Goal: Task Accomplishment & Management: Manage account settings

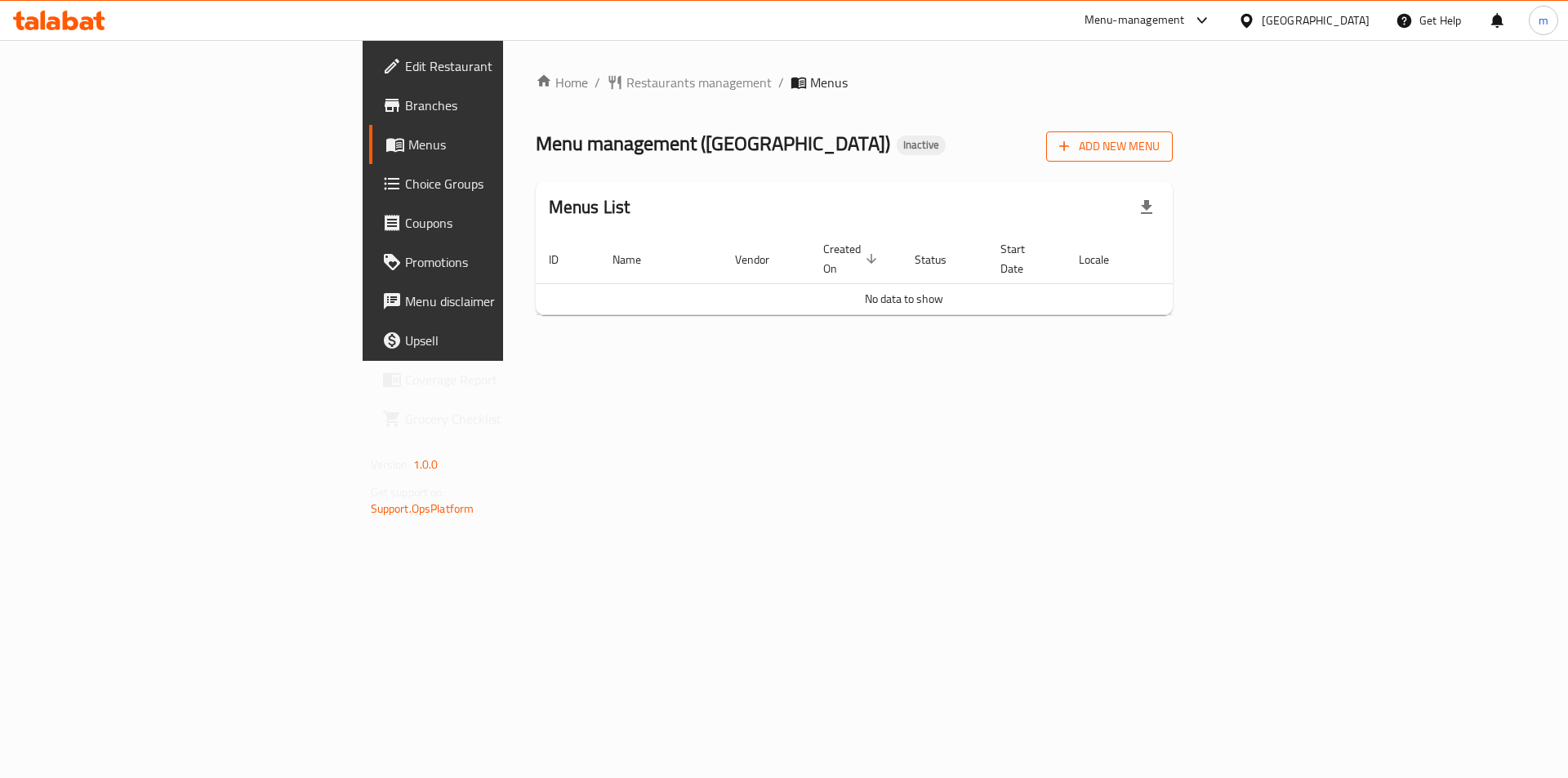
click at [1160, 145] on span "Add New Menu" at bounding box center [1109, 147] width 101 height 20
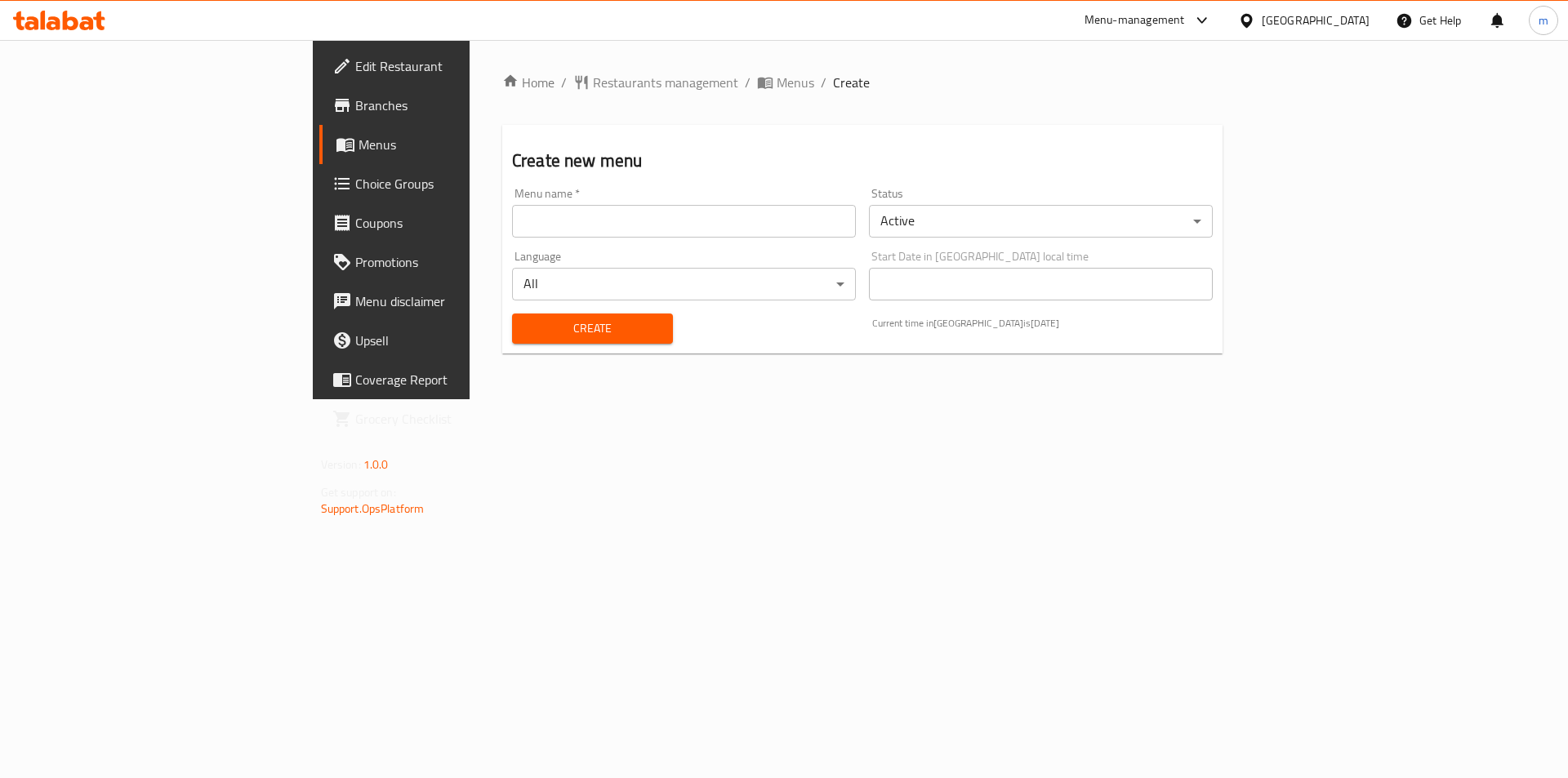
click at [720, 233] on input "text" at bounding box center [684, 221] width 344 height 33
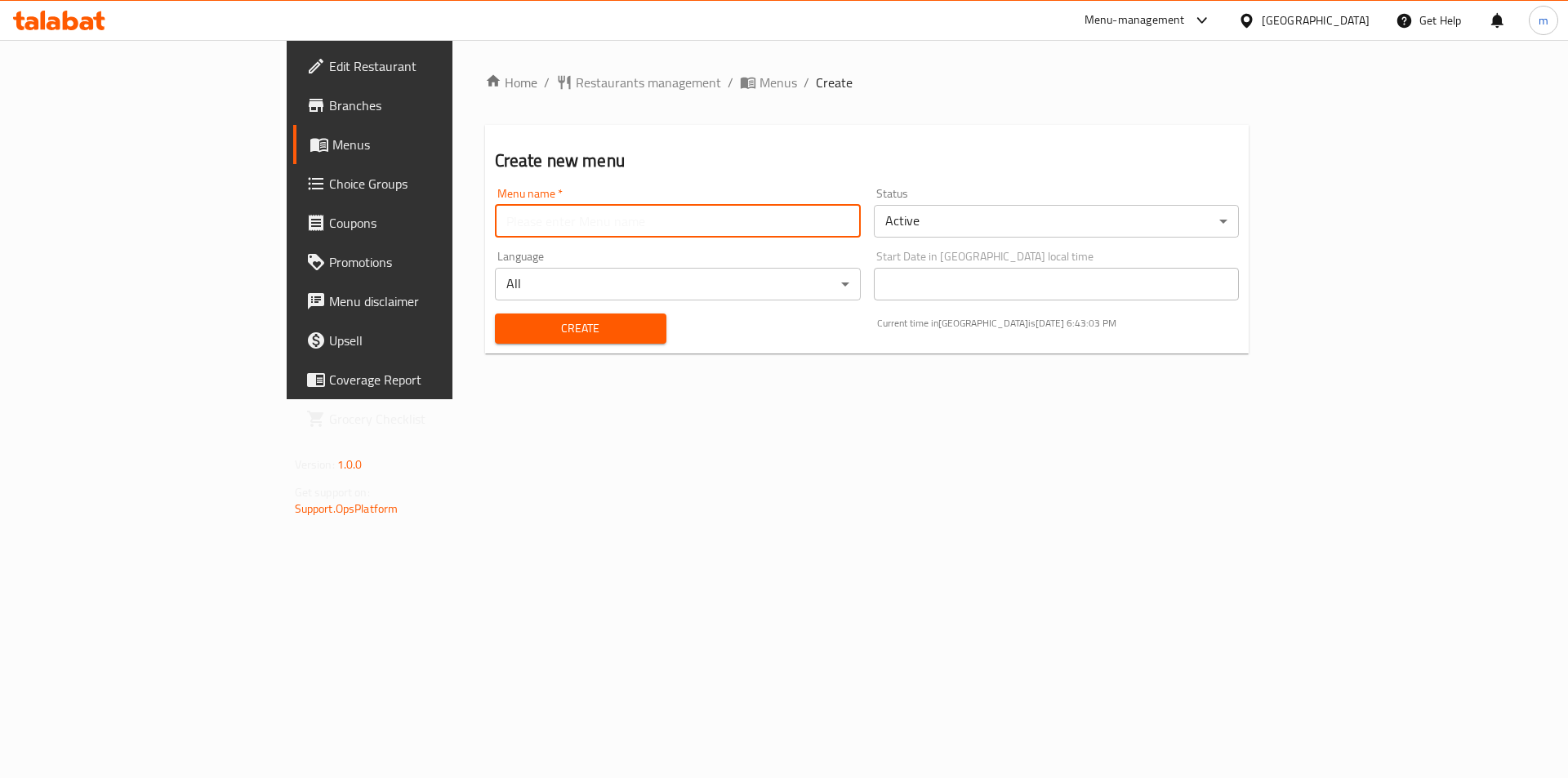
type input "Final Menu"
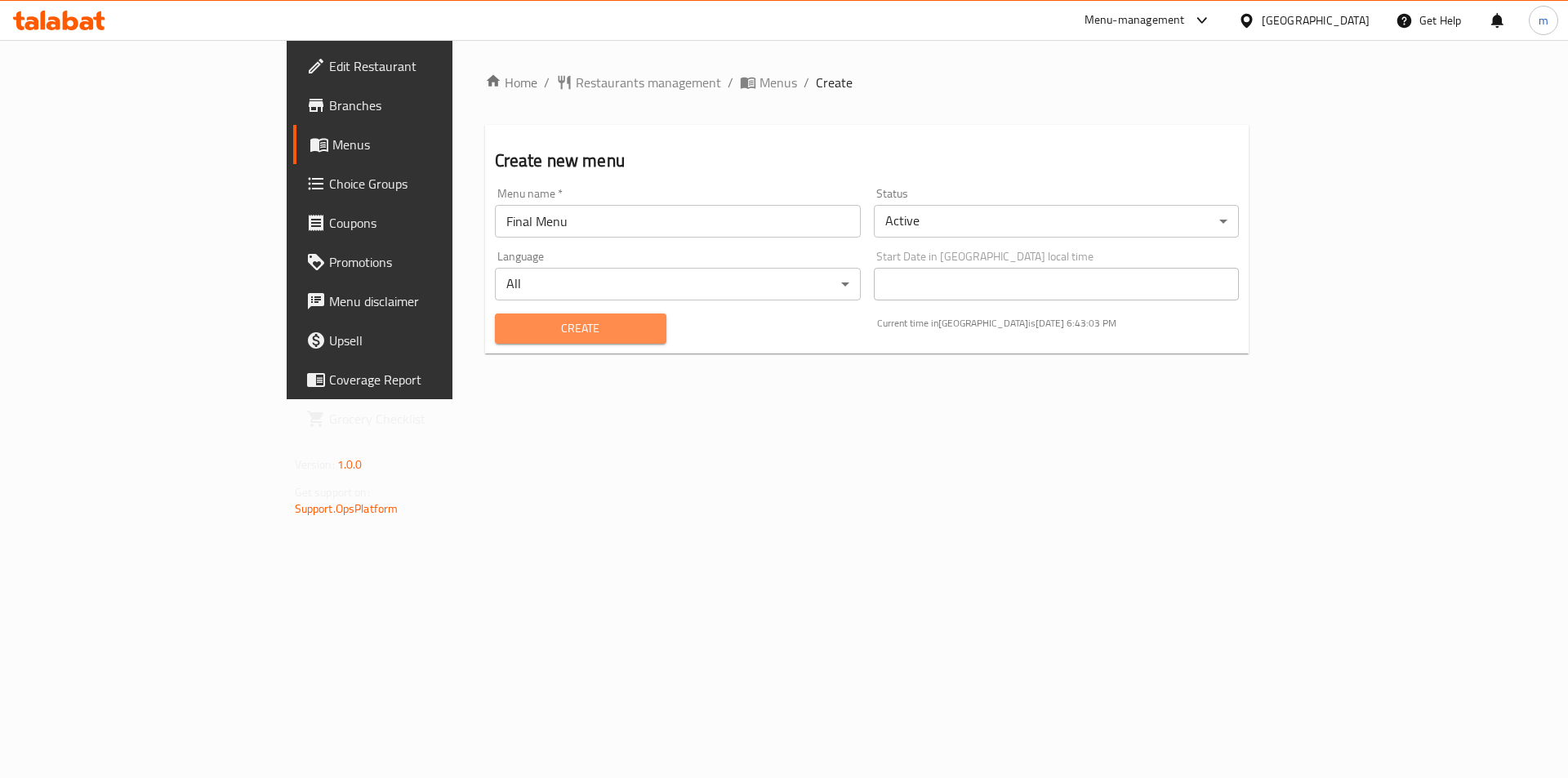
click at [508, 332] on span "Create" at bounding box center [580, 328] width 145 height 20
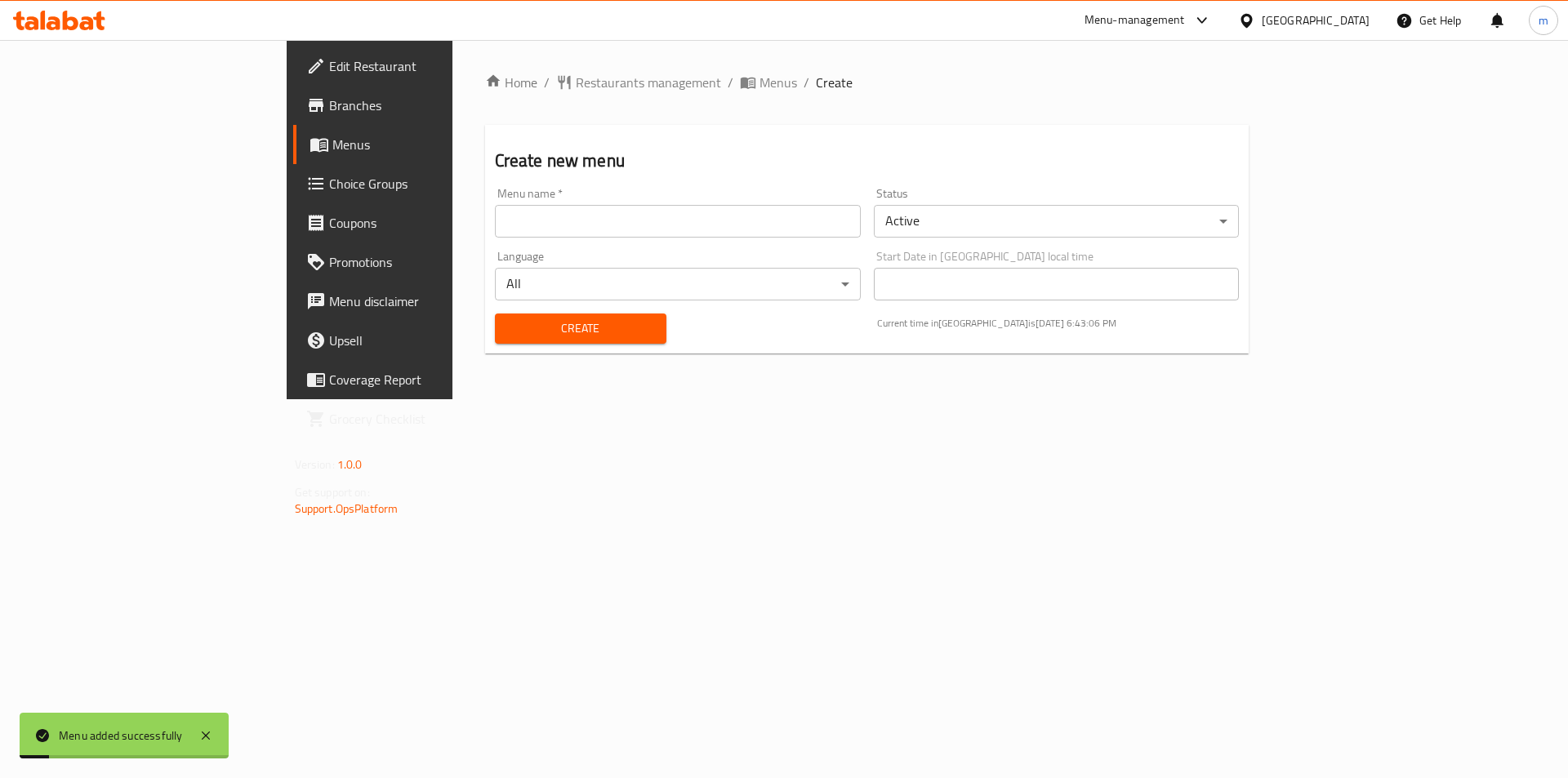
click at [333, 138] on span "Menus" at bounding box center [434, 145] width 203 height 20
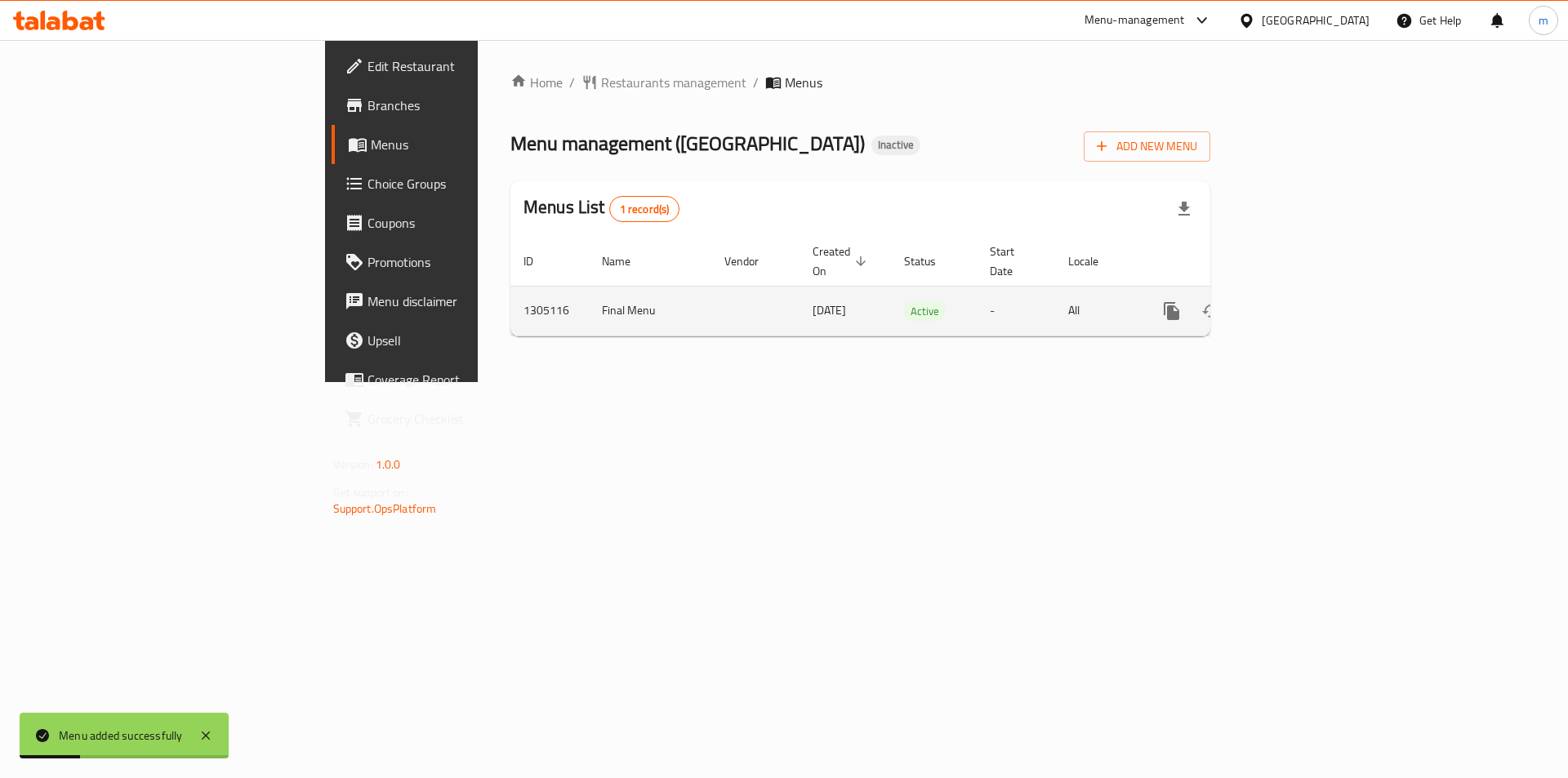
click at [1299, 301] on icon "enhanced table" at bounding box center [1289, 311] width 20 height 20
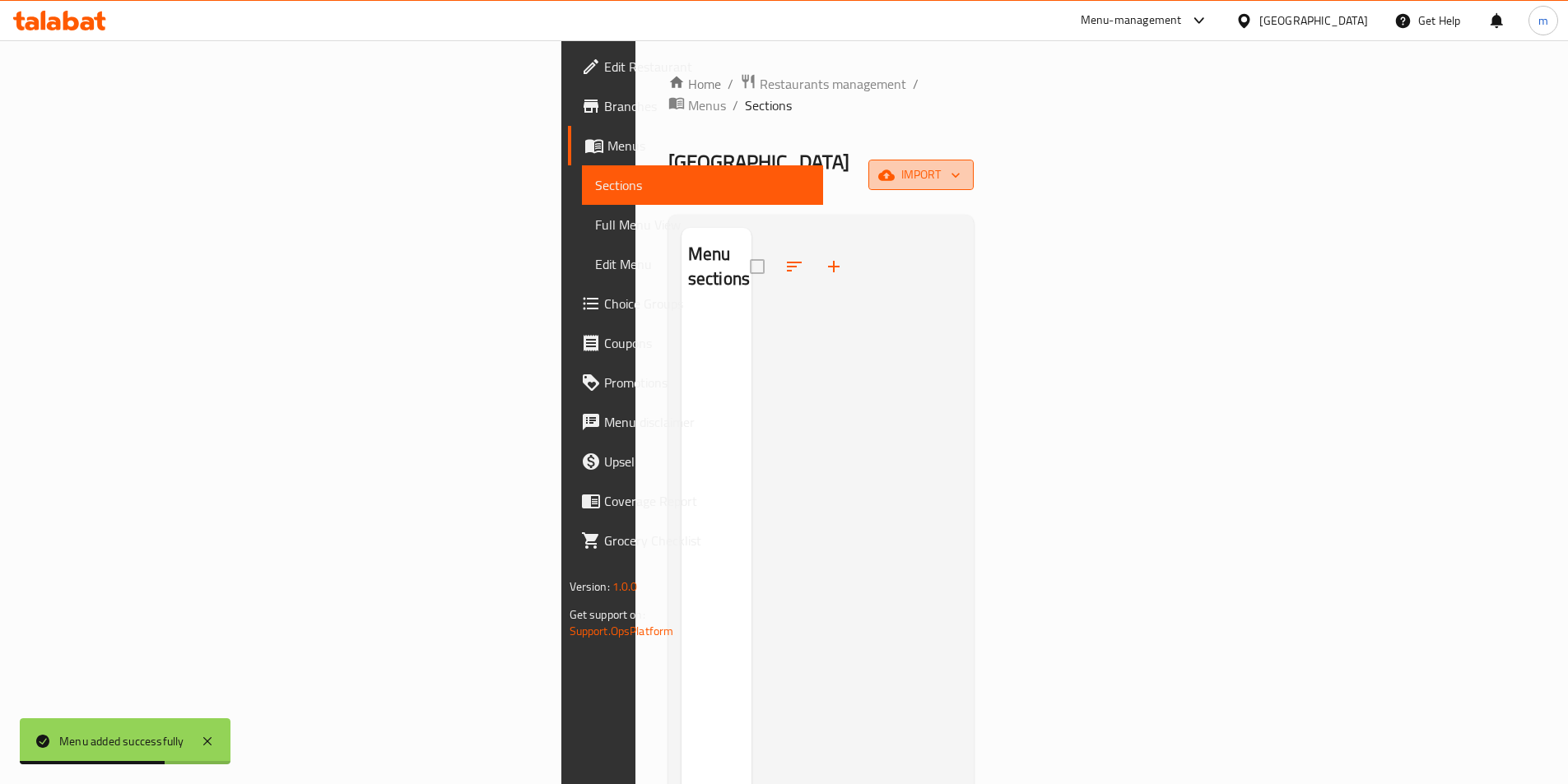
click at [961, 164] on span "import" at bounding box center [921, 174] width 79 height 21
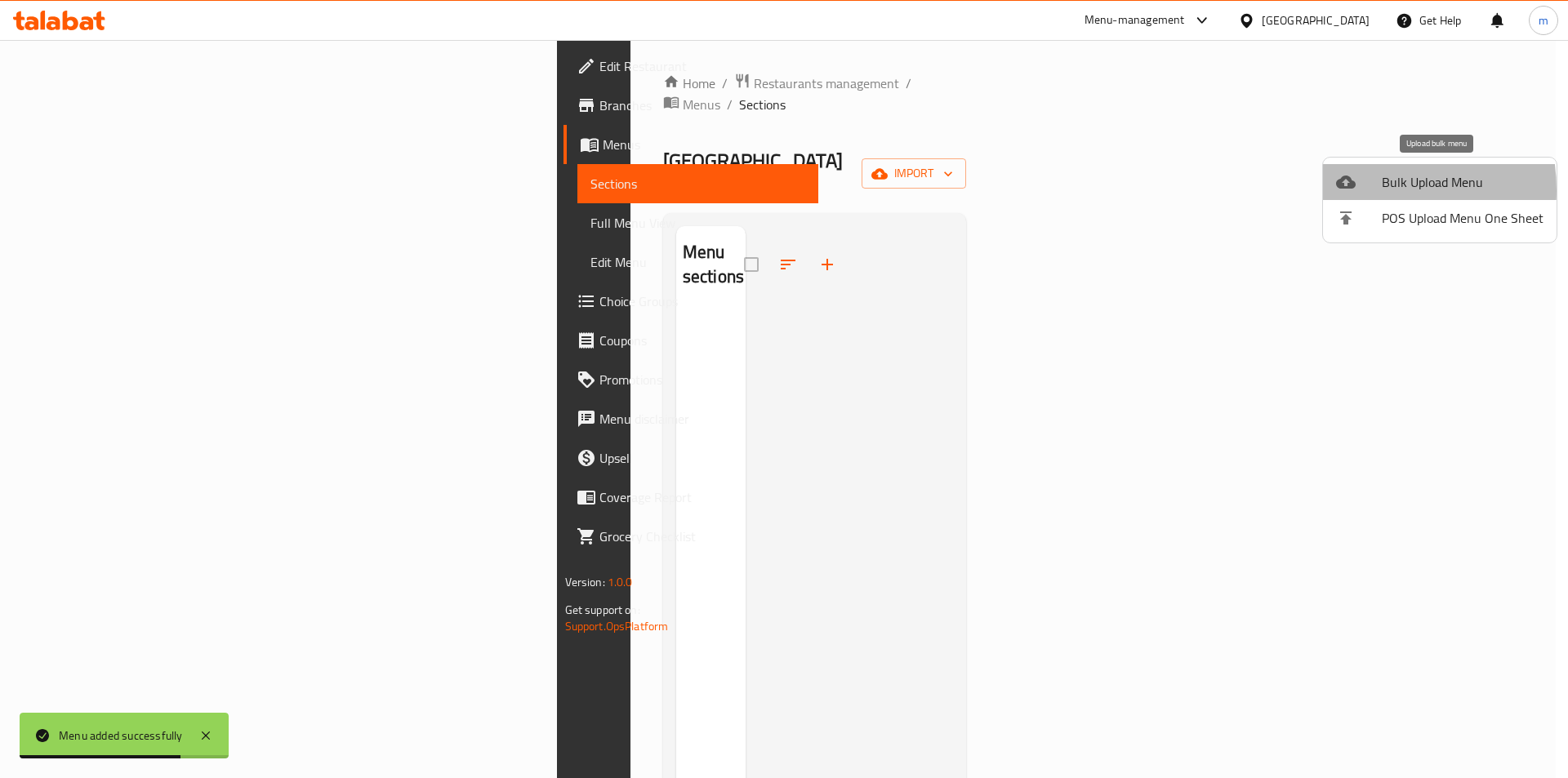
click at [1353, 190] on icon at bounding box center [1346, 182] width 20 height 20
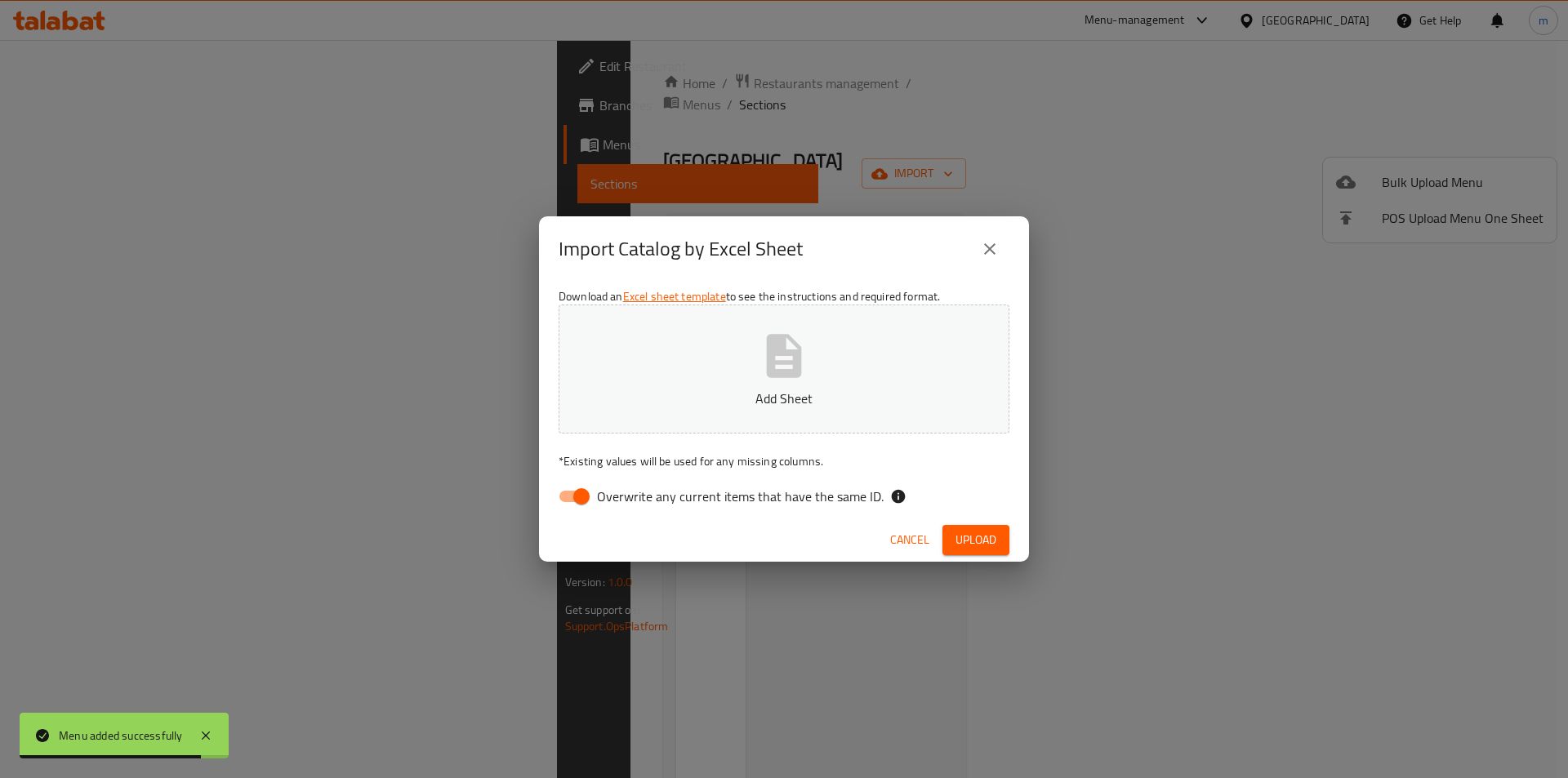
click at [571, 500] on input "Overwrite any current items that have the same ID." at bounding box center [582, 496] width 93 height 31
checkbox input "false"
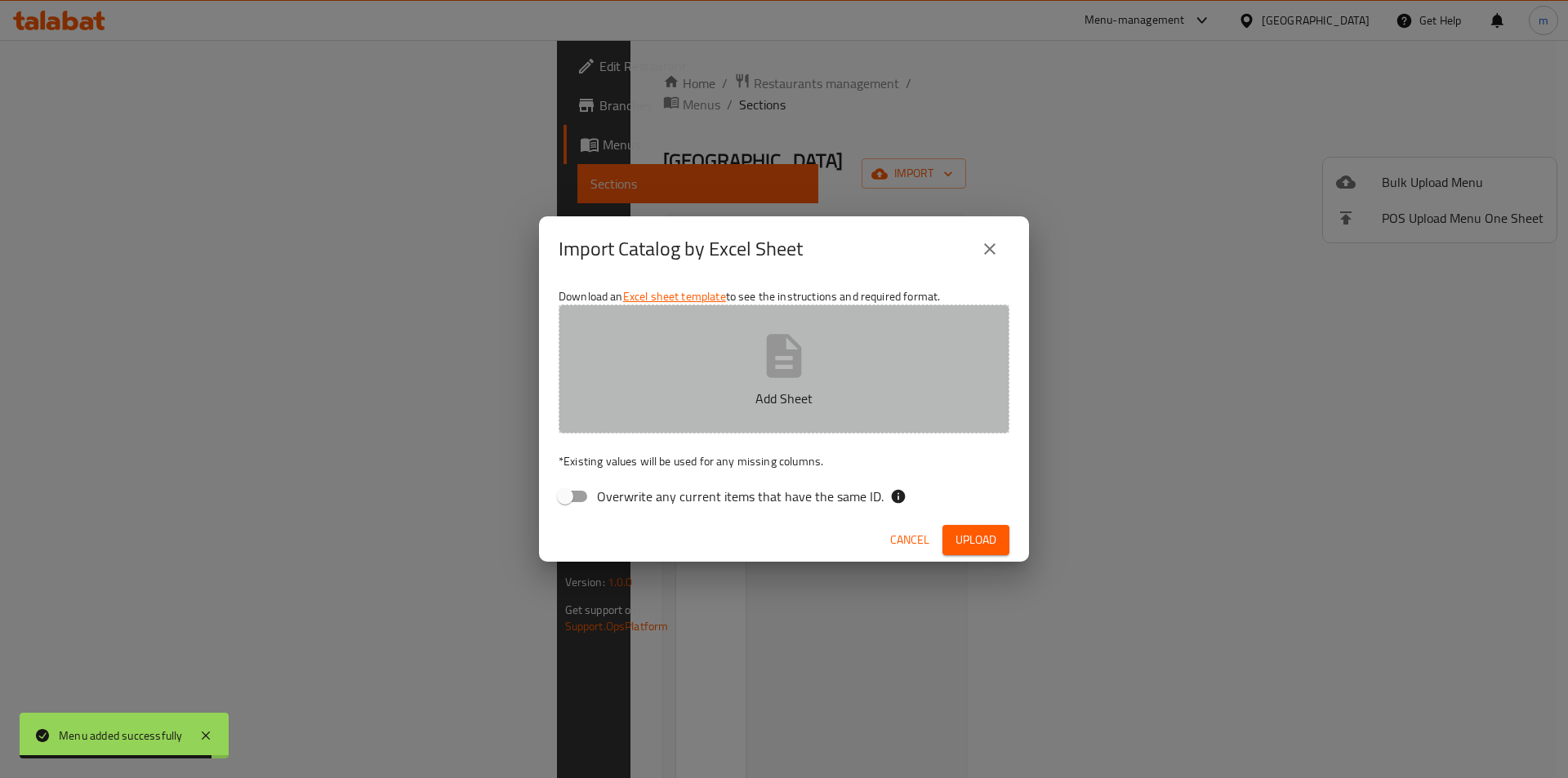
click at [662, 432] on button "Add Sheet" at bounding box center [784, 369] width 451 height 129
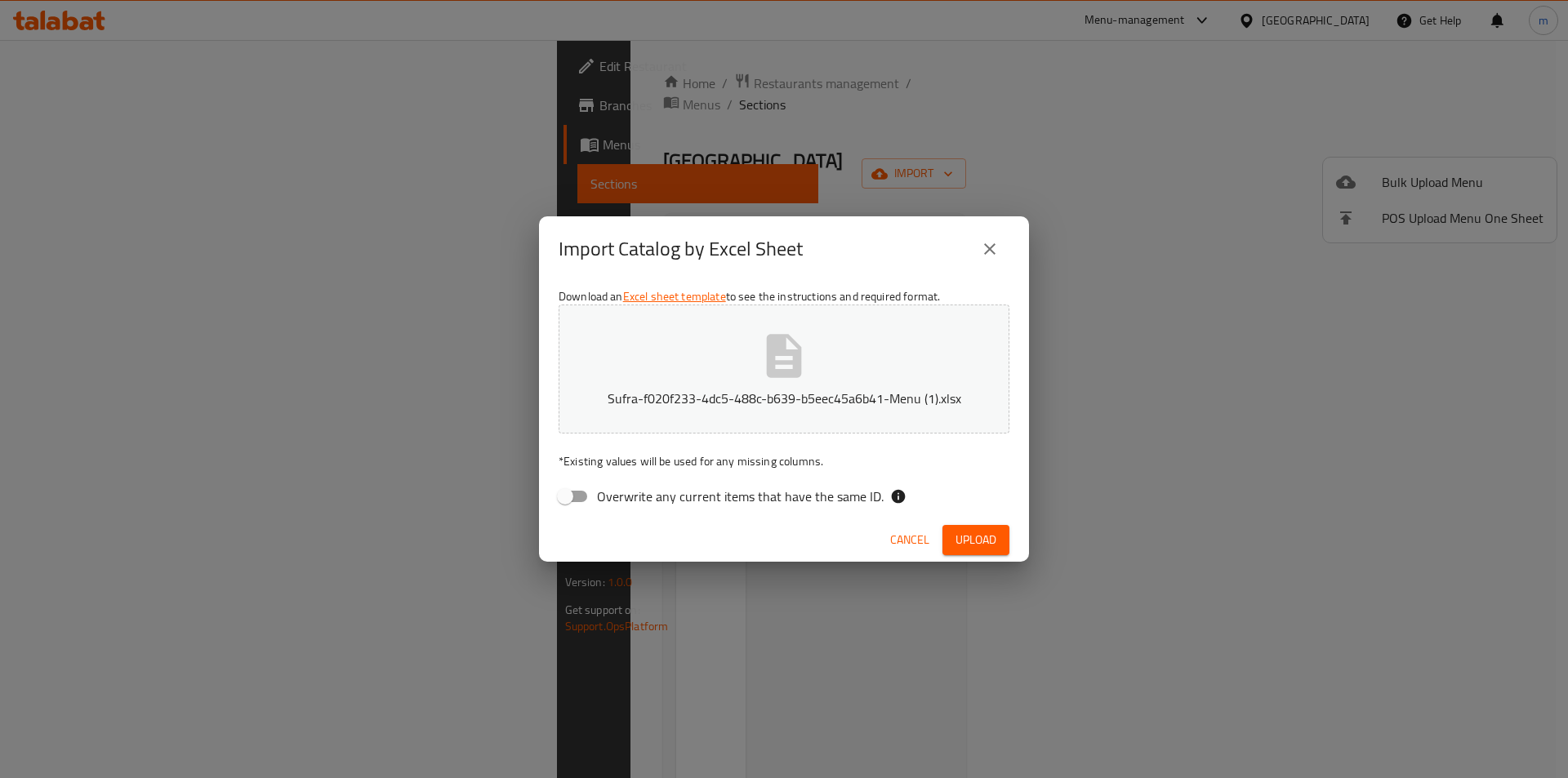
click at [965, 551] on button "Upload" at bounding box center [977, 540] width 67 height 30
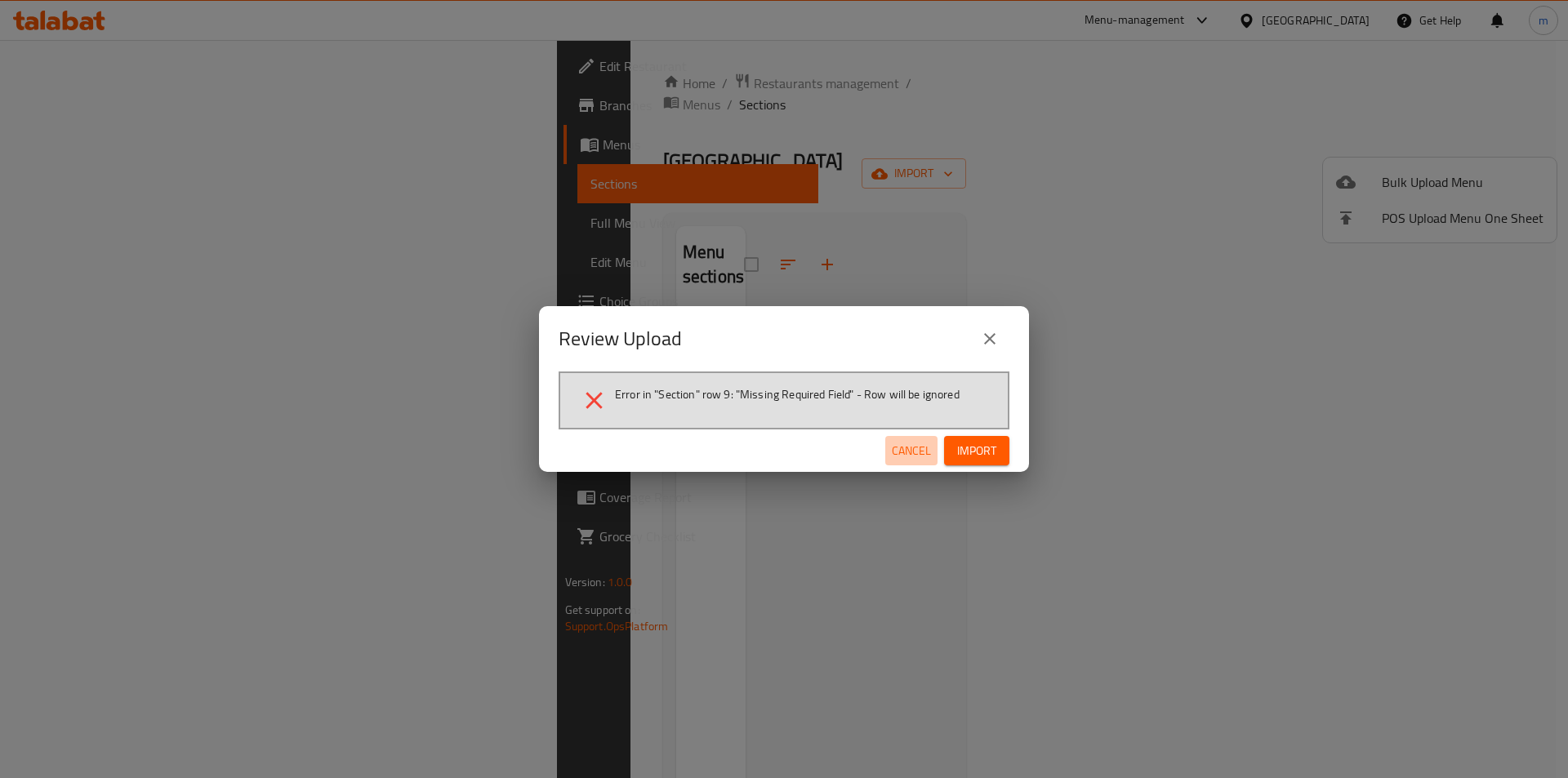
click at [913, 452] on span "Cancel" at bounding box center [912, 450] width 39 height 20
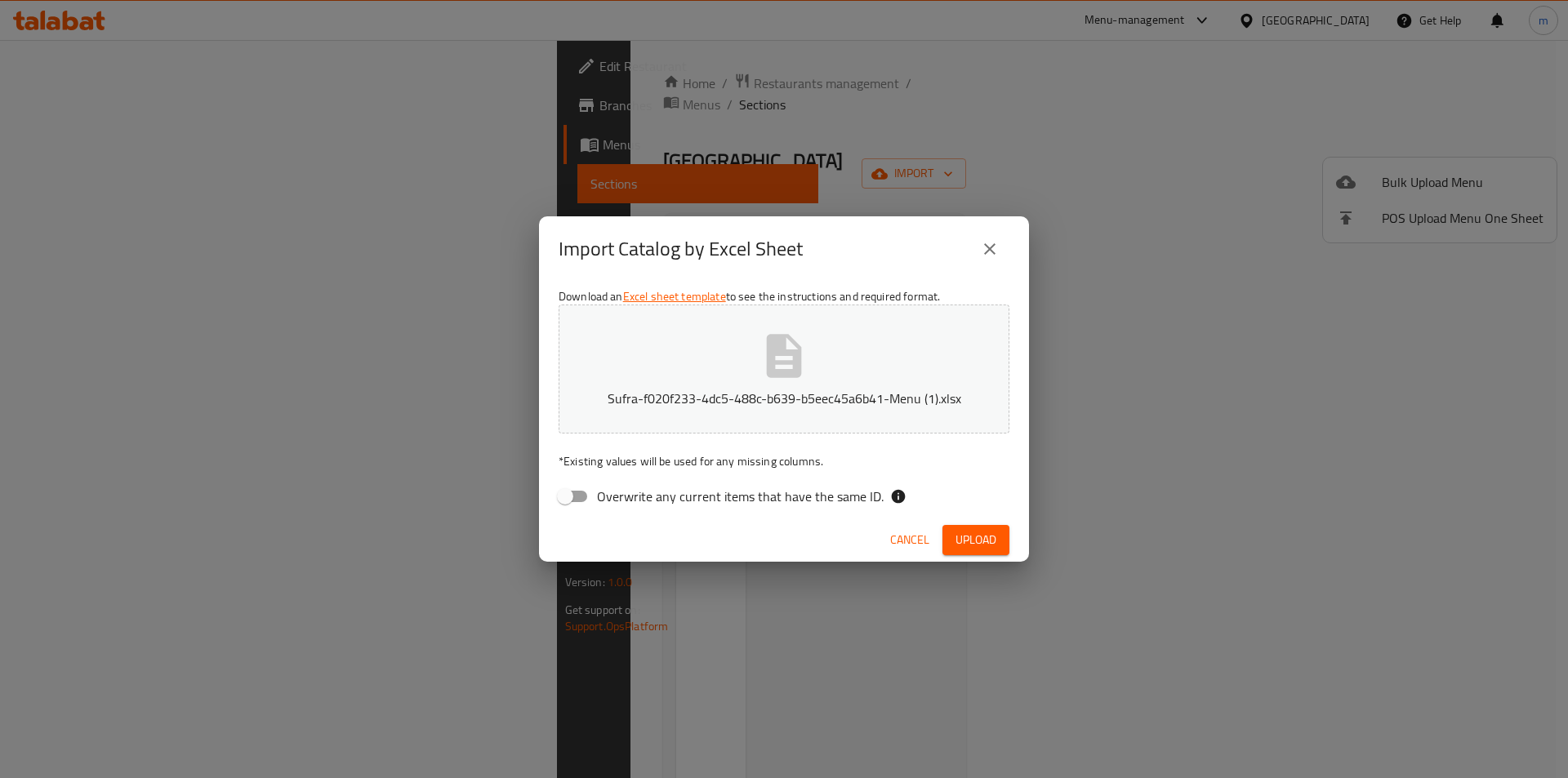
click at [636, 423] on button "Sufra-f020f233-4dc5-488c-b639-b5eec45a6b41-Menu (1).xlsx" at bounding box center [784, 369] width 451 height 129
click at [962, 532] on span "Upload" at bounding box center [977, 540] width 41 height 20
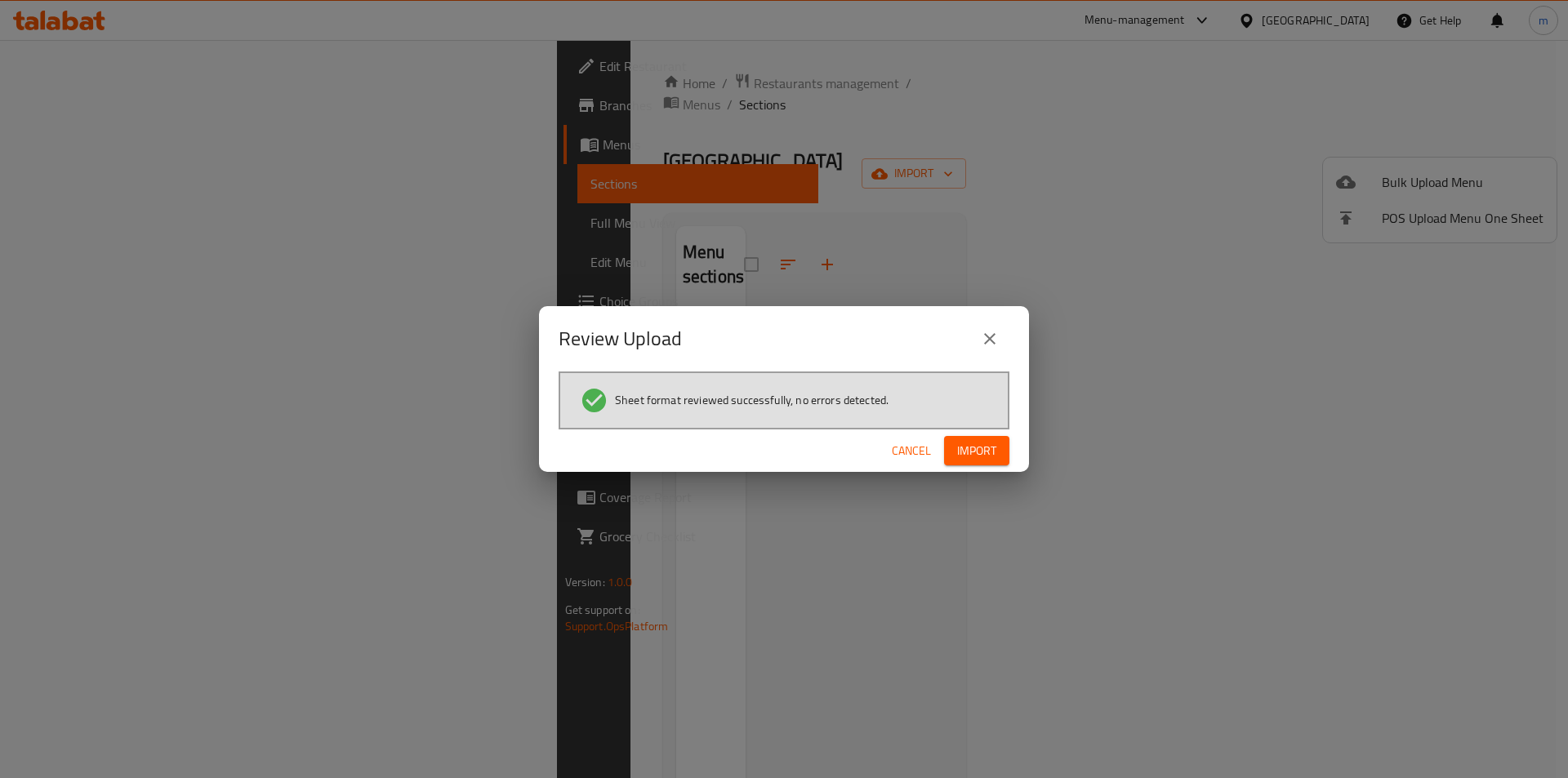
click at [981, 442] on span "Import" at bounding box center [977, 450] width 39 height 20
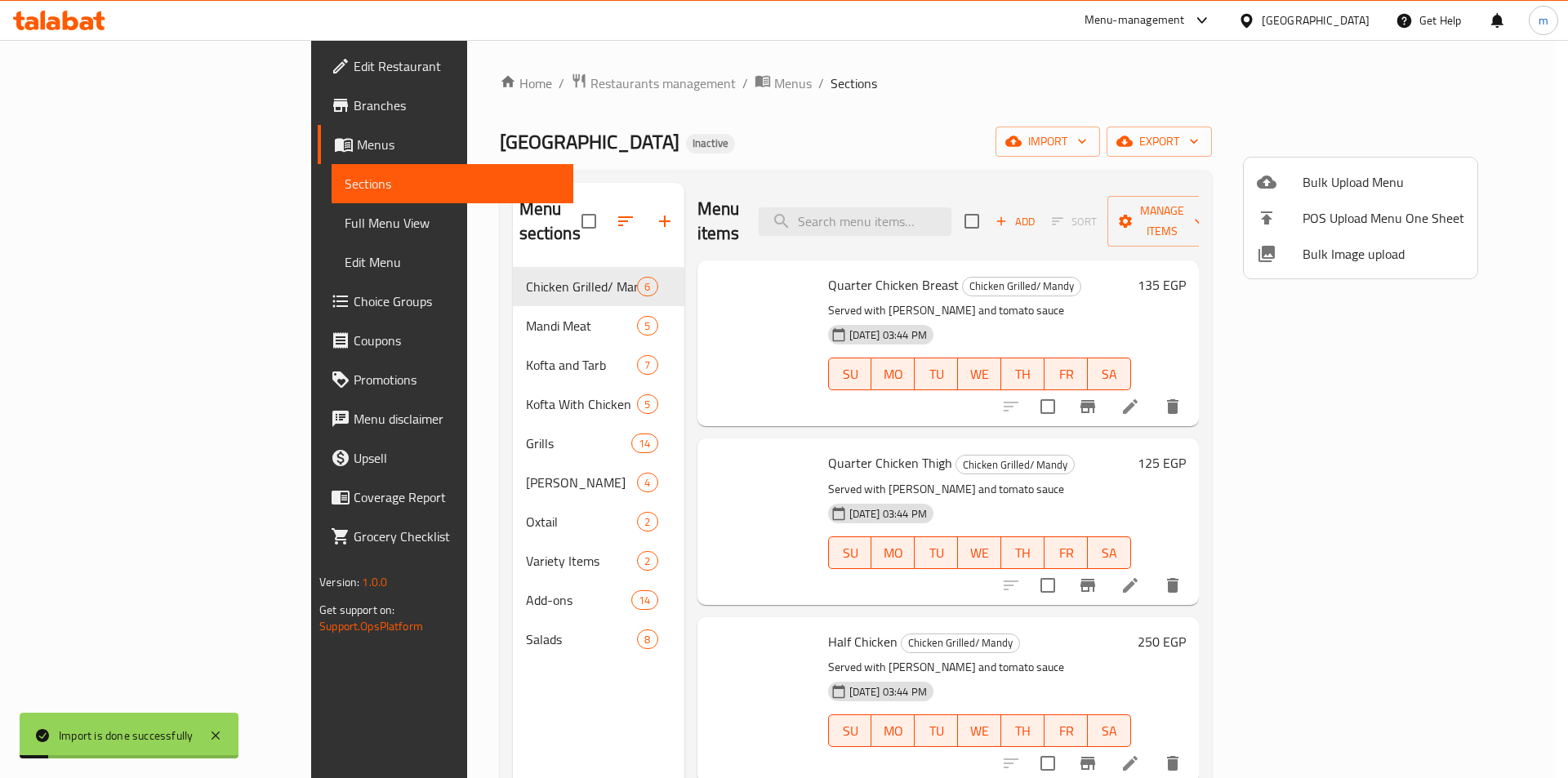
click at [70, 184] on div at bounding box center [784, 389] width 1568 height 778
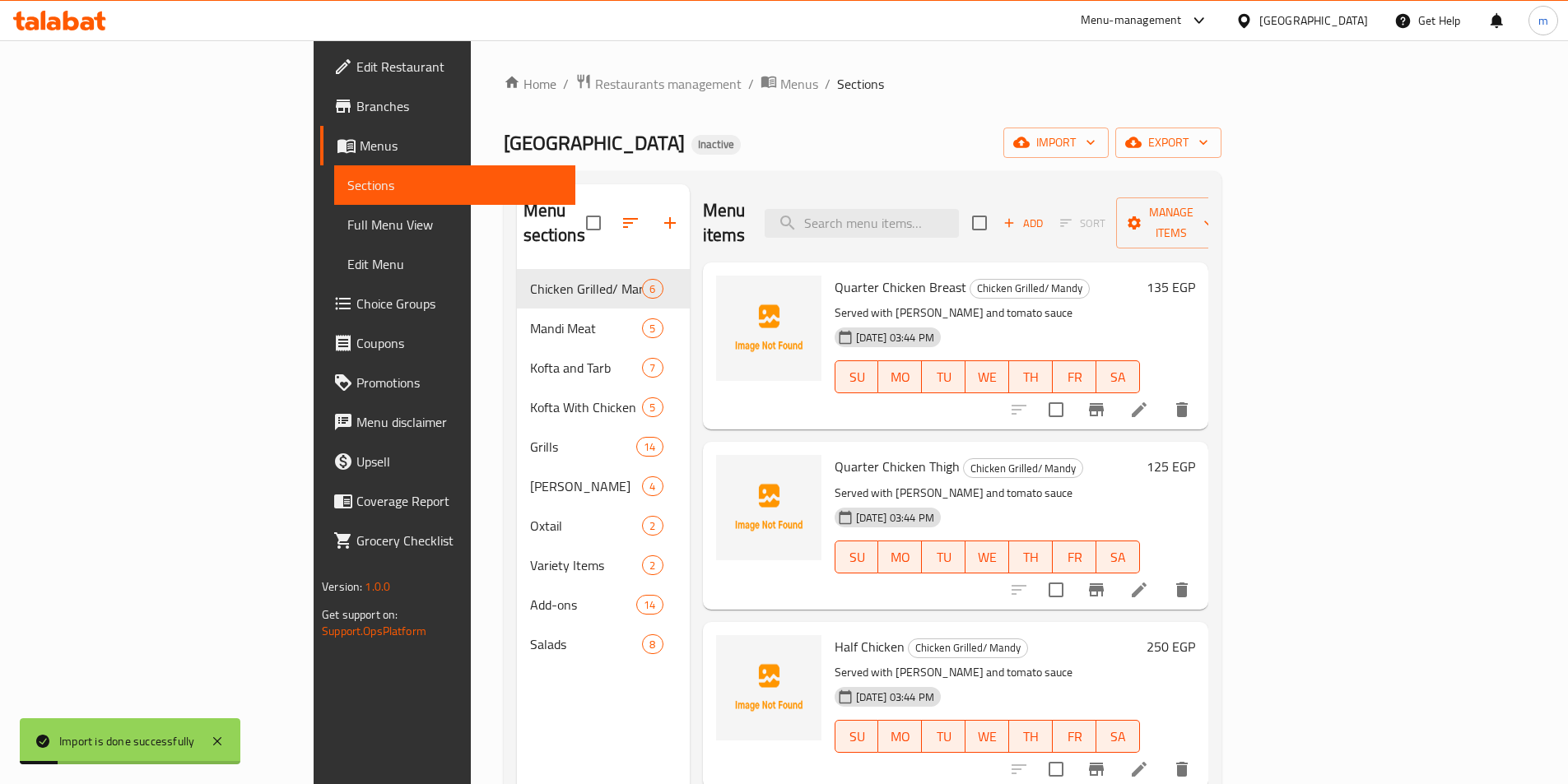
click at [348, 186] on span "Sections" at bounding box center [455, 185] width 215 height 20
click at [357, 305] on span "Choice Groups" at bounding box center [459, 304] width 206 height 20
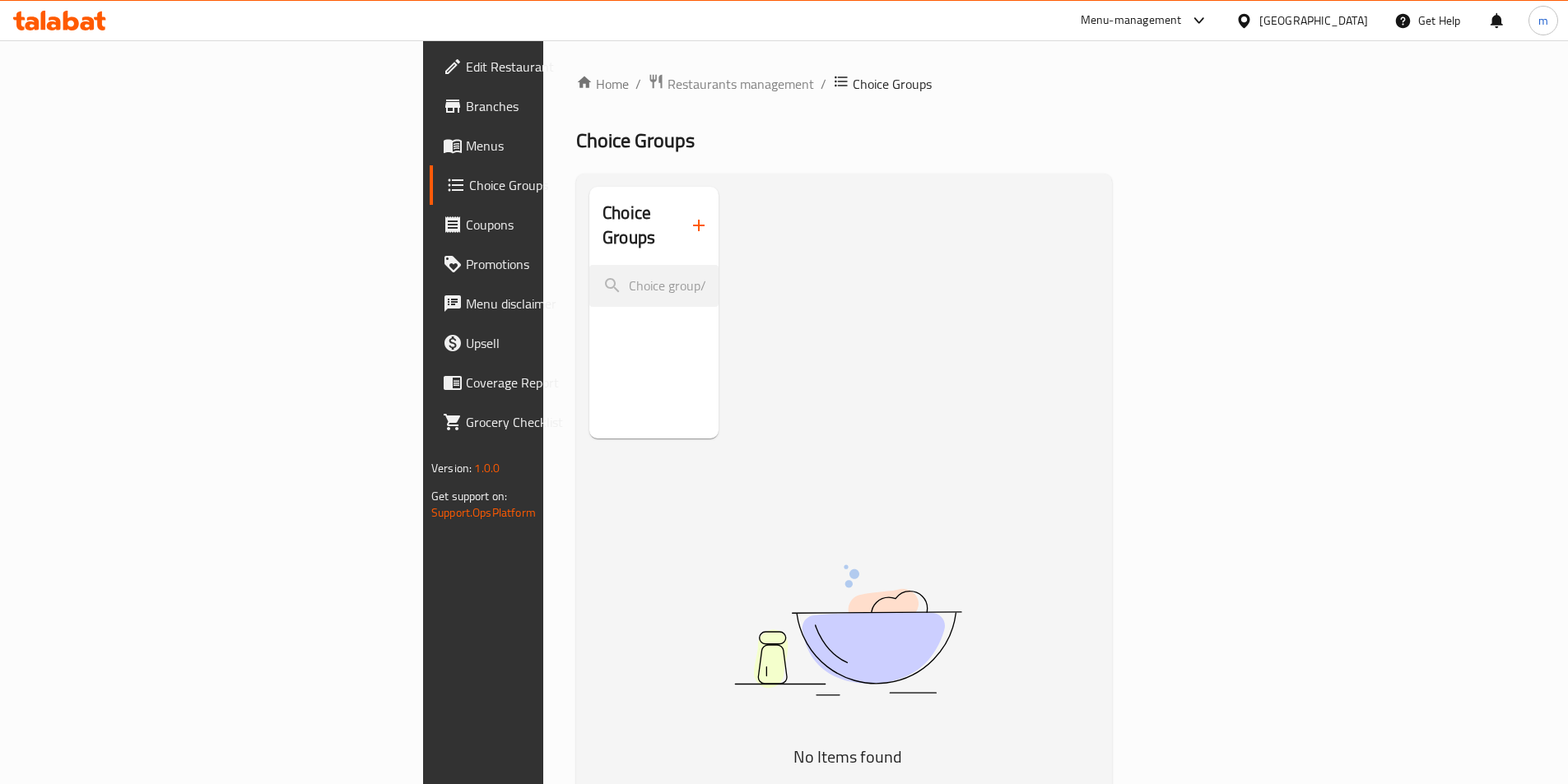
click at [689, 215] on icon "button" at bounding box center [699, 225] width 20 height 20
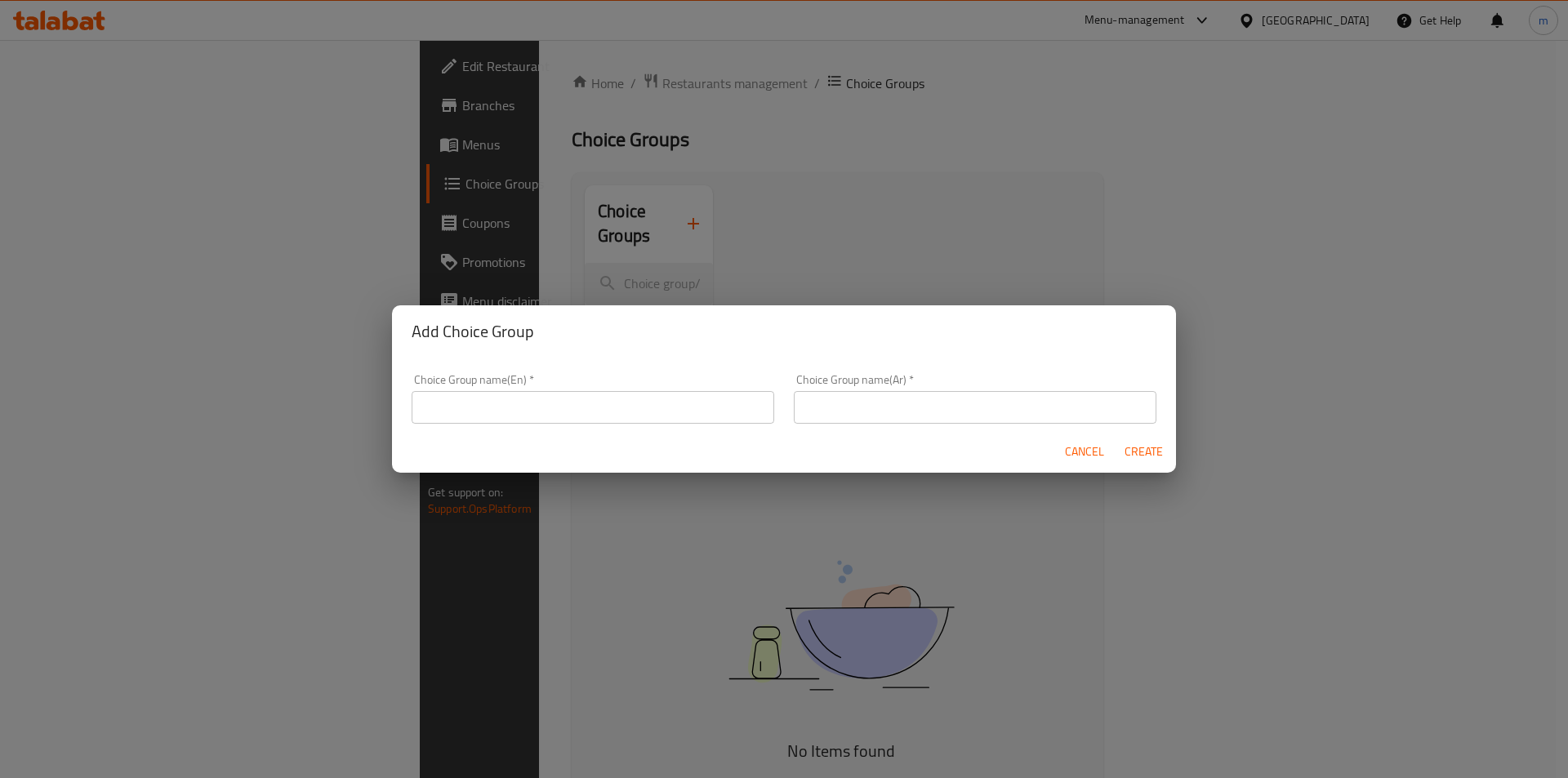
click at [518, 385] on div "Choice Group name(En)   * Choice Group name(En) *" at bounding box center [593, 399] width 363 height 50
click at [519, 400] on input "text" at bounding box center [593, 408] width 363 height 33
drag, startPoint x: 519, startPoint y: 400, endPoint x: 519, endPoint y: 409, distance: 9.0
click at [519, 400] on input "text" at bounding box center [593, 408] width 363 height 33
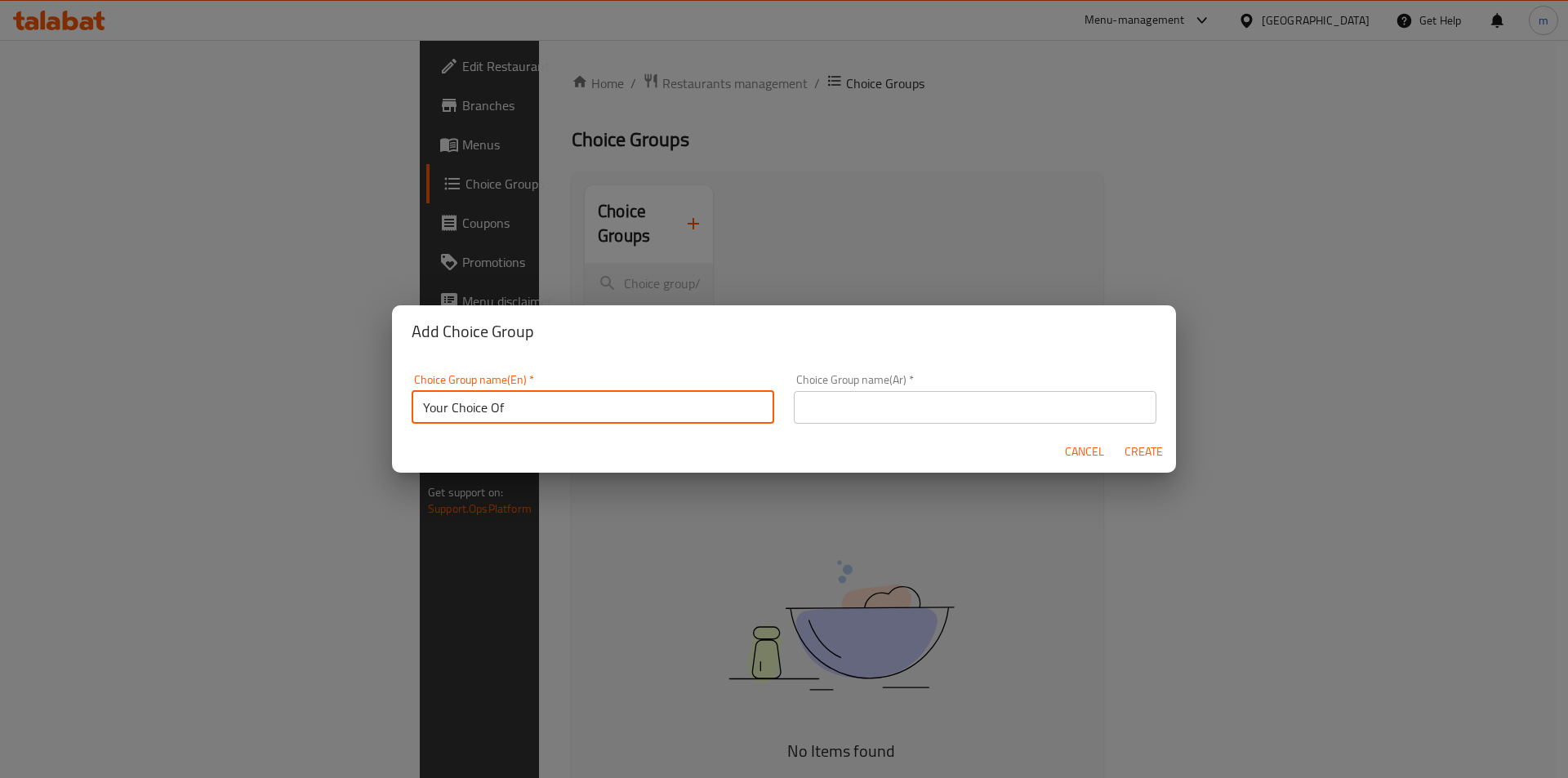
click at [807, 409] on input "text" at bounding box center [975, 408] width 363 height 33
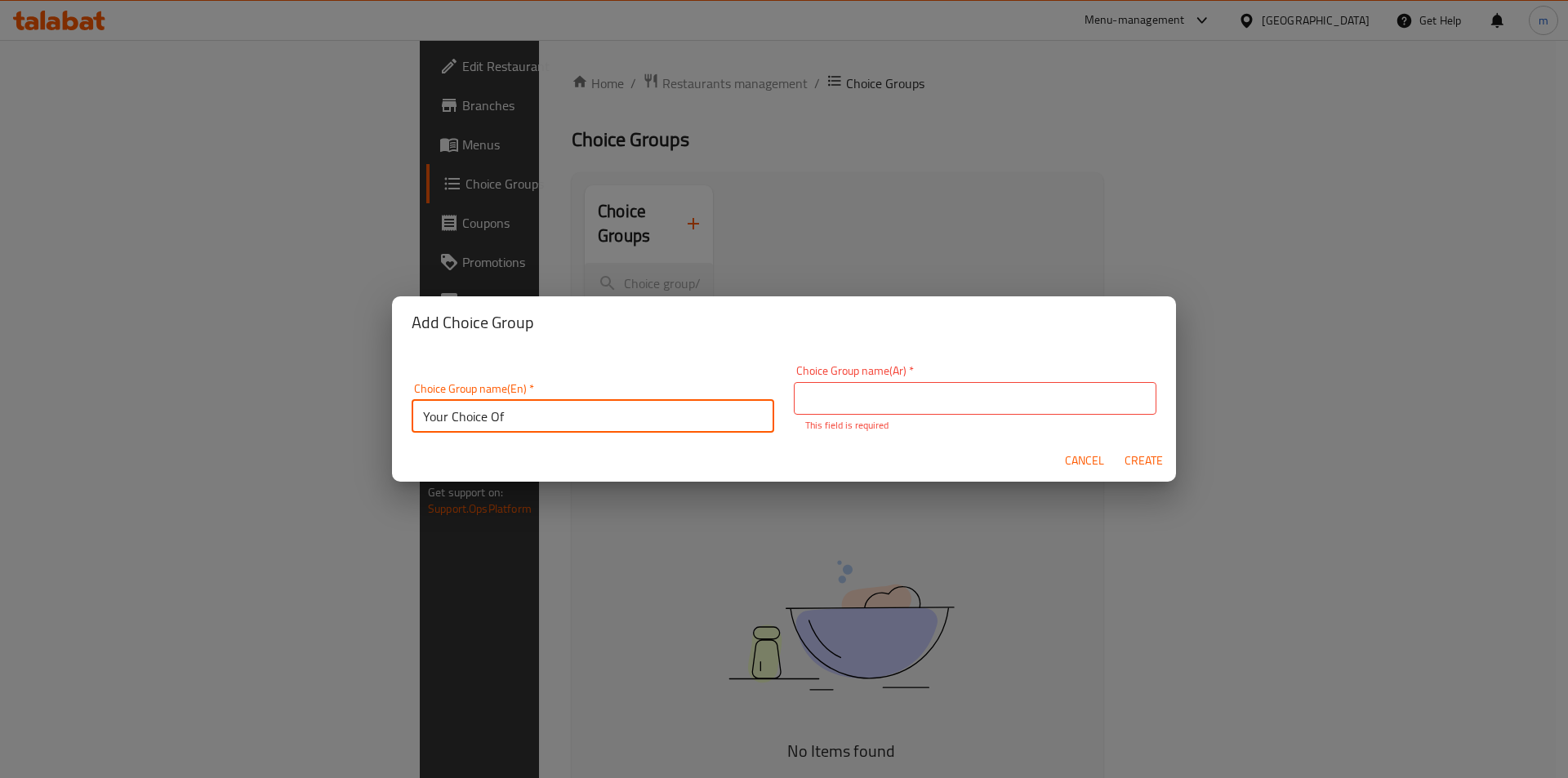
click at [526, 423] on div "Choice Group name(En)   * Your Choice Of Choice Group name(En) *" at bounding box center [593, 408] width 383 height 70
type input "Your Choice Of"
click at [860, 418] on p "This field is required" at bounding box center [975, 426] width 340 height 15
drag, startPoint x: 854, startPoint y: 412, endPoint x: 864, endPoint y: 427, distance: 18.0
click at [854, 412] on input "text" at bounding box center [975, 399] width 363 height 33
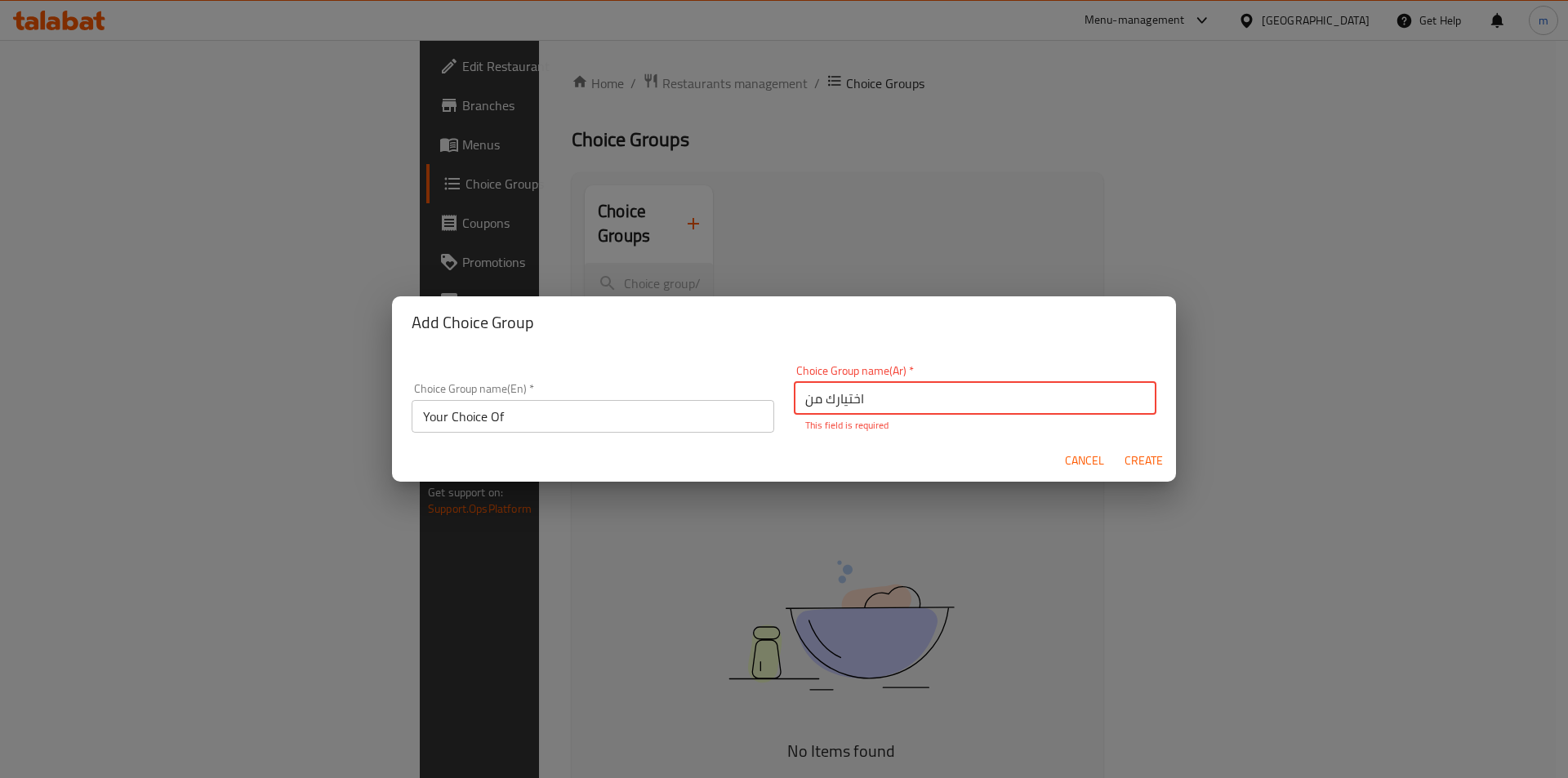
type input "اختيارك من"
drag, startPoint x: 1149, startPoint y: 455, endPoint x: 980, endPoint y: 455, distance: 169.0
click at [1149, 455] on span "Create" at bounding box center [1144, 460] width 39 height 20
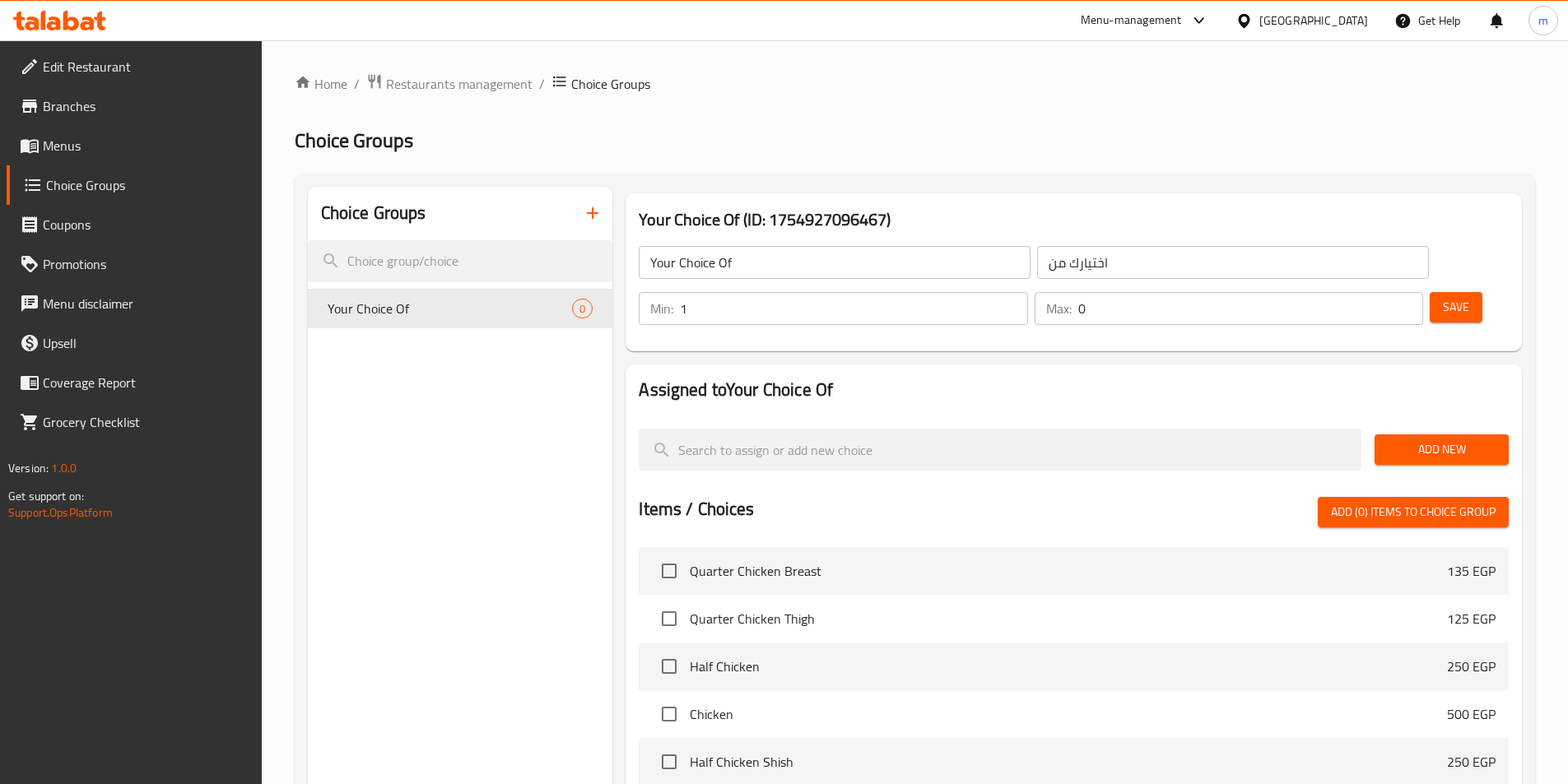
type input "1"
click at [1027, 292] on input "1" at bounding box center [854, 309] width 348 height 33
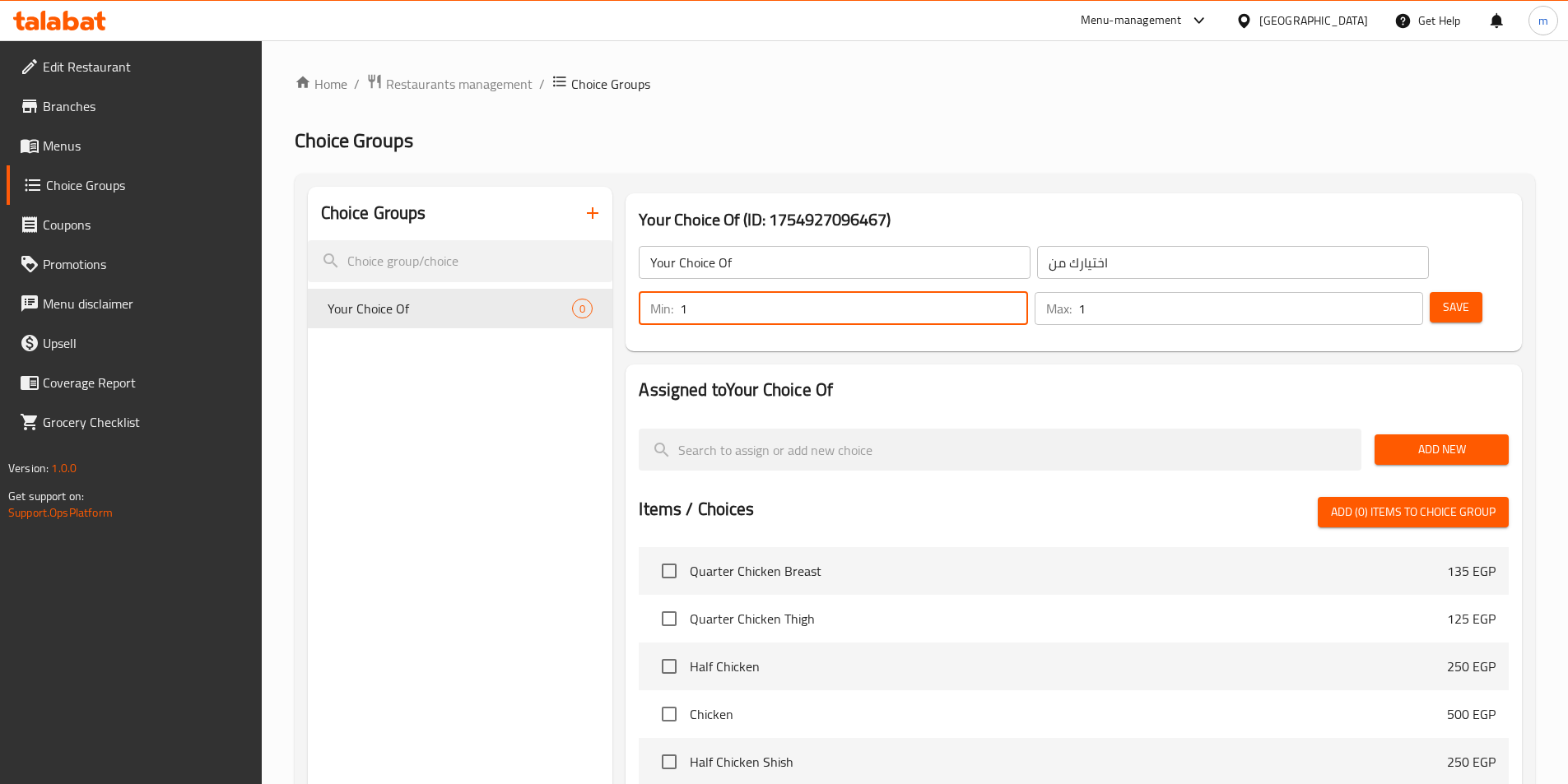
type input "1"
click at [1381, 292] on input "1" at bounding box center [1251, 309] width 345 height 33
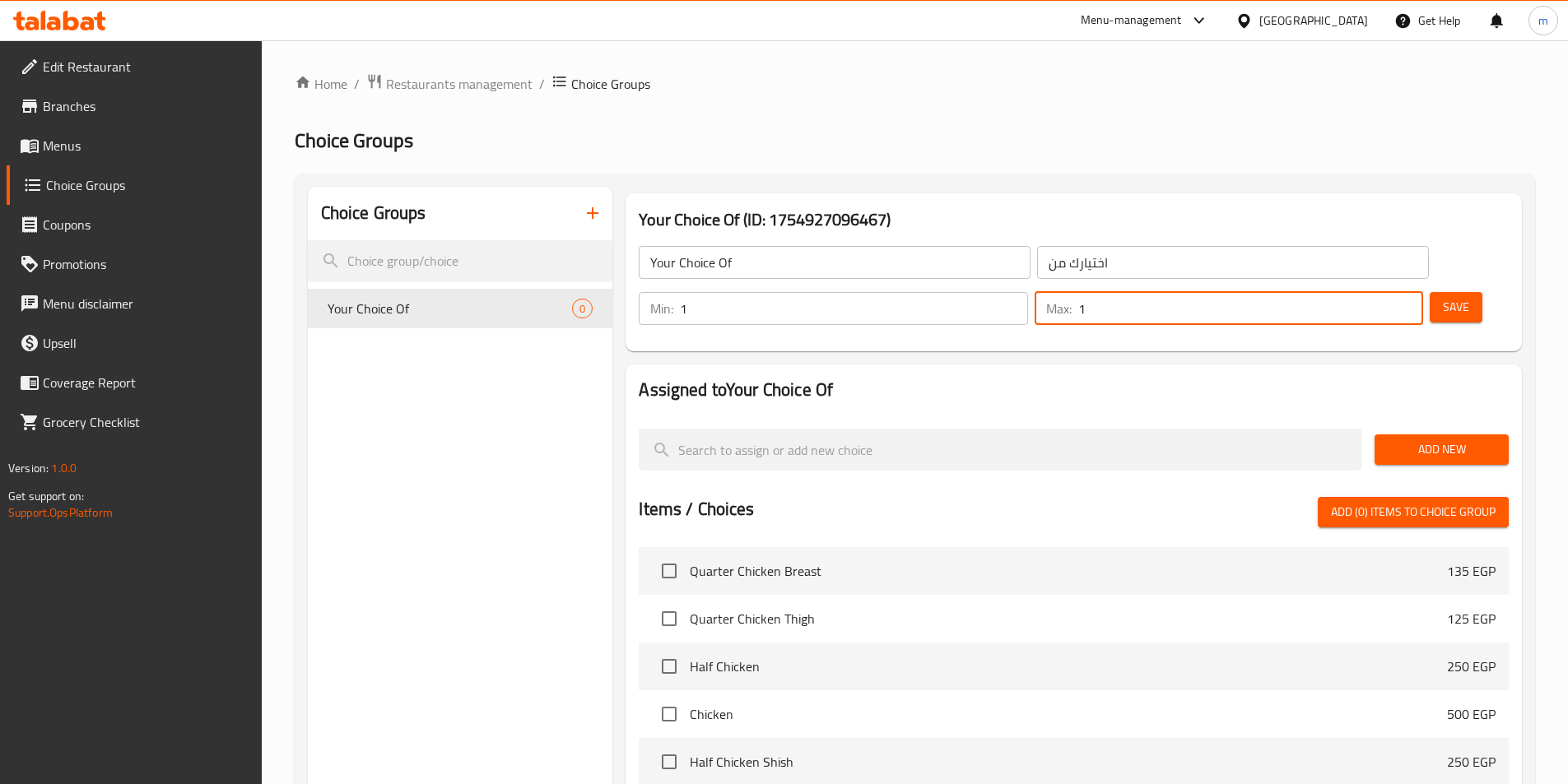
click at [1423, 439] on span "Add New" at bounding box center [1442, 449] width 108 height 21
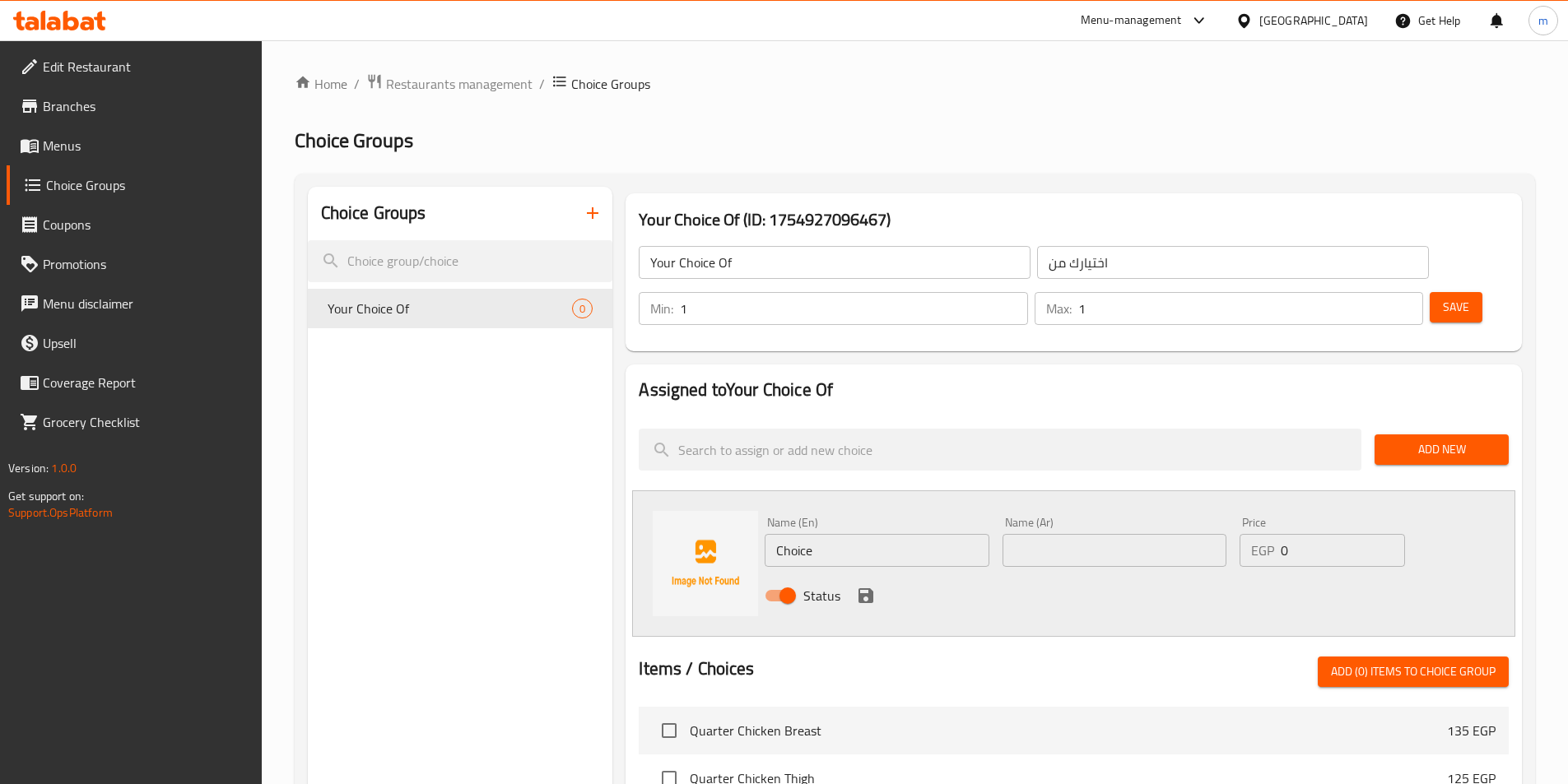
click at [1036, 534] on input "text" at bounding box center [1114, 550] width 224 height 33
paste input "ارز كبسة"
type input "ارز كبسة"
click at [794, 534] on input "Choice" at bounding box center [876, 550] width 224 height 33
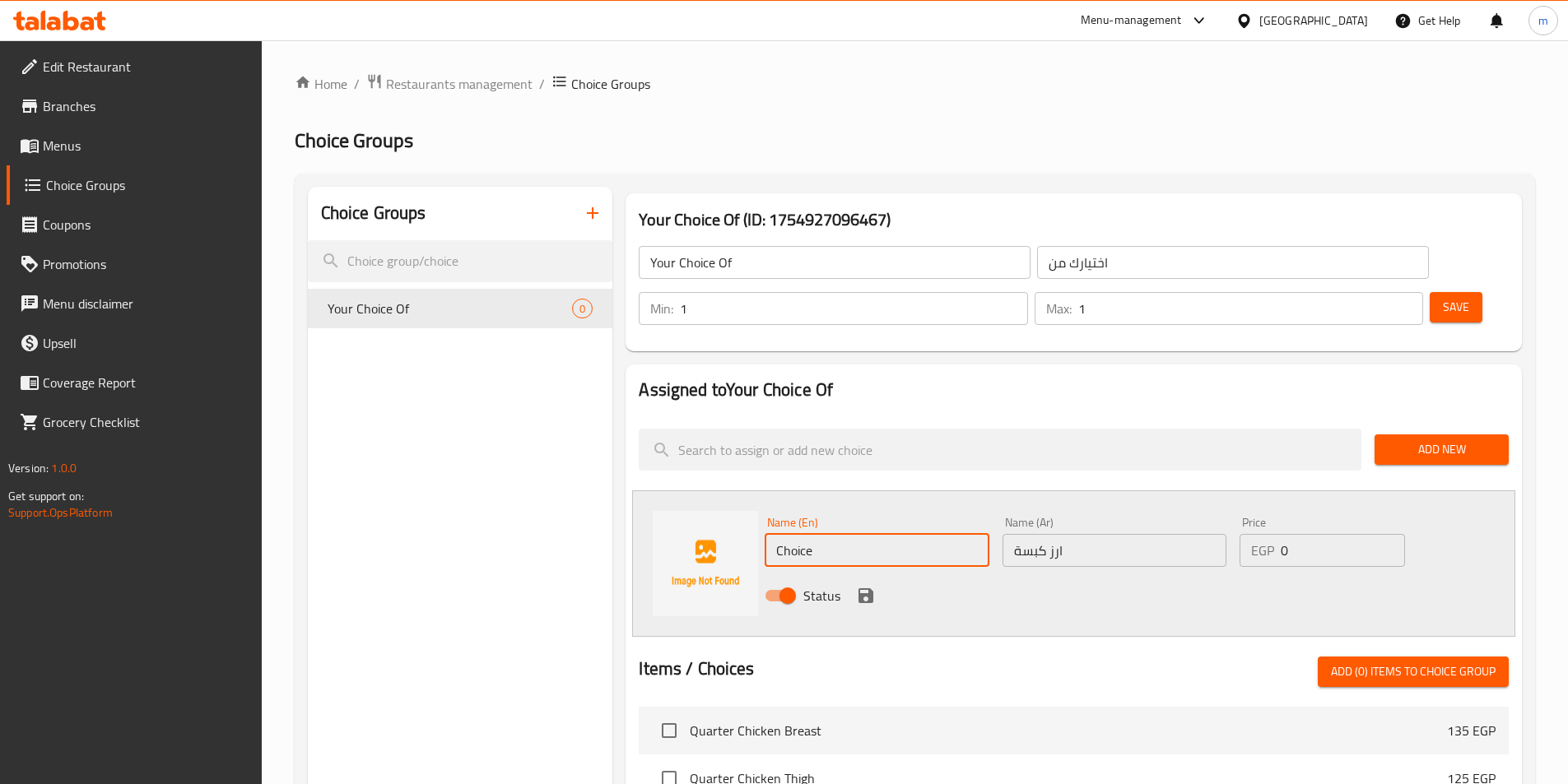
click at [794, 534] on input "Choice" at bounding box center [876, 550] width 224 height 33
paste input "Kabsa R"
type input "Kabsa Rice"
click at [860, 586] on icon "save" at bounding box center [866, 596] width 20 height 20
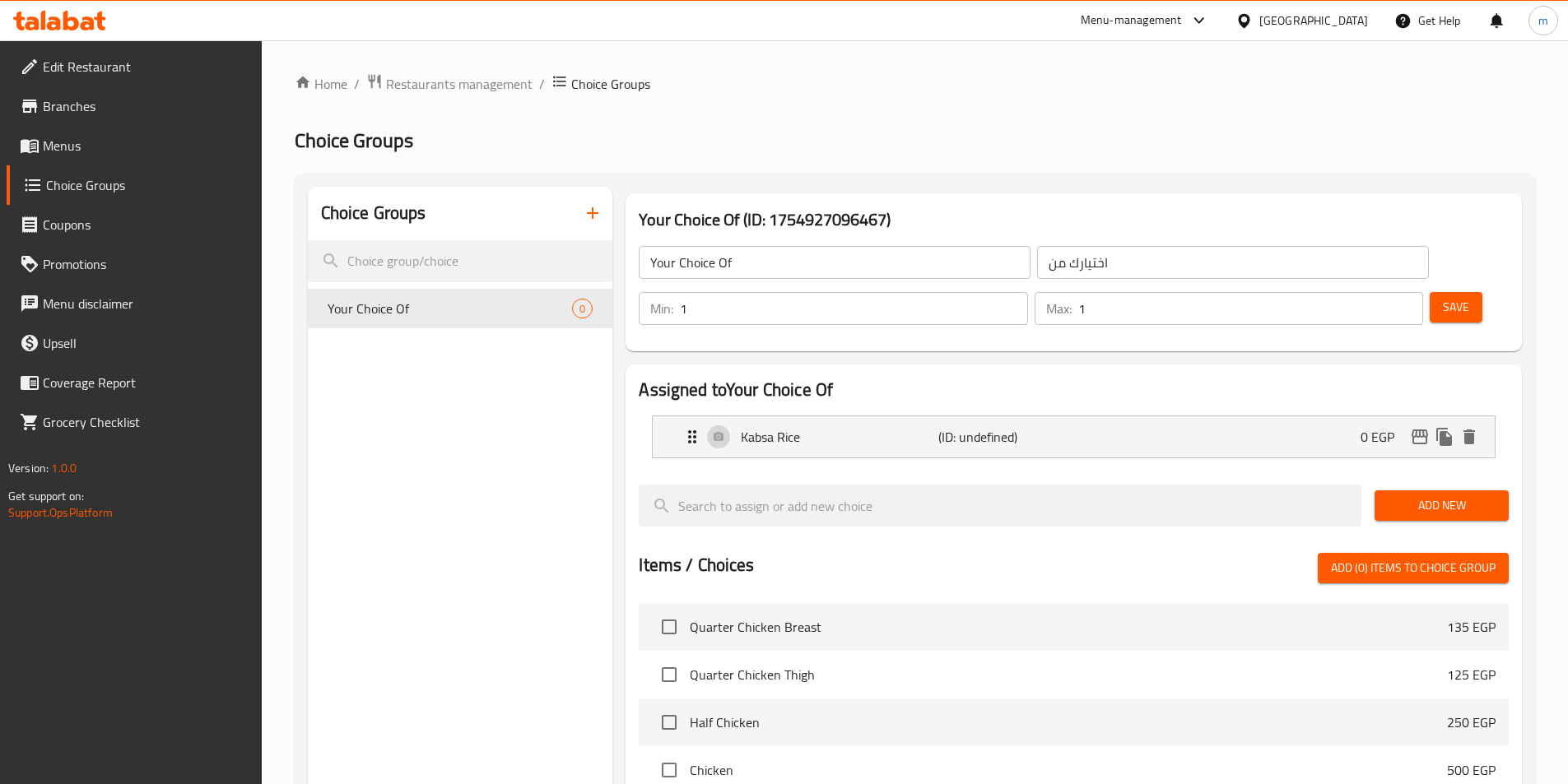
click at [1397, 495] on span "Add New" at bounding box center [1442, 505] width 108 height 21
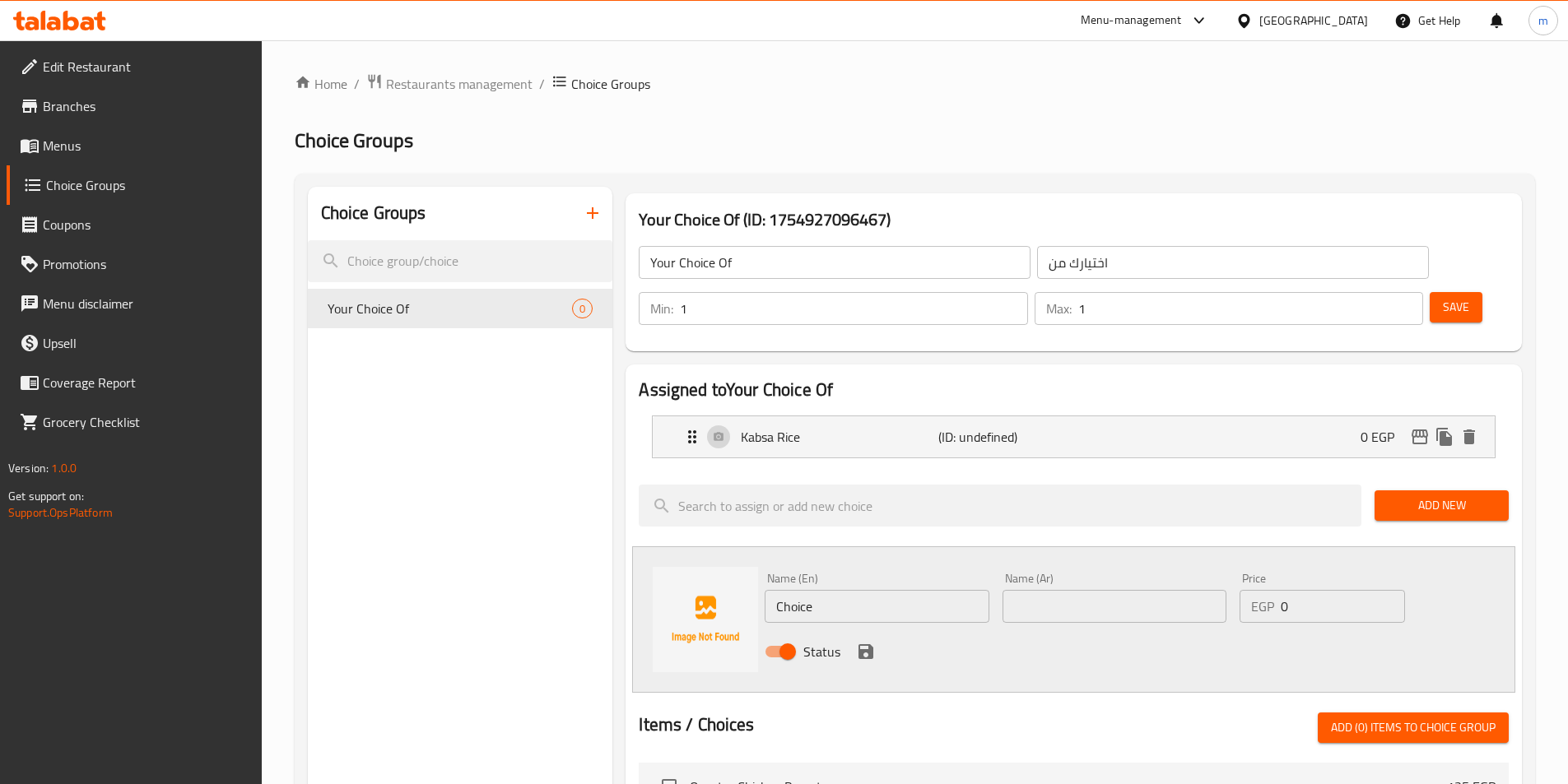
click at [833, 590] on input "Choice" at bounding box center [876, 607] width 224 height 33
paste input "Biryani R"
type input "[PERSON_NAME]"
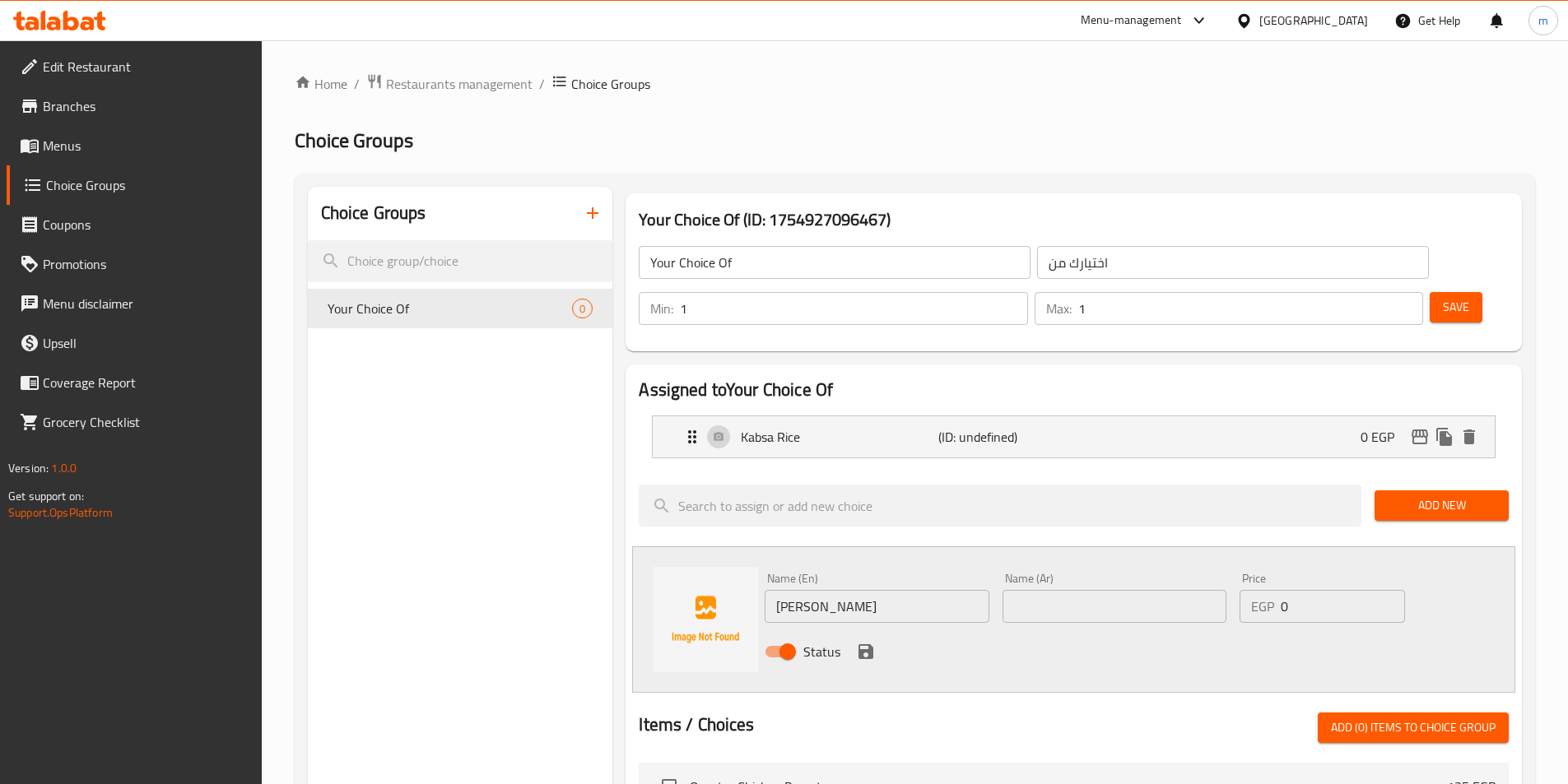
click at [1016, 590] on input "text" at bounding box center [1114, 607] width 224 height 33
paste input "[PERSON_NAME]"
type input "[PERSON_NAME]"
click at [858, 642] on icon "save" at bounding box center [866, 652] width 20 height 20
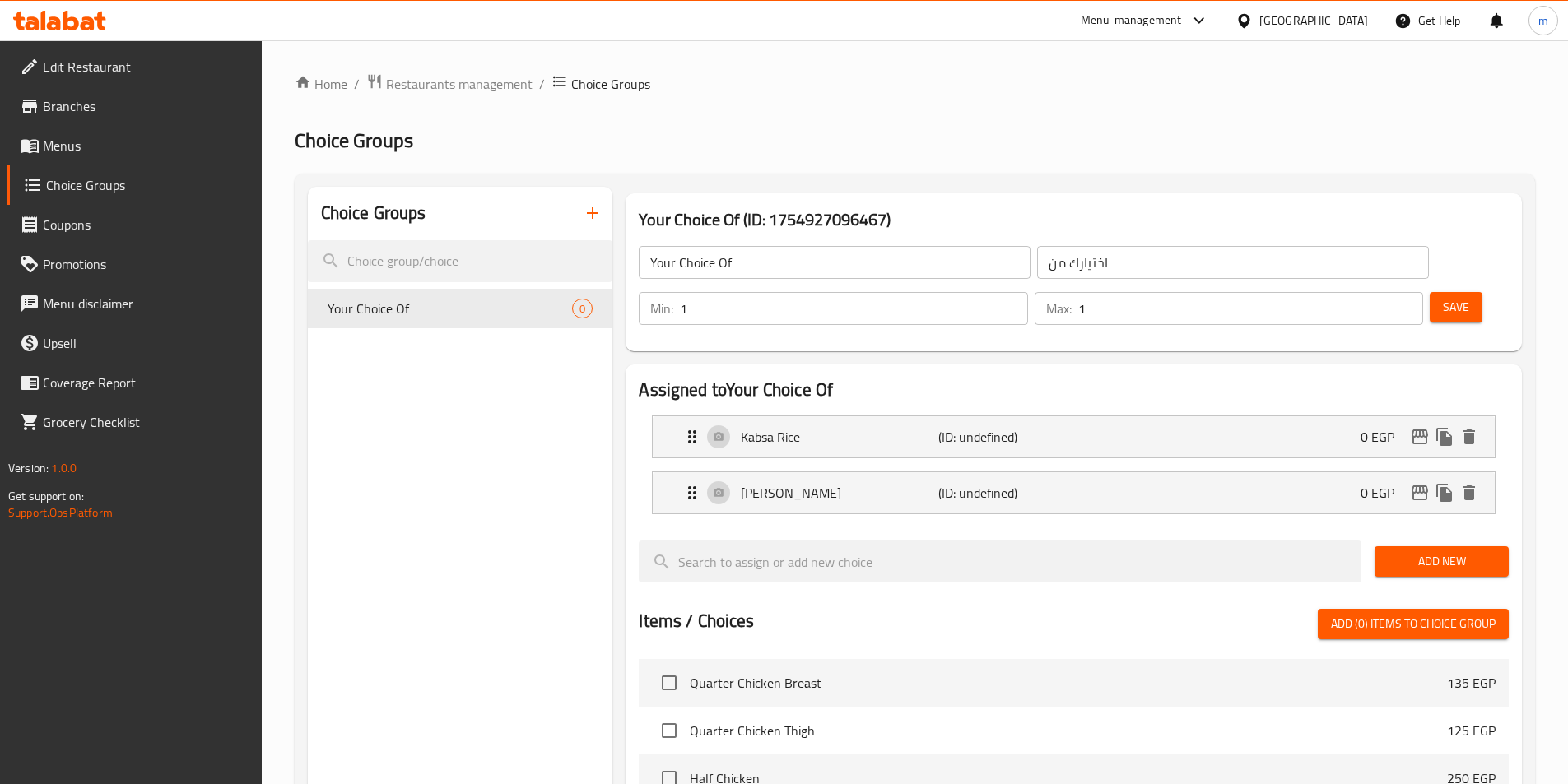
click at [1464, 534] on div "Add New" at bounding box center [1442, 561] width 147 height 55
click at [1427, 289] on div "Save" at bounding box center [1463, 309] width 73 height 40
click at [1443, 297] on span "Save" at bounding box center [1457, 307] width 26 height 21
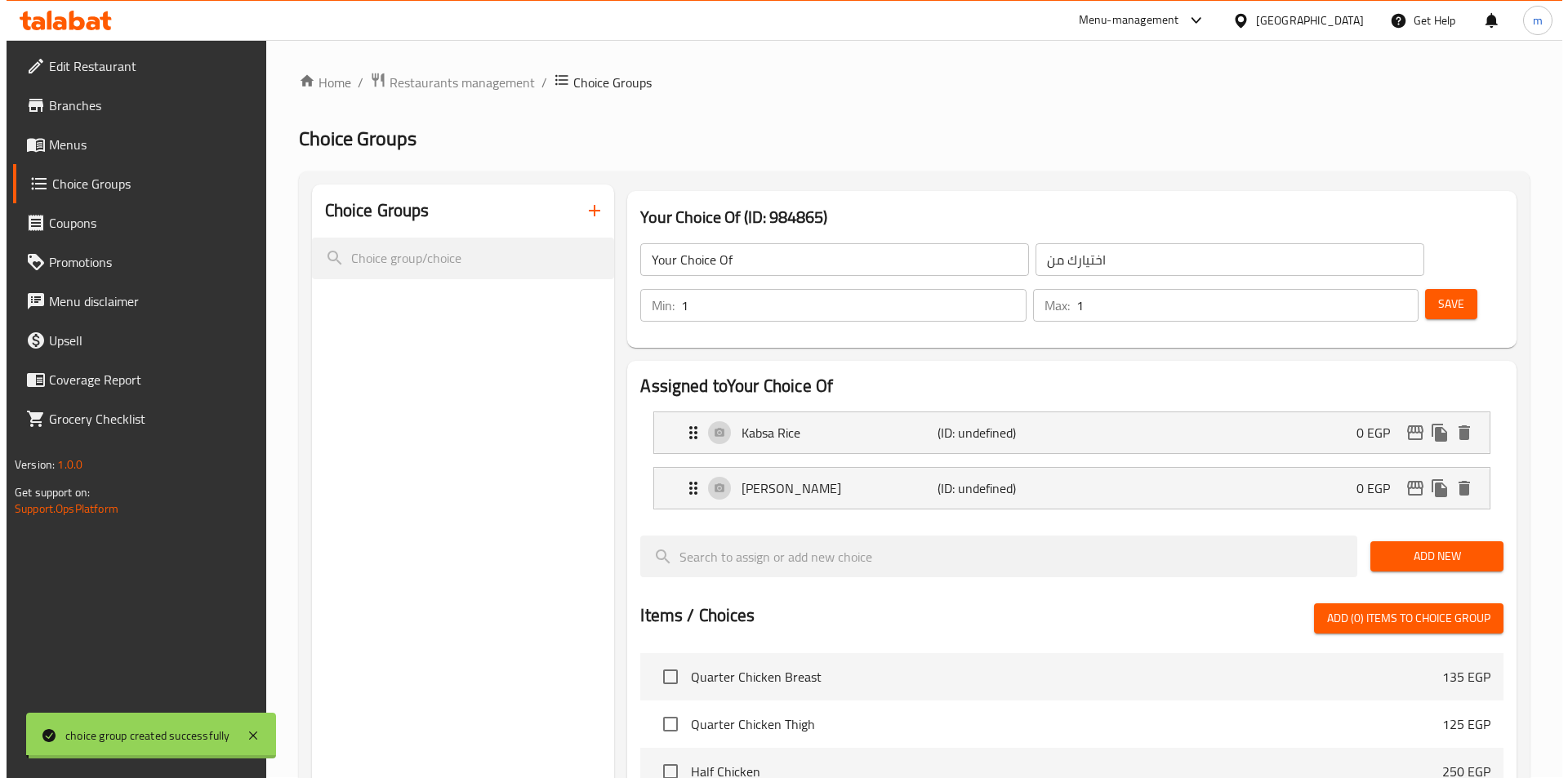
scroll to position [470, 0]
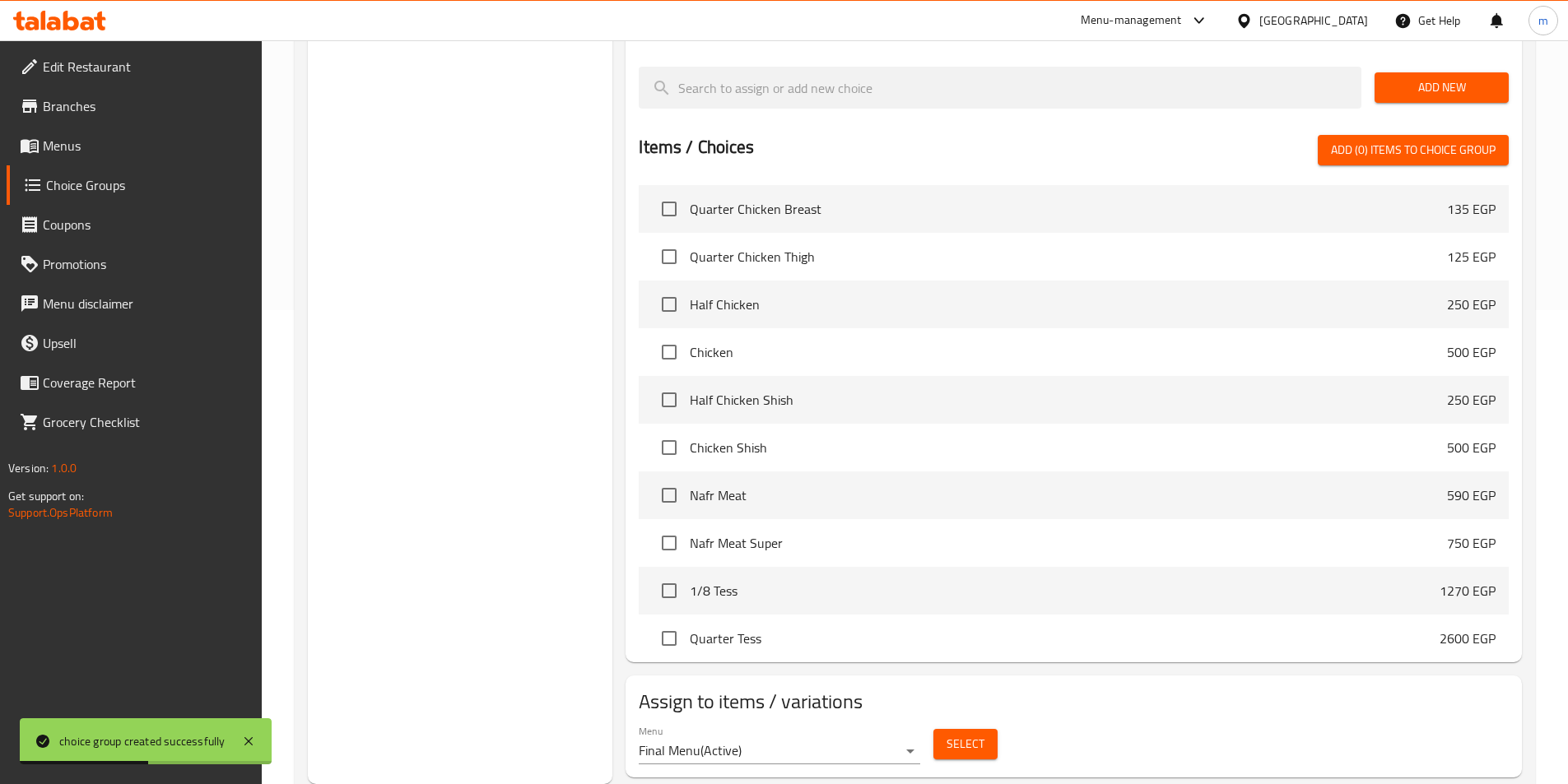
click at [954, 734] on span "Select" at bounding box center [966, 744] width 38 height 21
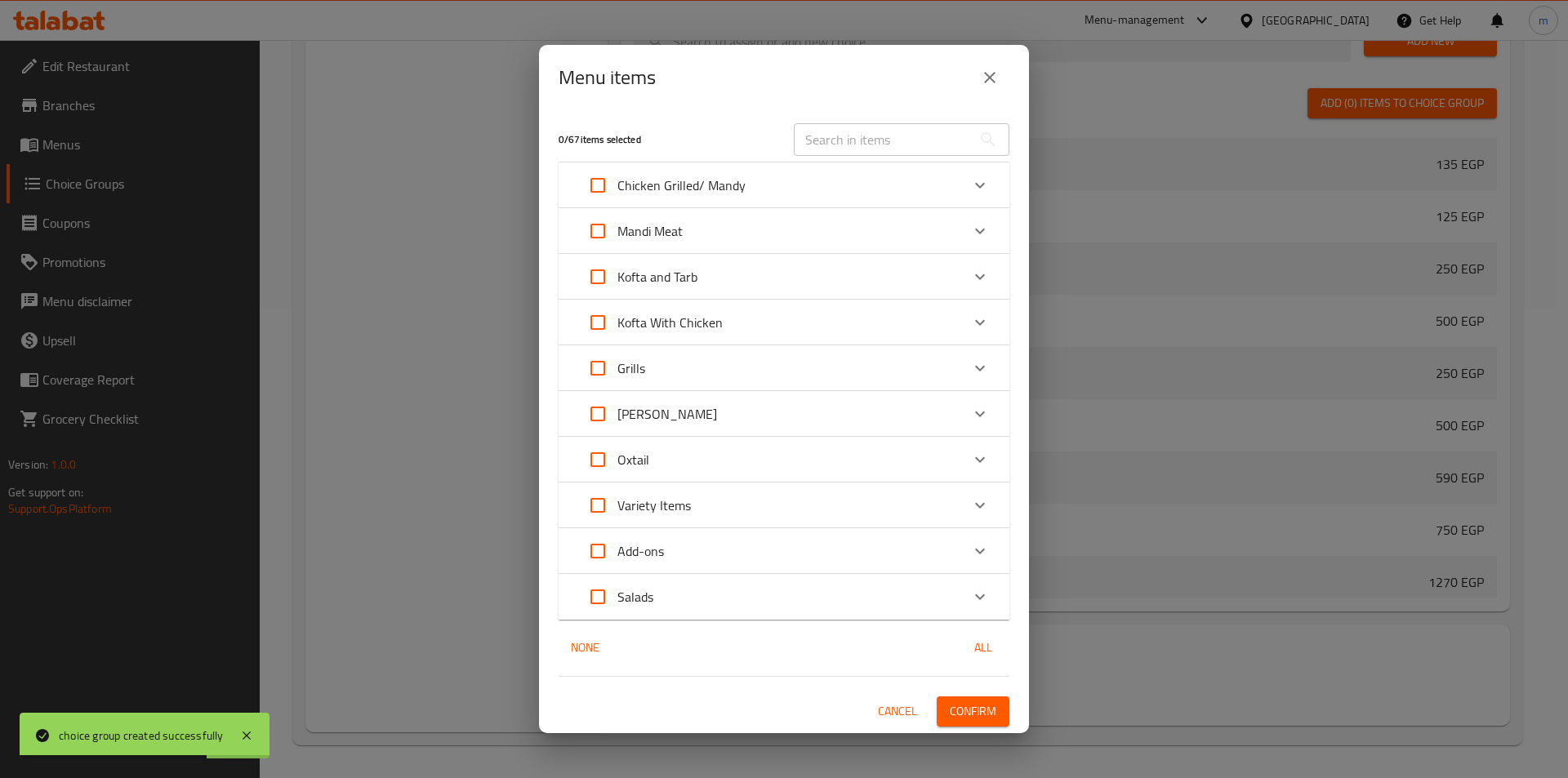
click at [626, 546] on p "Add-ons" at bounding box center [641, 551] width 47 height 20
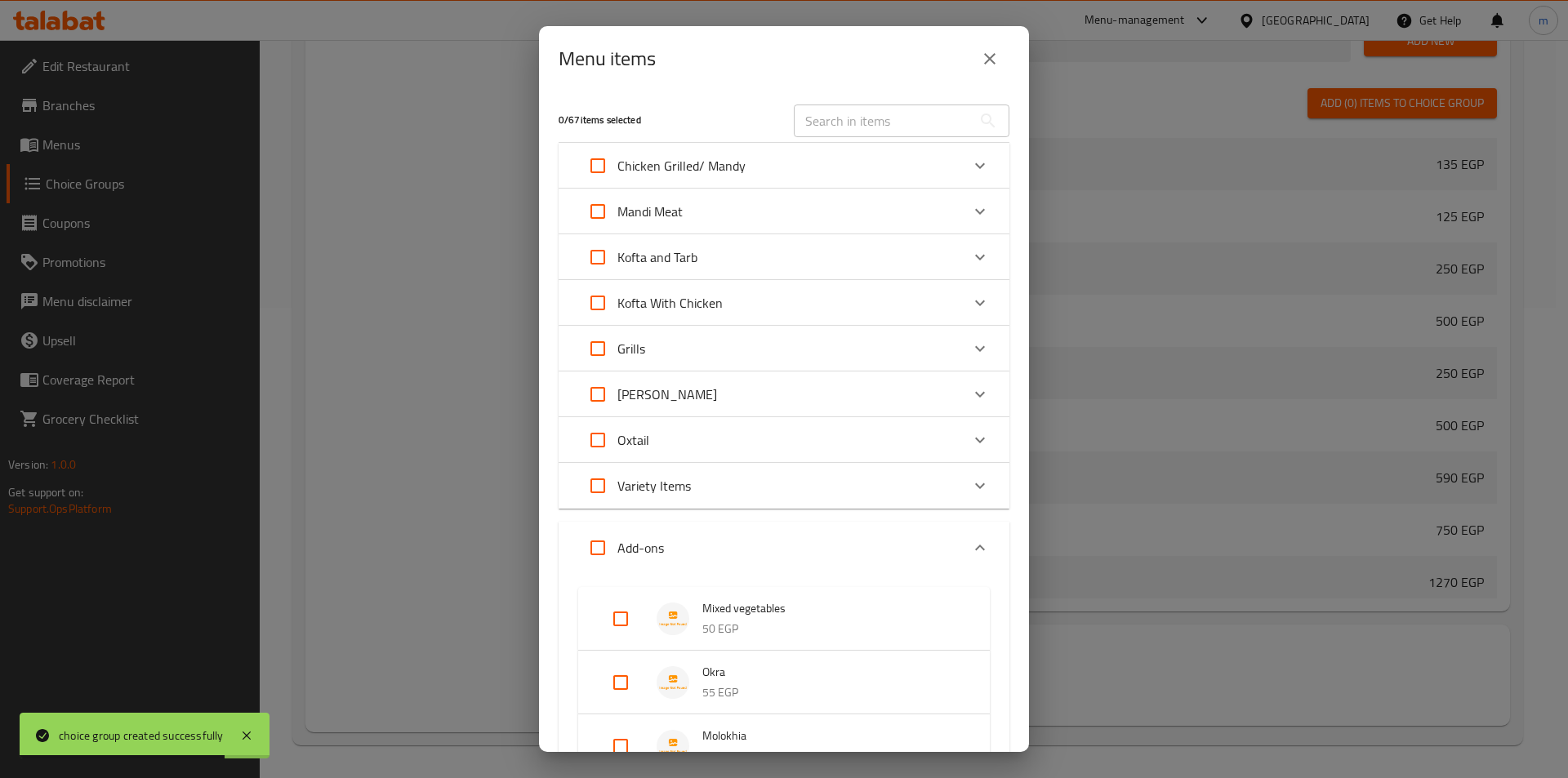
scroll to position [816, 0]
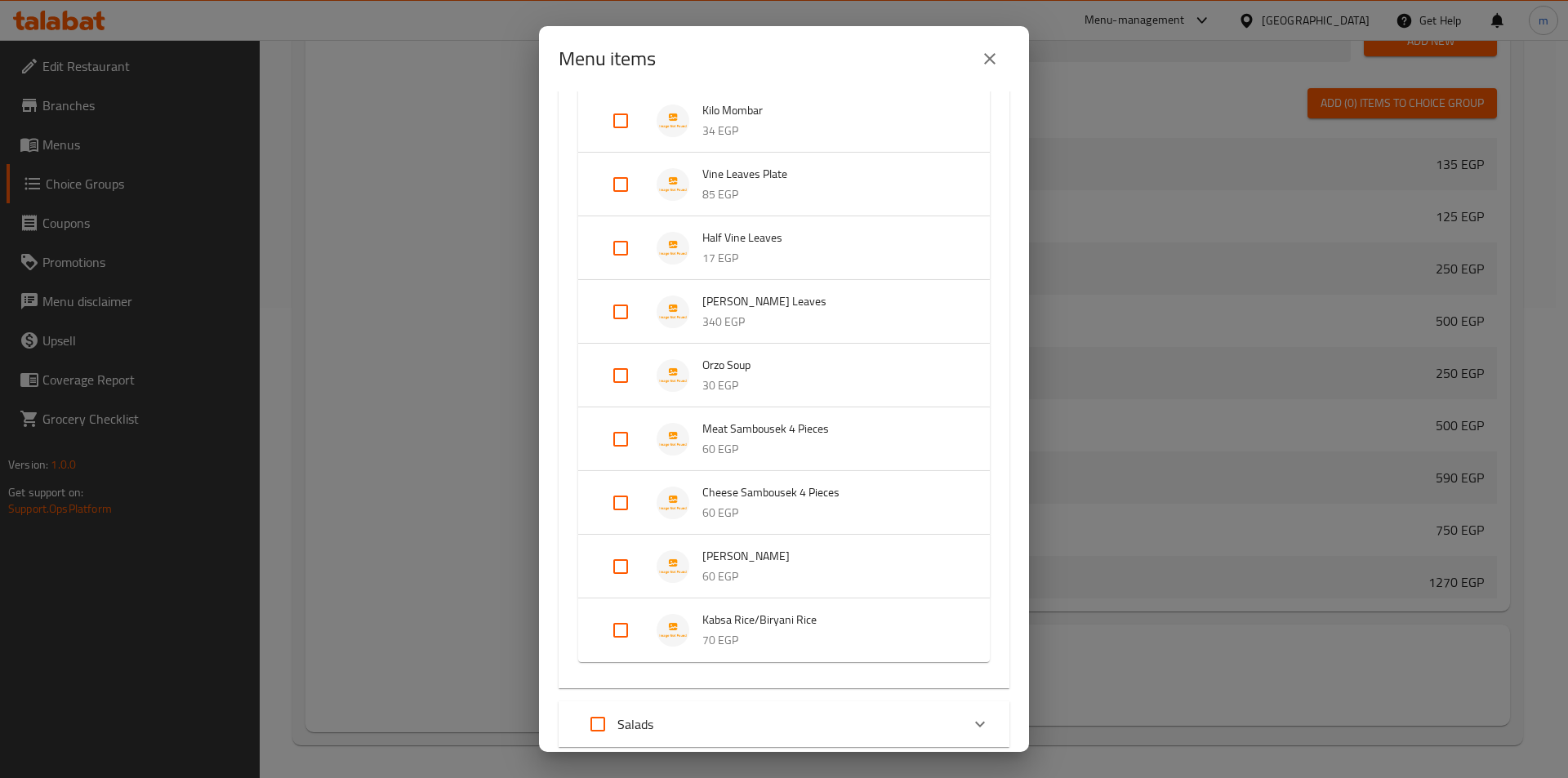
click at [640, 620] on input "Expand" at bounding box center [621, 631] width 39 height 39
checkbox input "true"
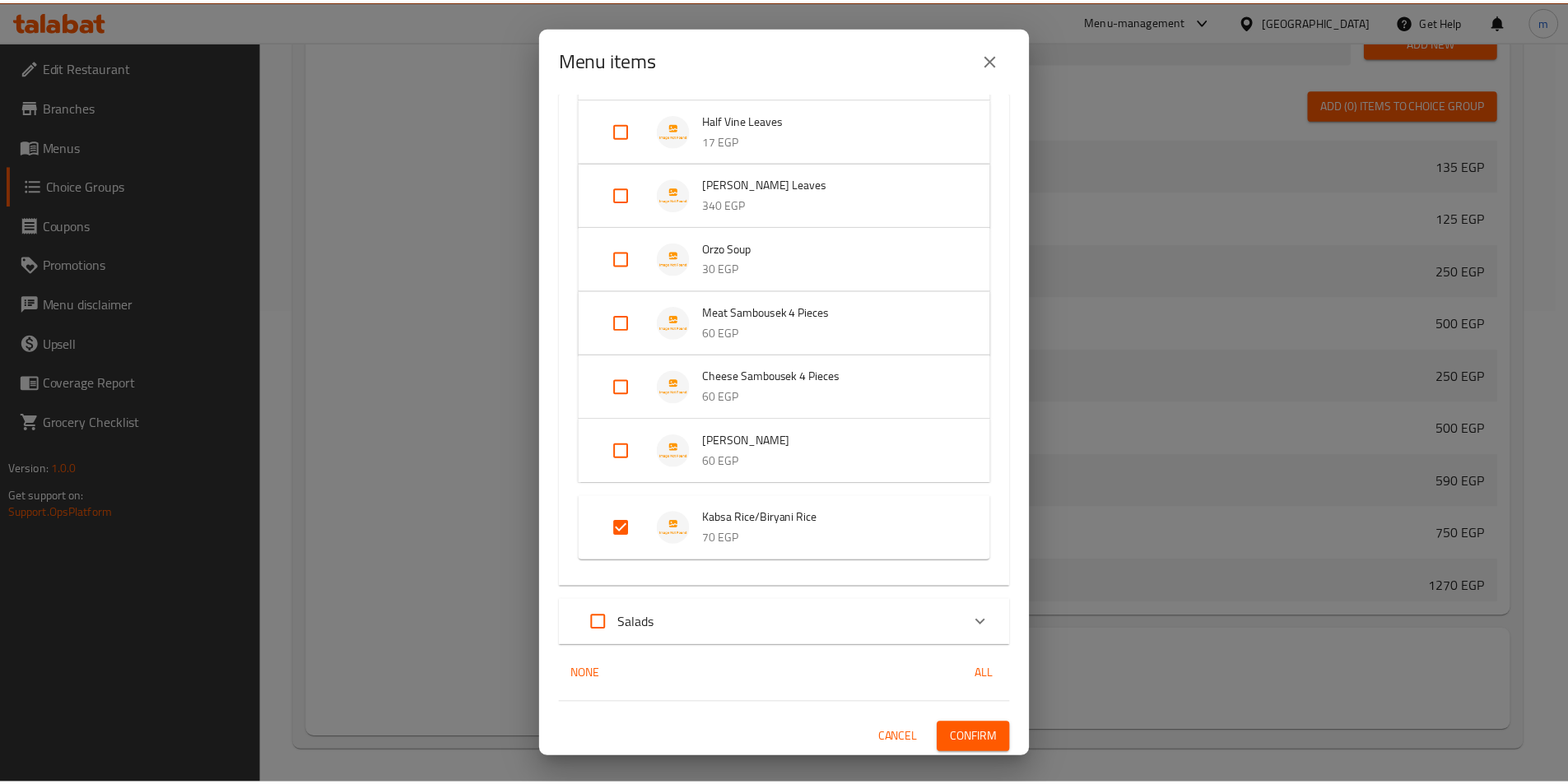
scroll to position [946, 0]
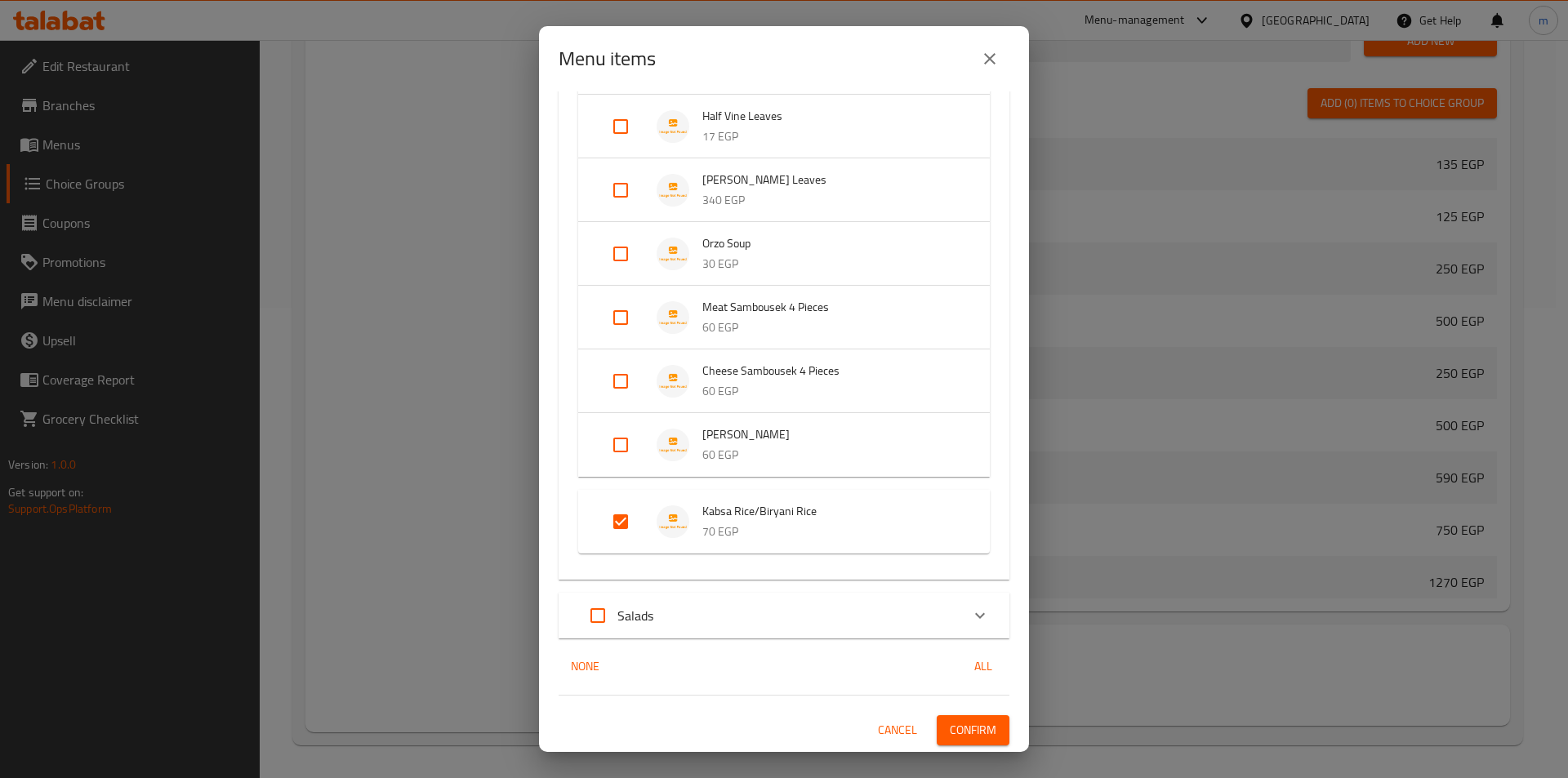
click at [937, 715] on button "Confirm" at bounding box center [973, 730] width 73 height 30
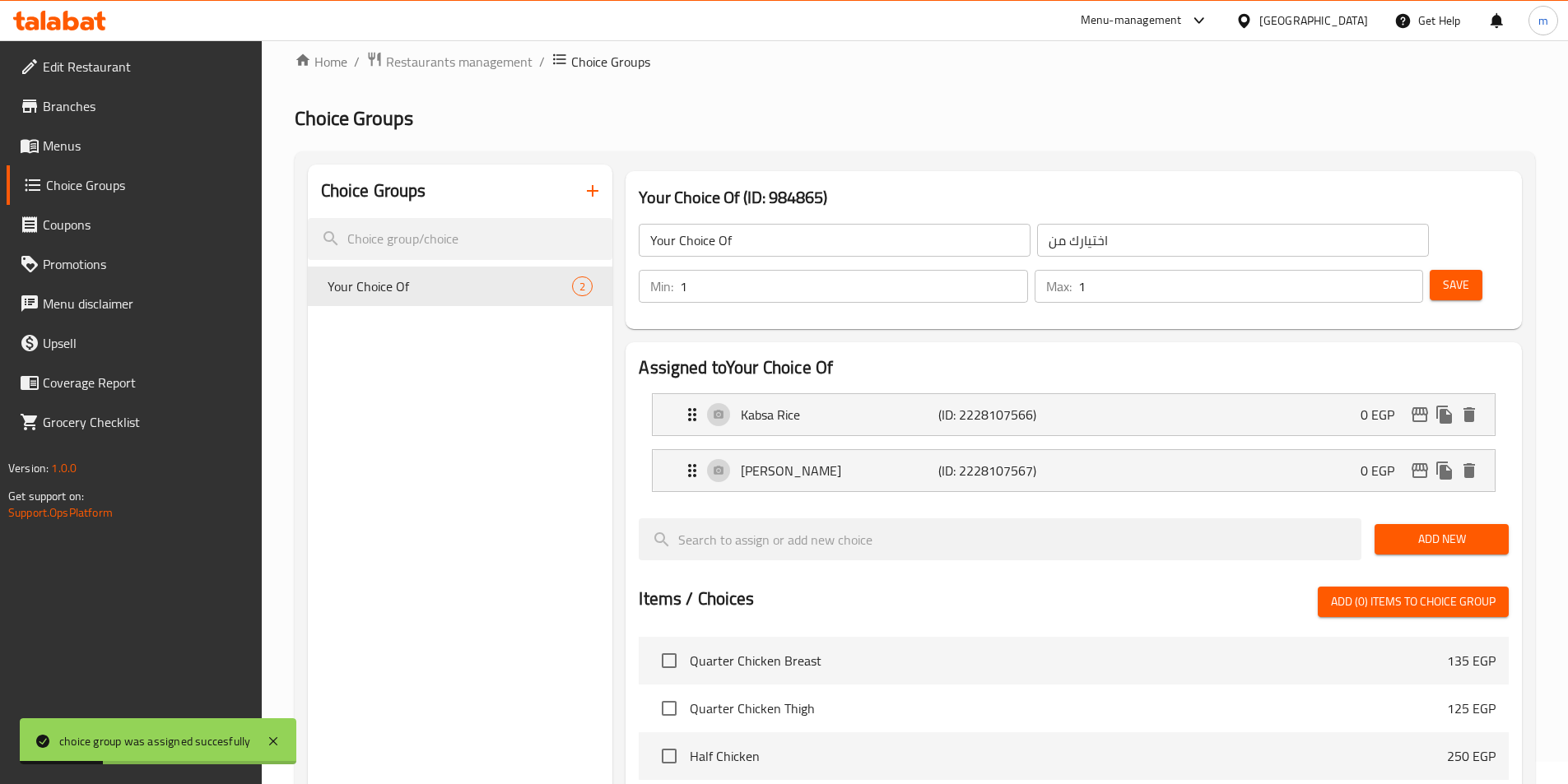
scroll to position [0, 0]
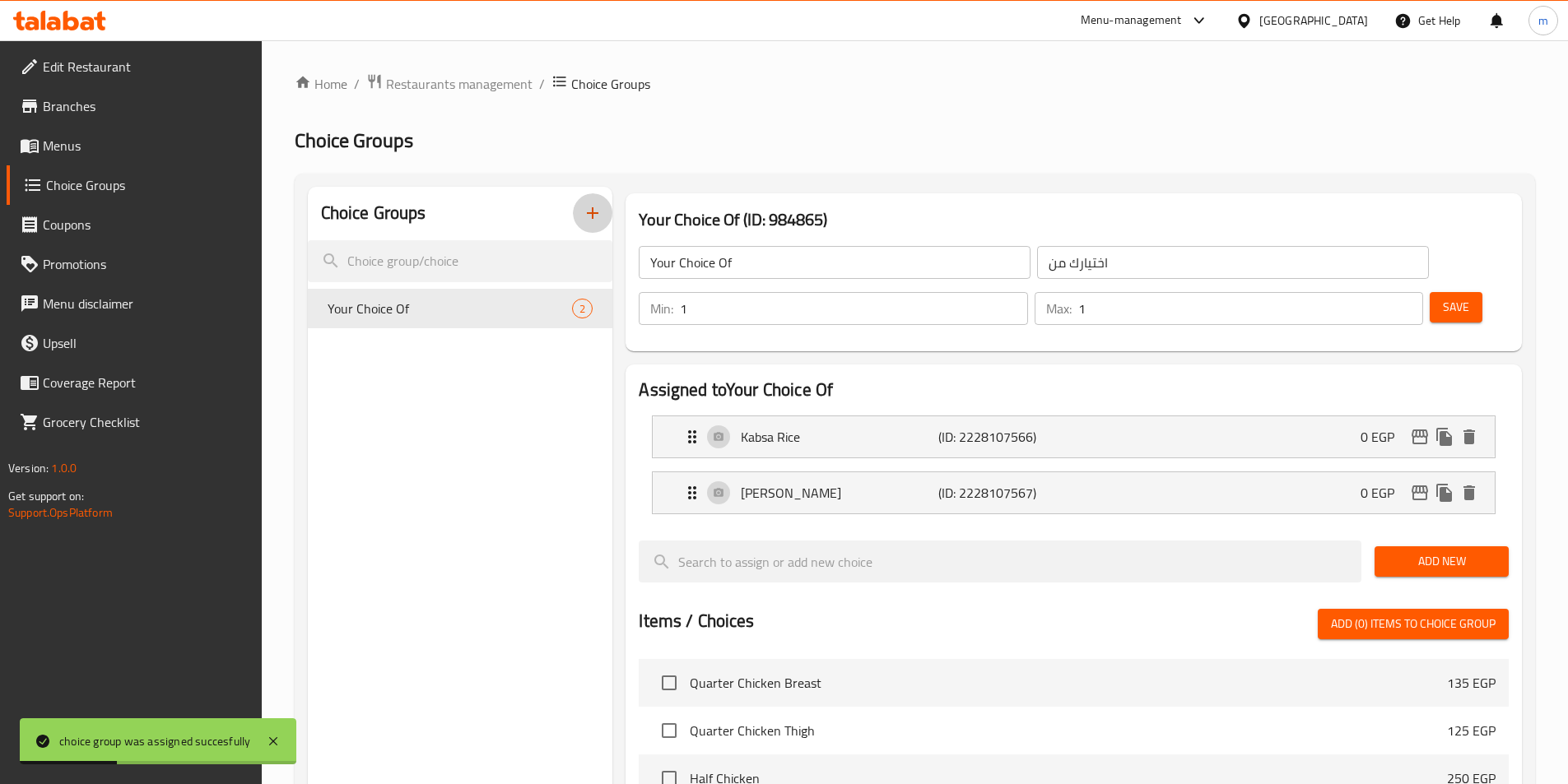
click at [587, 210] on icon "button" at bounding box center [593, 213] width 20 height 20
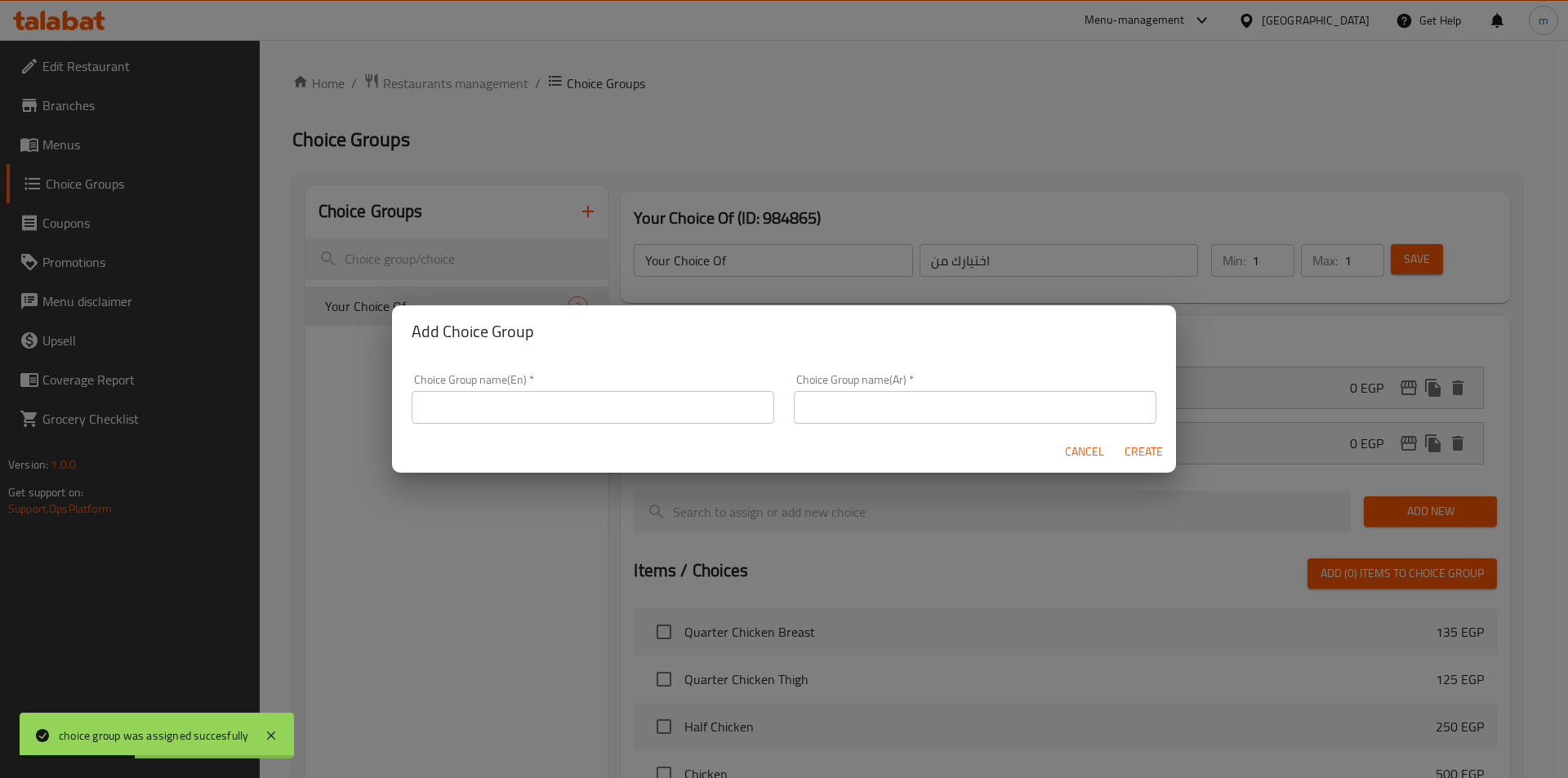
click at [506, 385] on div "Choice Group name(En)   * Choice Group name(En) *" at bounding box center [593, 399] width 363 height 50
click at [503, 405] on input "text" at bounding box center [593, 408] width 363 height 33
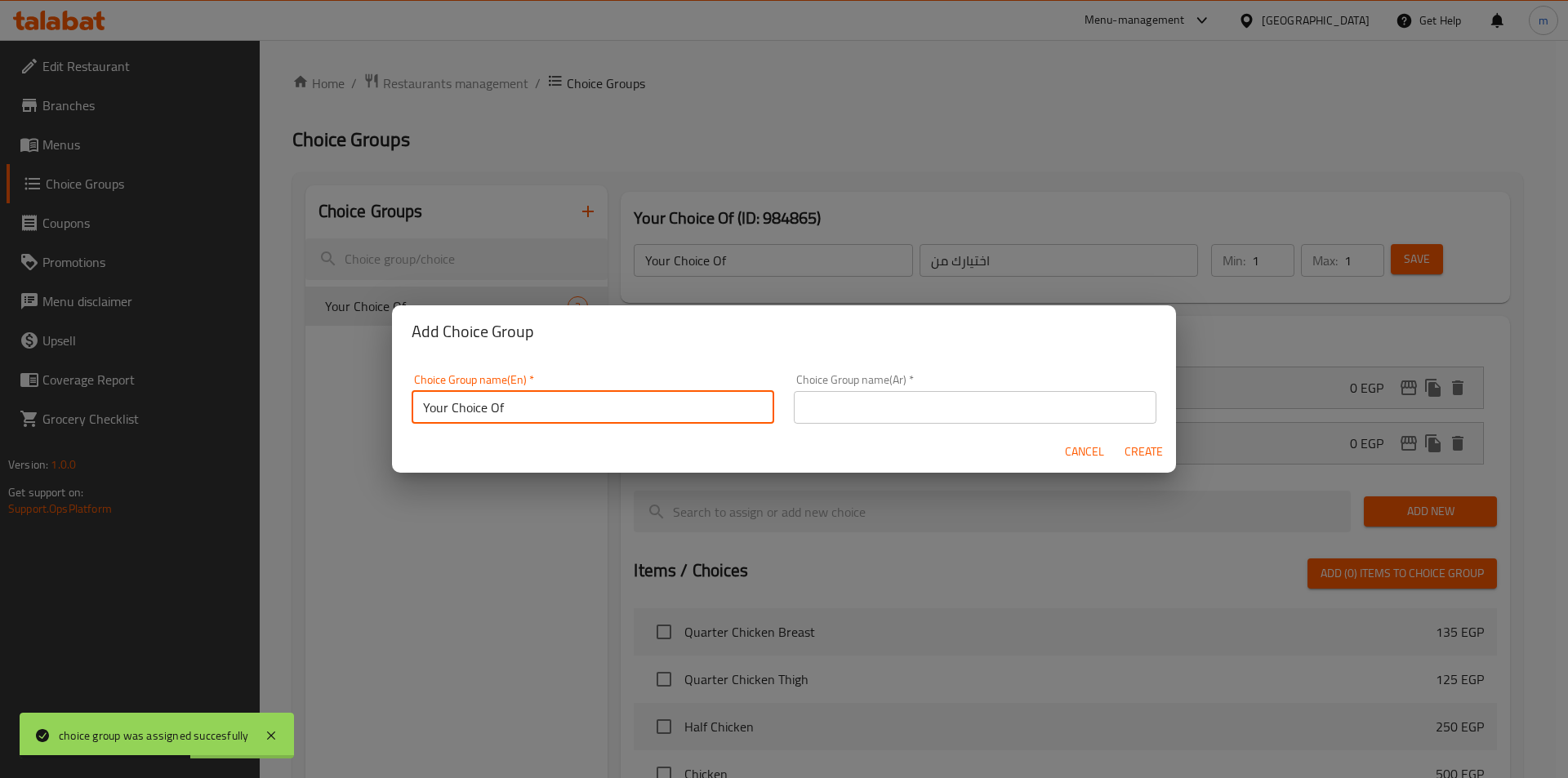
type input "Your Choice Of"
click at [785, 400] on div "Choice Group name(Ar)   * Choice Group name(Ar) *" at bounding box center [975, 399] width 383 height 70
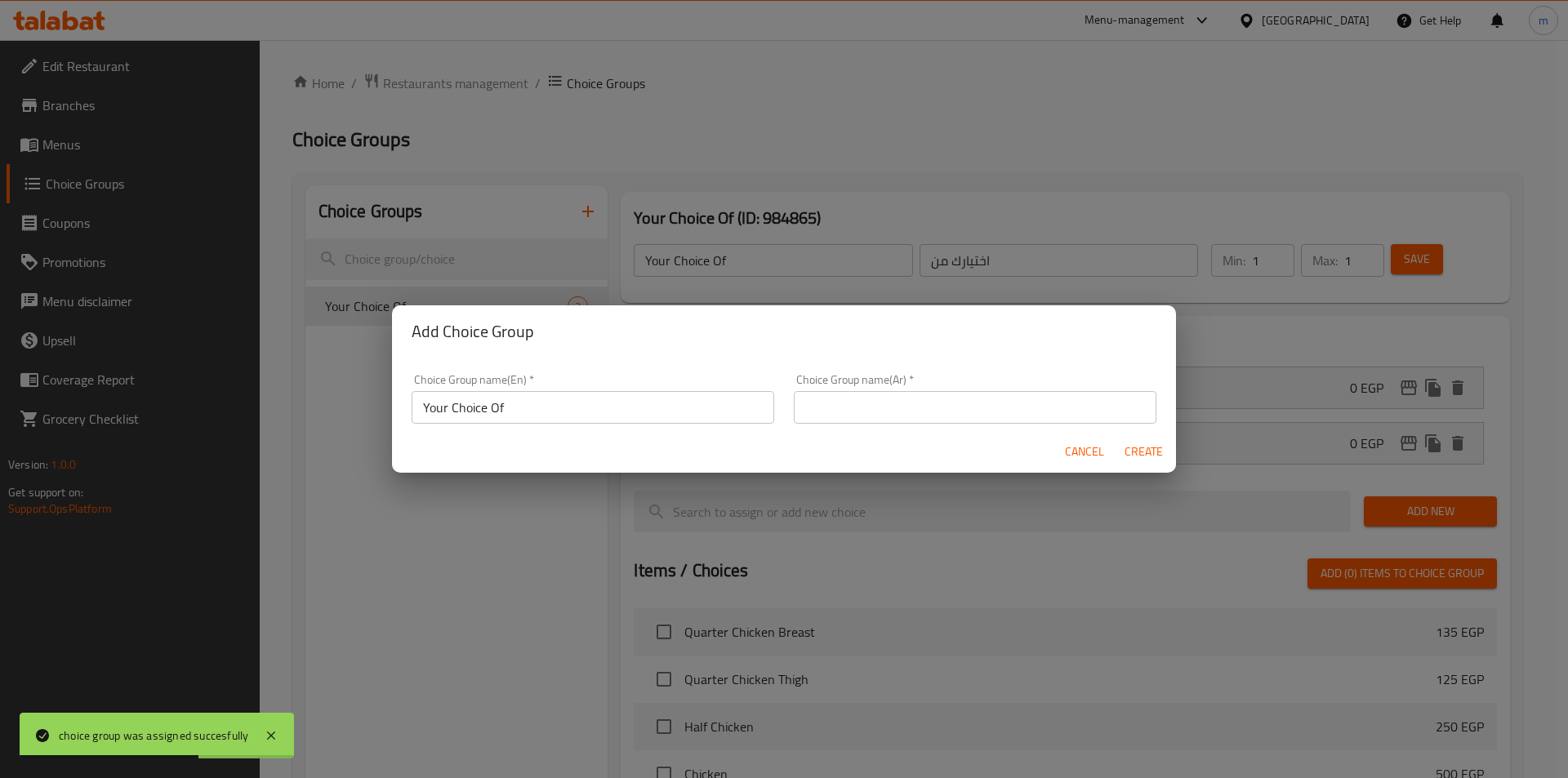
drag, startPoint x: 813, startPoint y: 406, endPoint x: 818, endPoint y: 416, distance: 11.2
click at [813, 406] on input "text" at bounding box center [975, 408] width 363 height 33
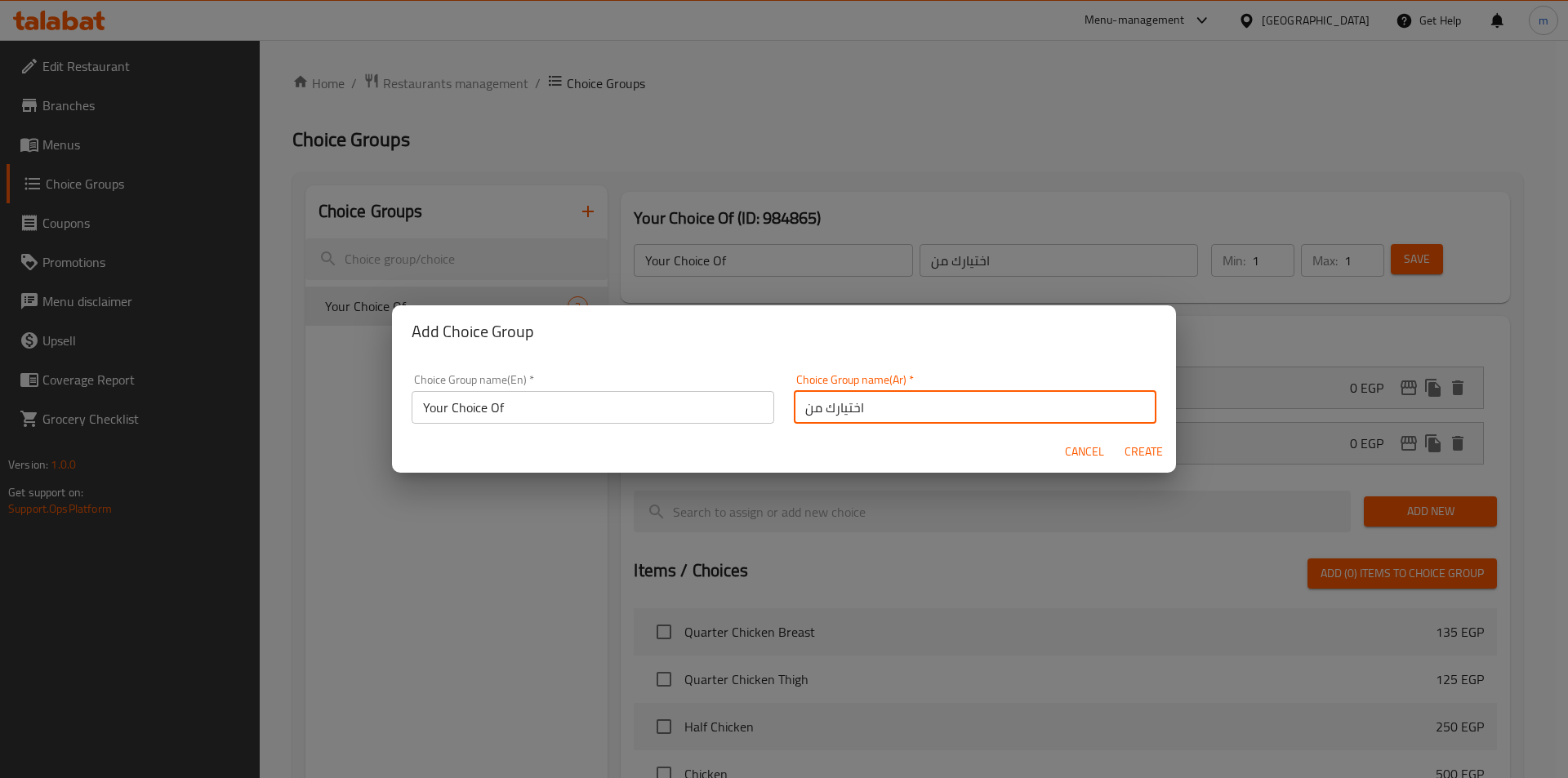
type input "اختيارك من"
click at [1154, 449] on span "Create" at bounding box center [1144, 451] width 39 height 20
type input "Your Choice Of"
type input "اختيارك من"
type input "0"
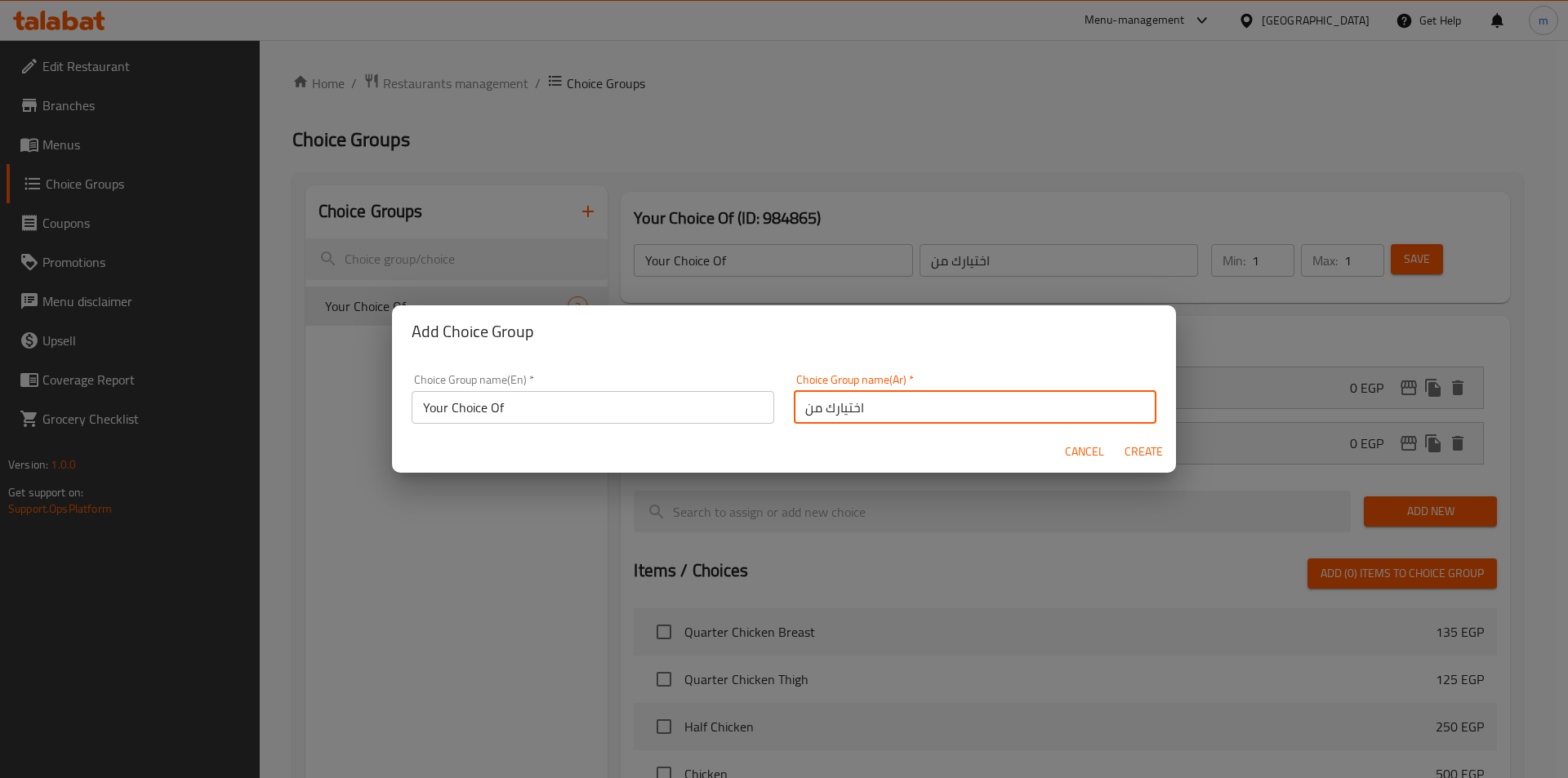
type input "0"
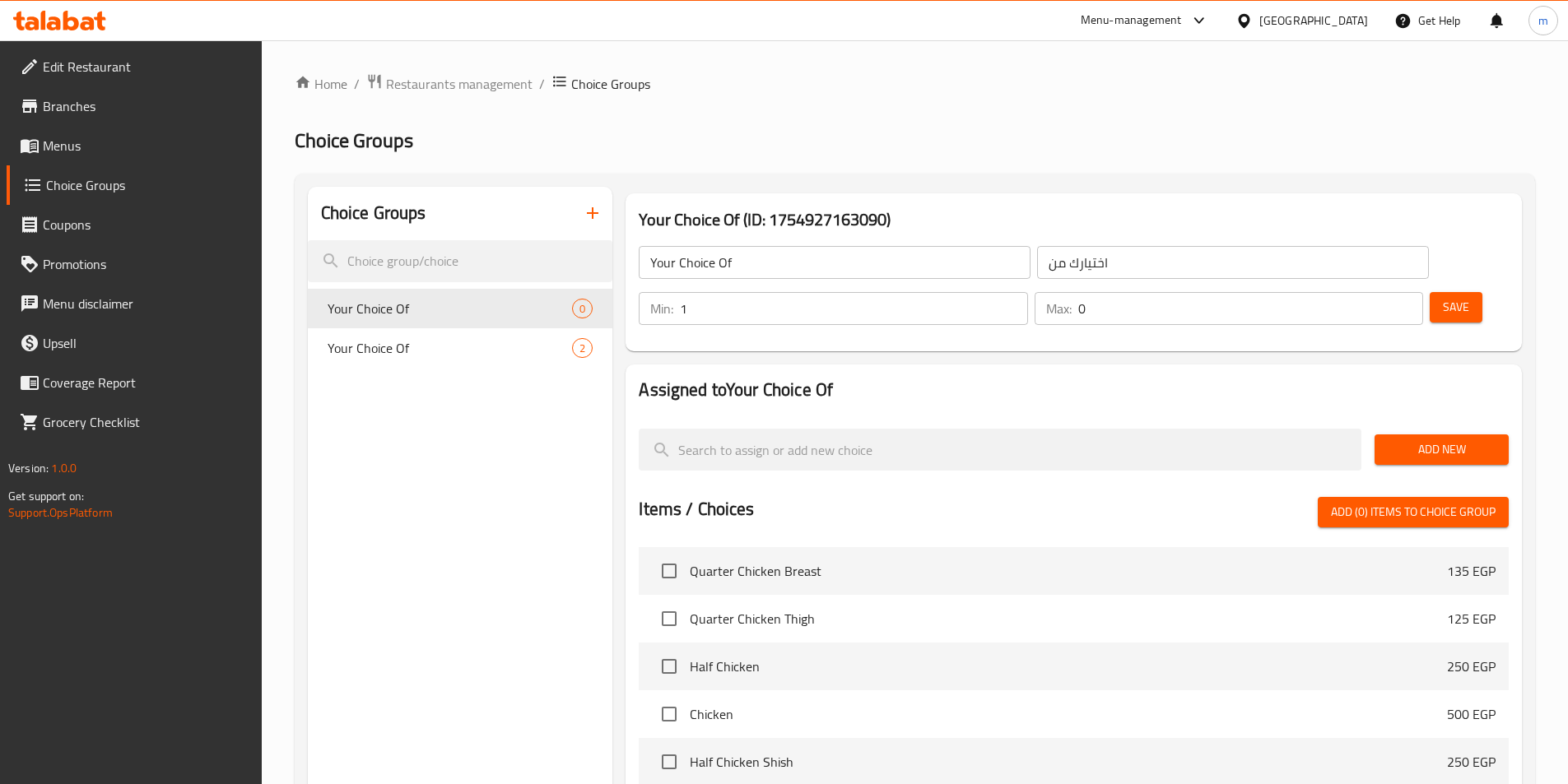
type input "1"
click at [1027, 292] on input "1" at bounding box center [854, 309] width 348 height 33
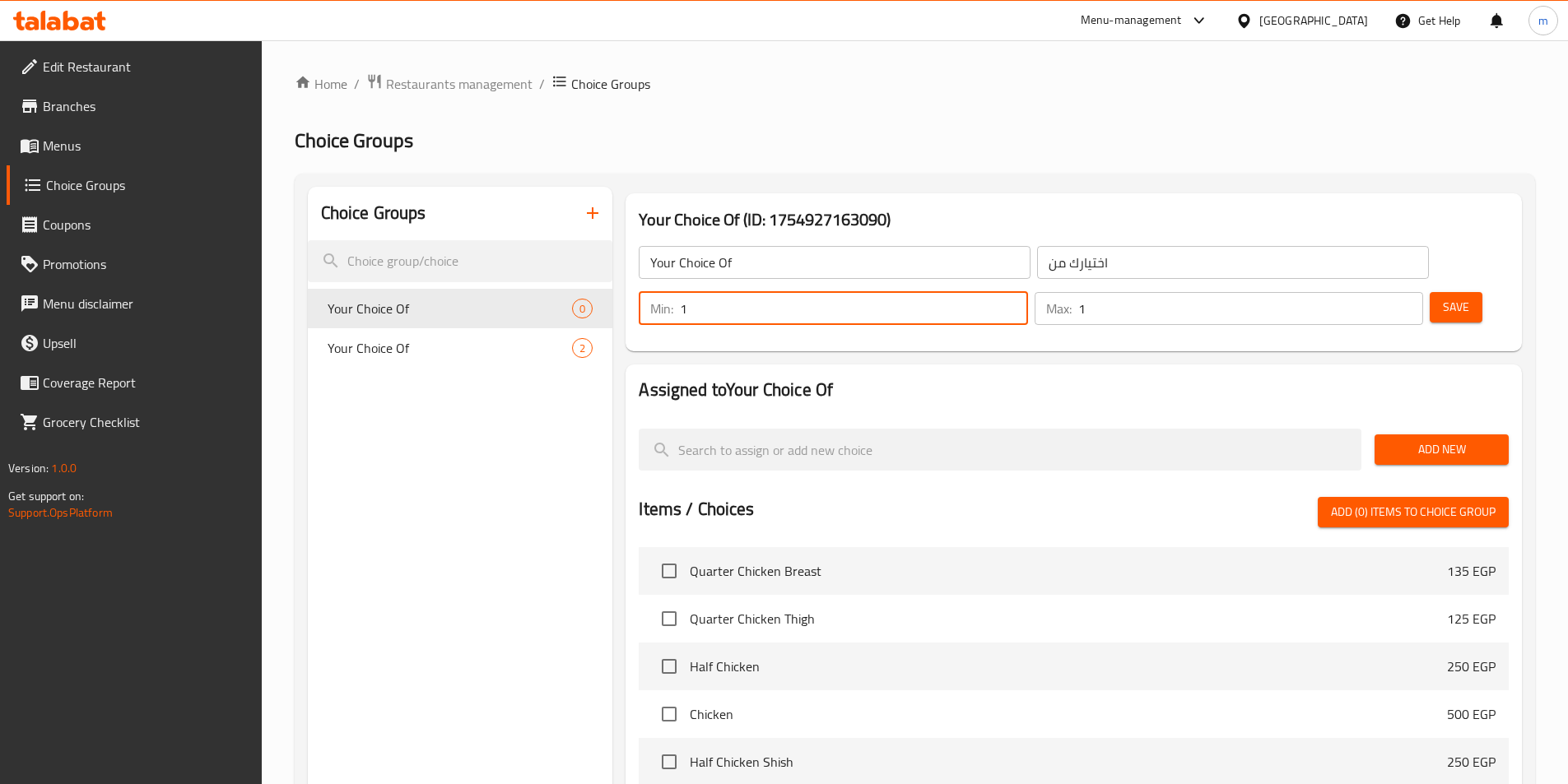
type input "1"
click at [1378, 292] on input "1" at bounding box center [1251, 309] width 345 height 33
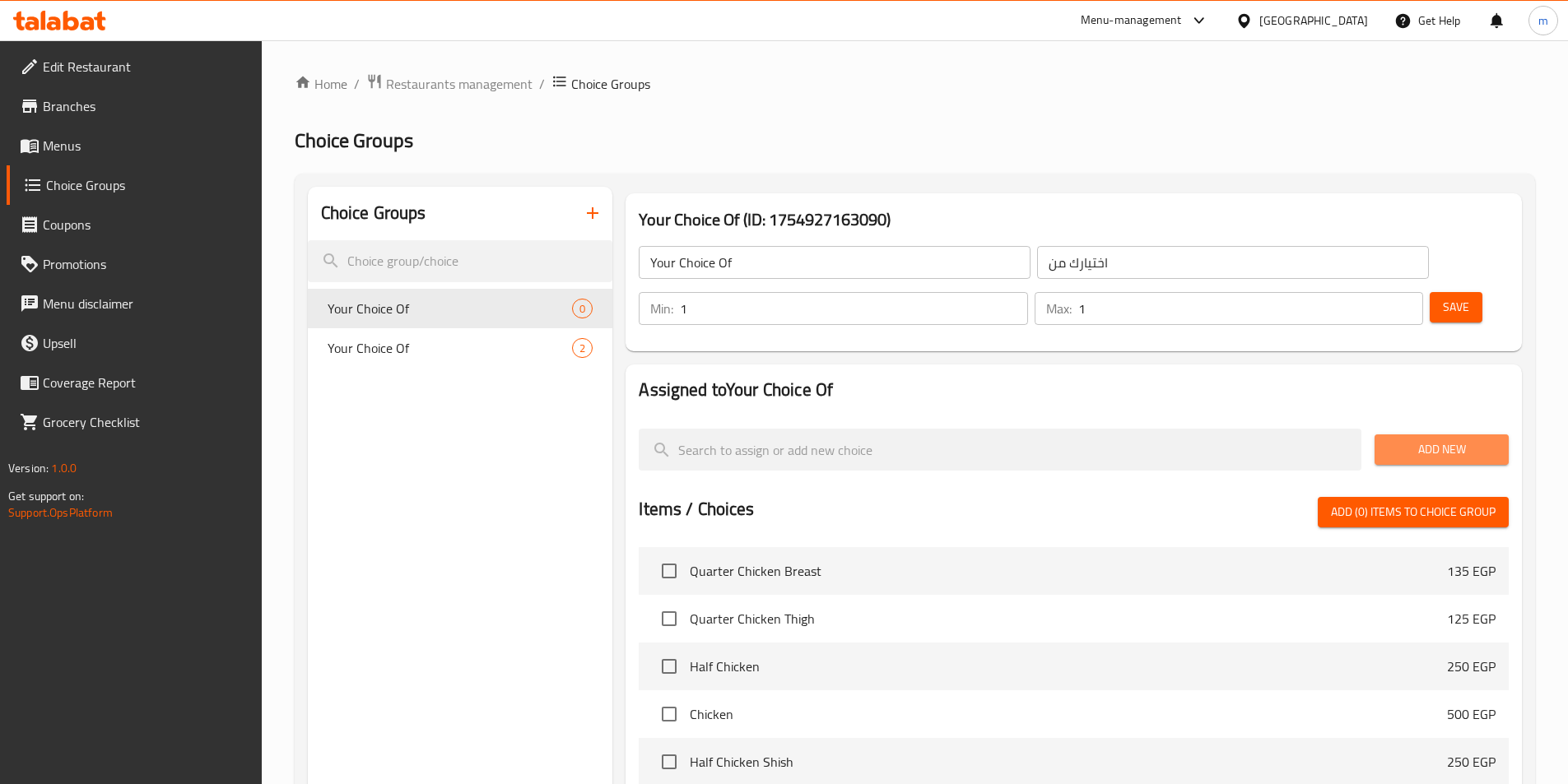
click at [1407, 439] on span "Add New" at bounding box center [1442, 449] width 108 height 21
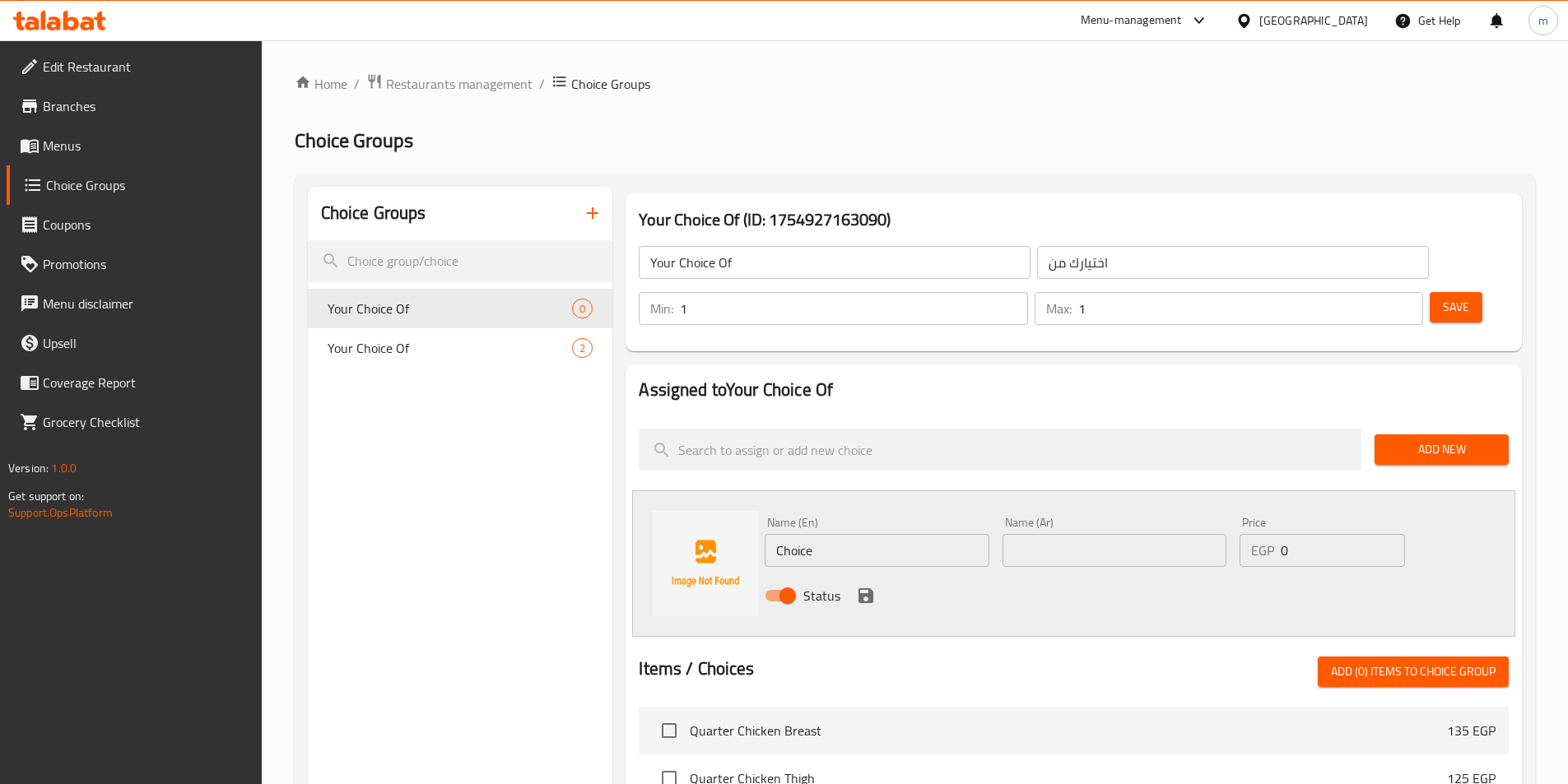
click at [880, 534] on input "Choice" at bounding box center [876, 550] width 224 height 33
paste input "Grilled"
type input "Grilled"
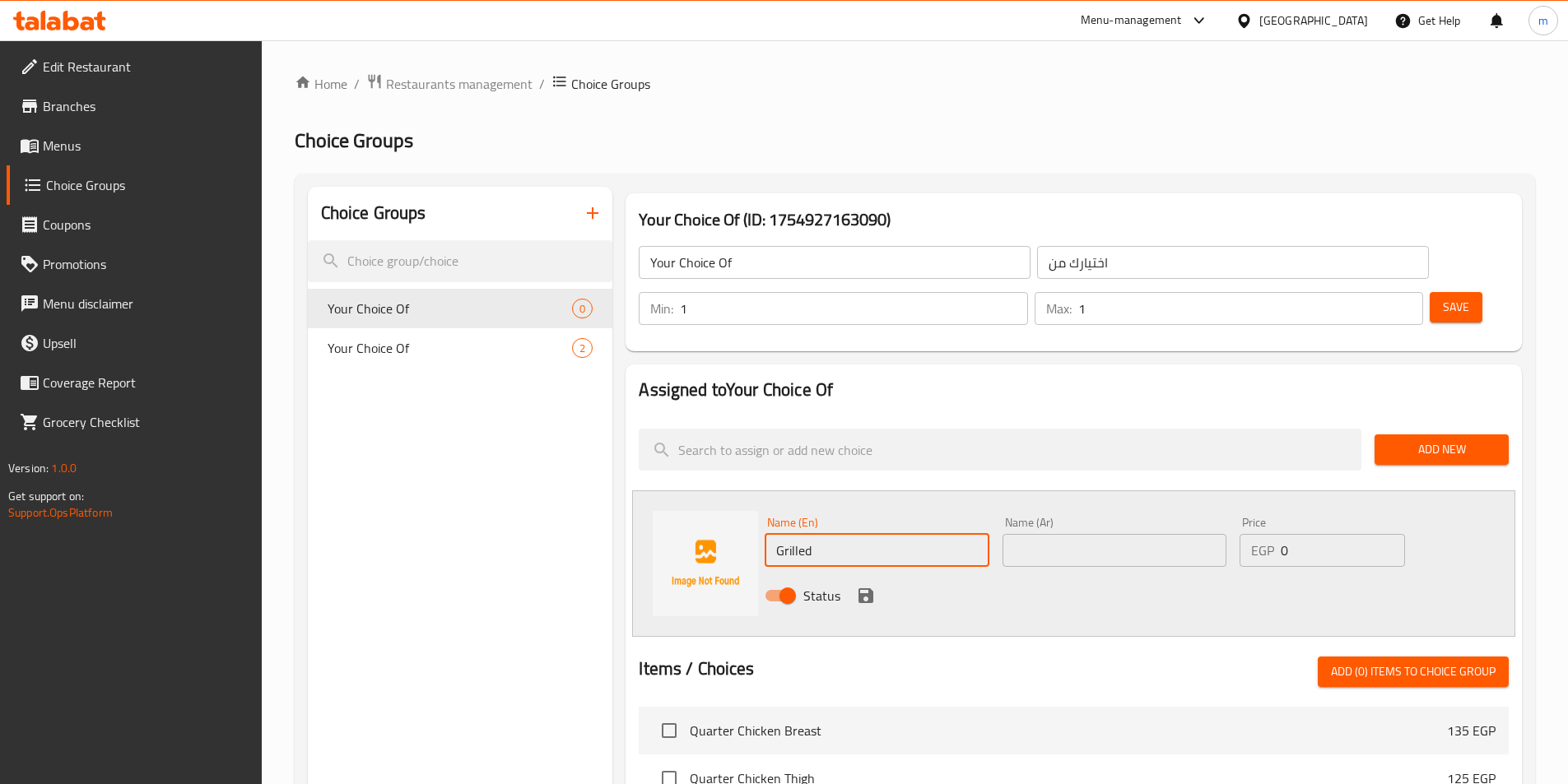
click at [1109, 534] on input "text" at bounding box center [1114, 550] width 224 height 33
type input "مشوي"
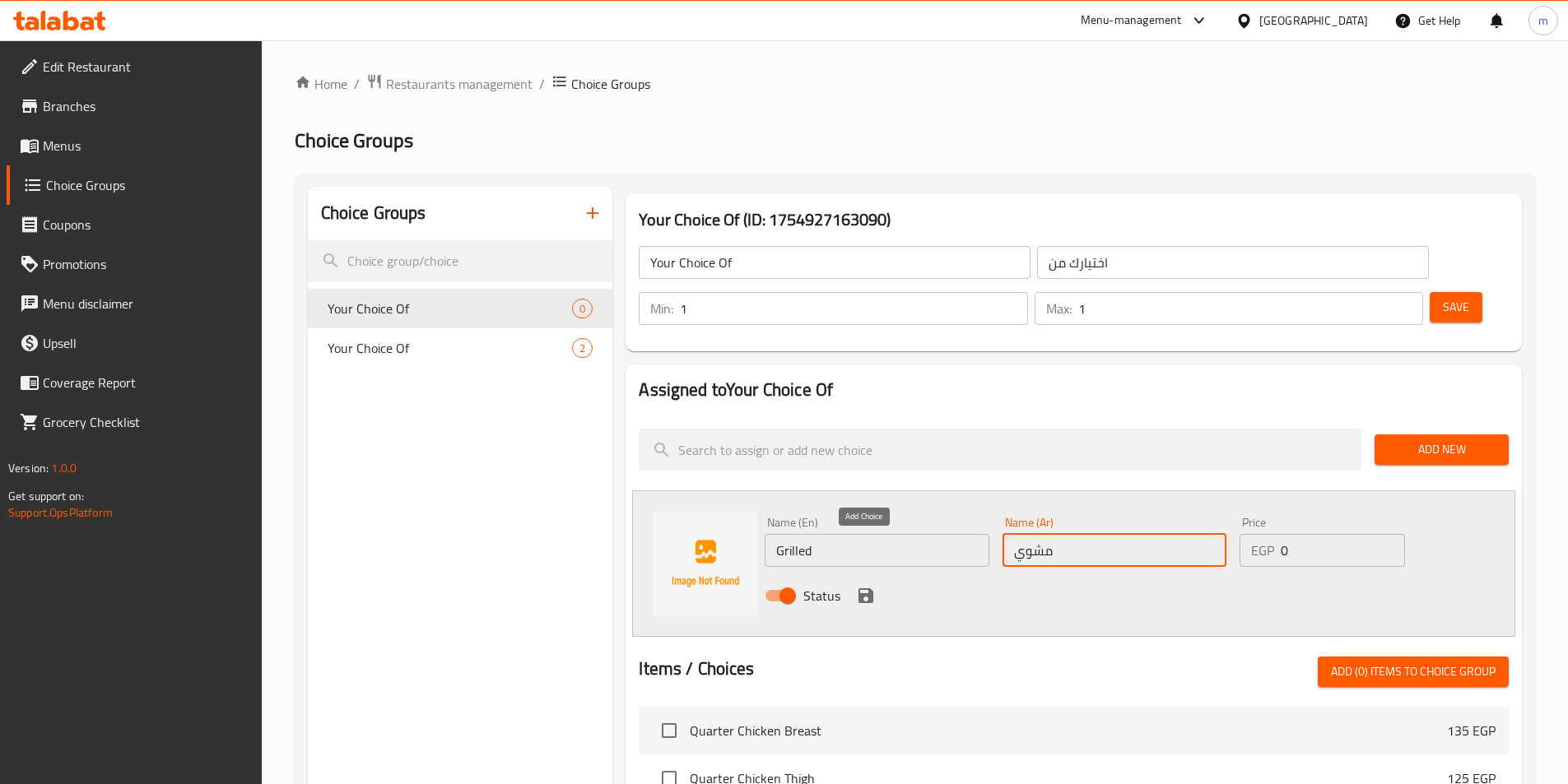
drag, startPoint x: 868, startPoint y: 558, endPoint x: 980, endPoint y: 546, distance: 112.6
click at [868, 586] on icon "save" at bounding box center [866, 596] width 20 height 20
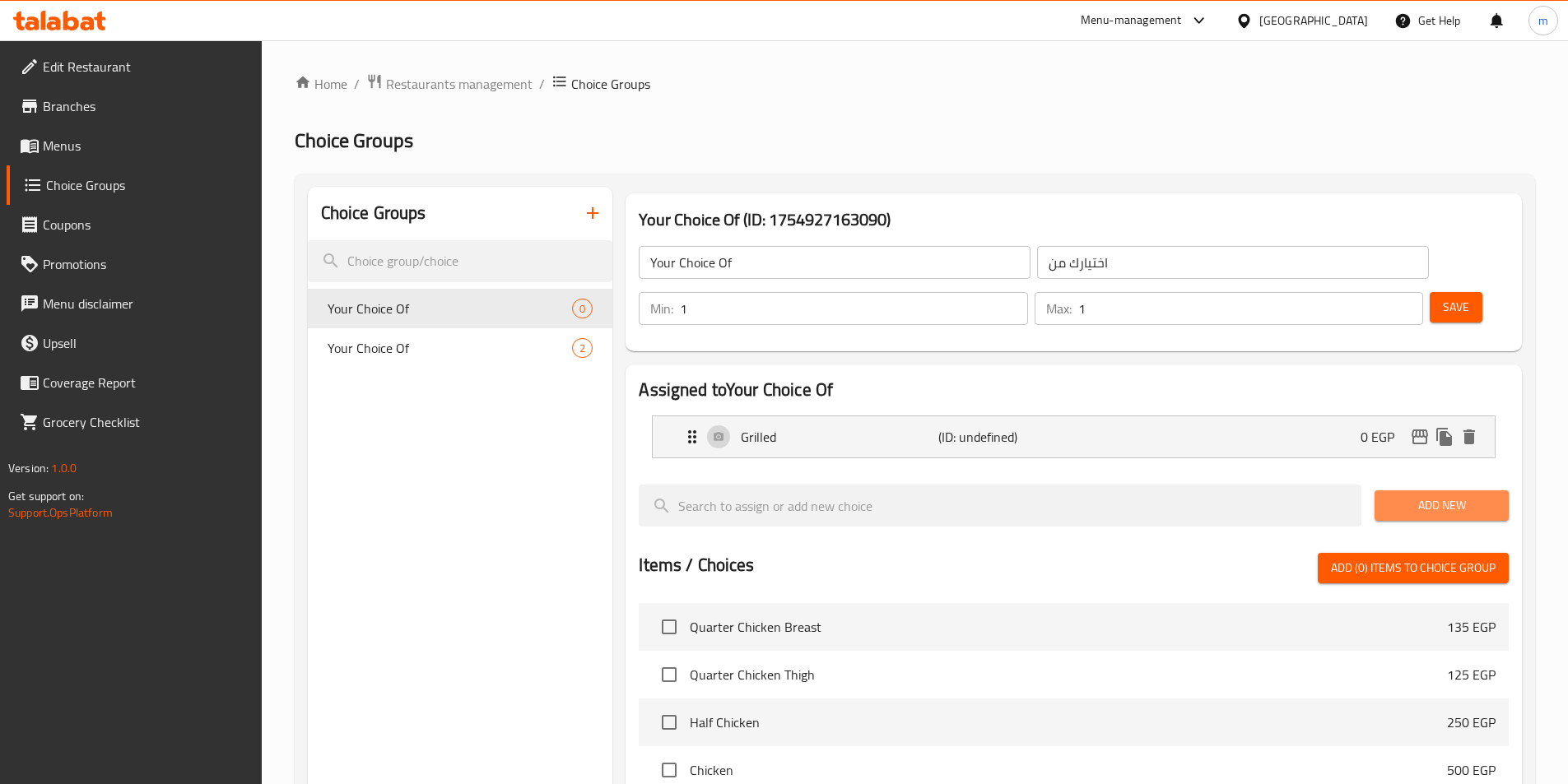
drag, startPoint x: 980, startPoint y: 546, endPoint x: 1393, endPoint y: 448, distance: 424.5
click at [1393, 490] on button "Add New" at bounding box center [1442, 505] width 135 height 31
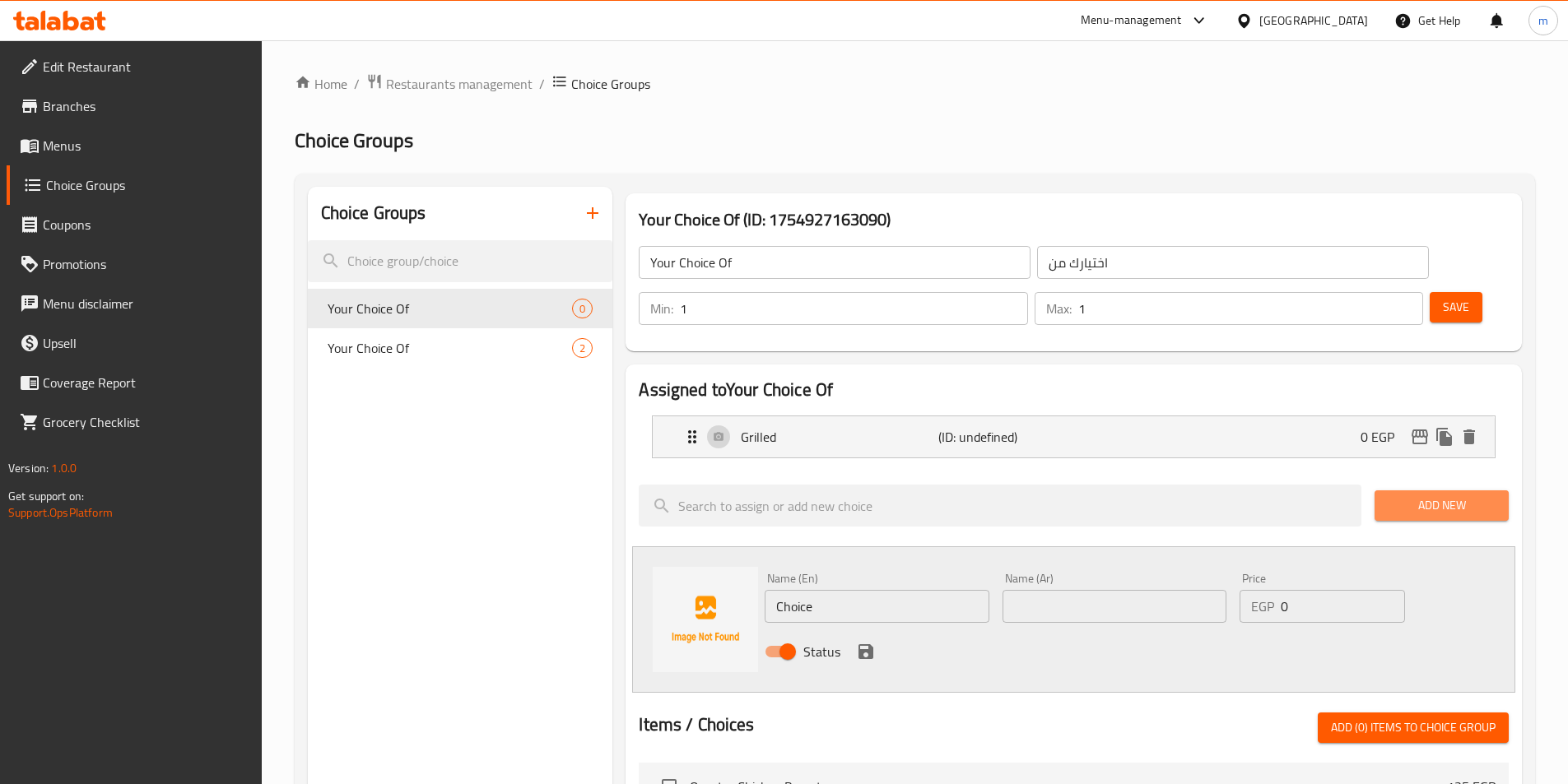
click at [1393, 490] on button "Add New" at bounding box center [1442, 505] width 135 height 31
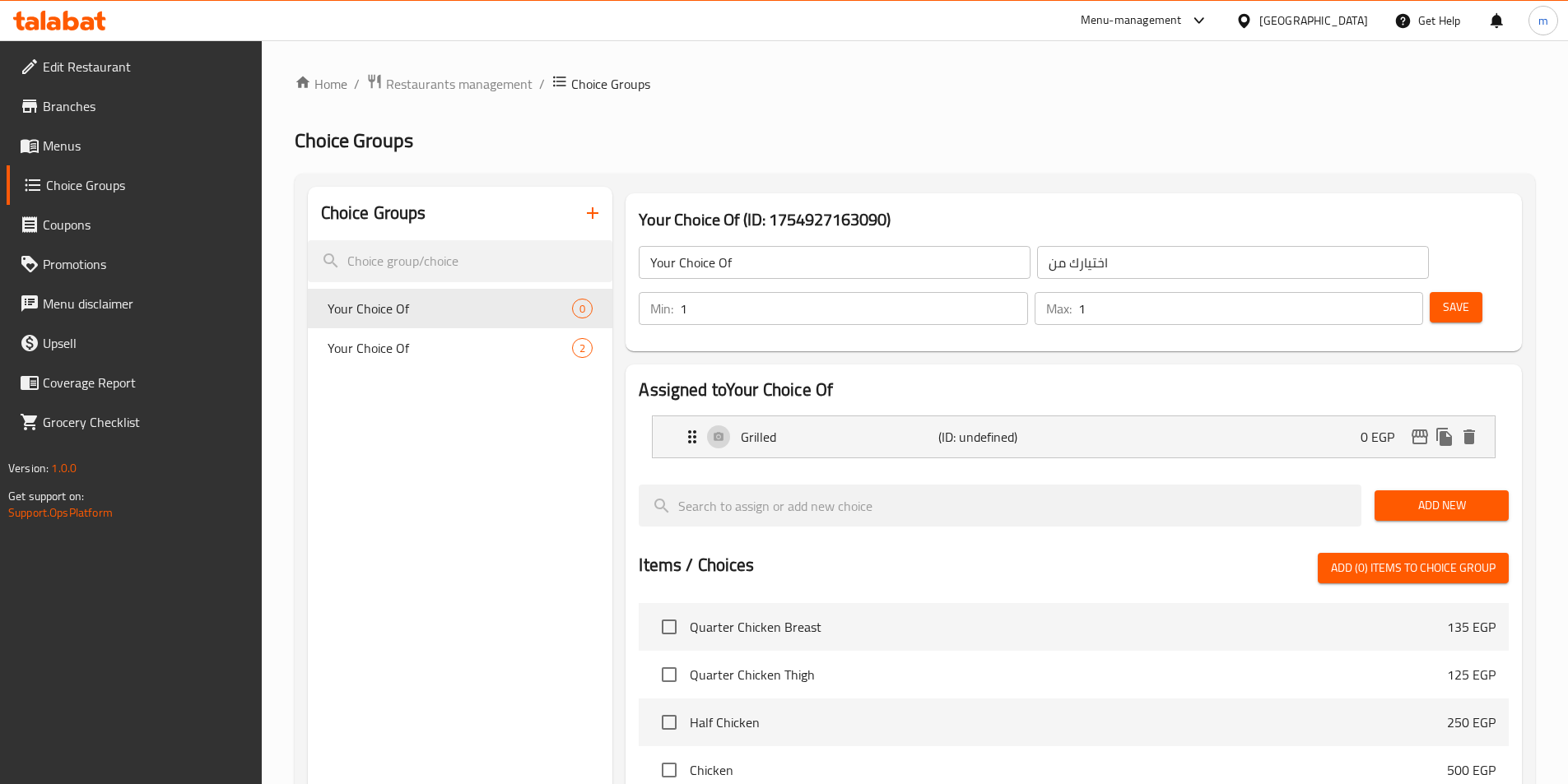
click at [1403, 495] on span "Add New" at bounding box center [1442, 505] width 108 height 21
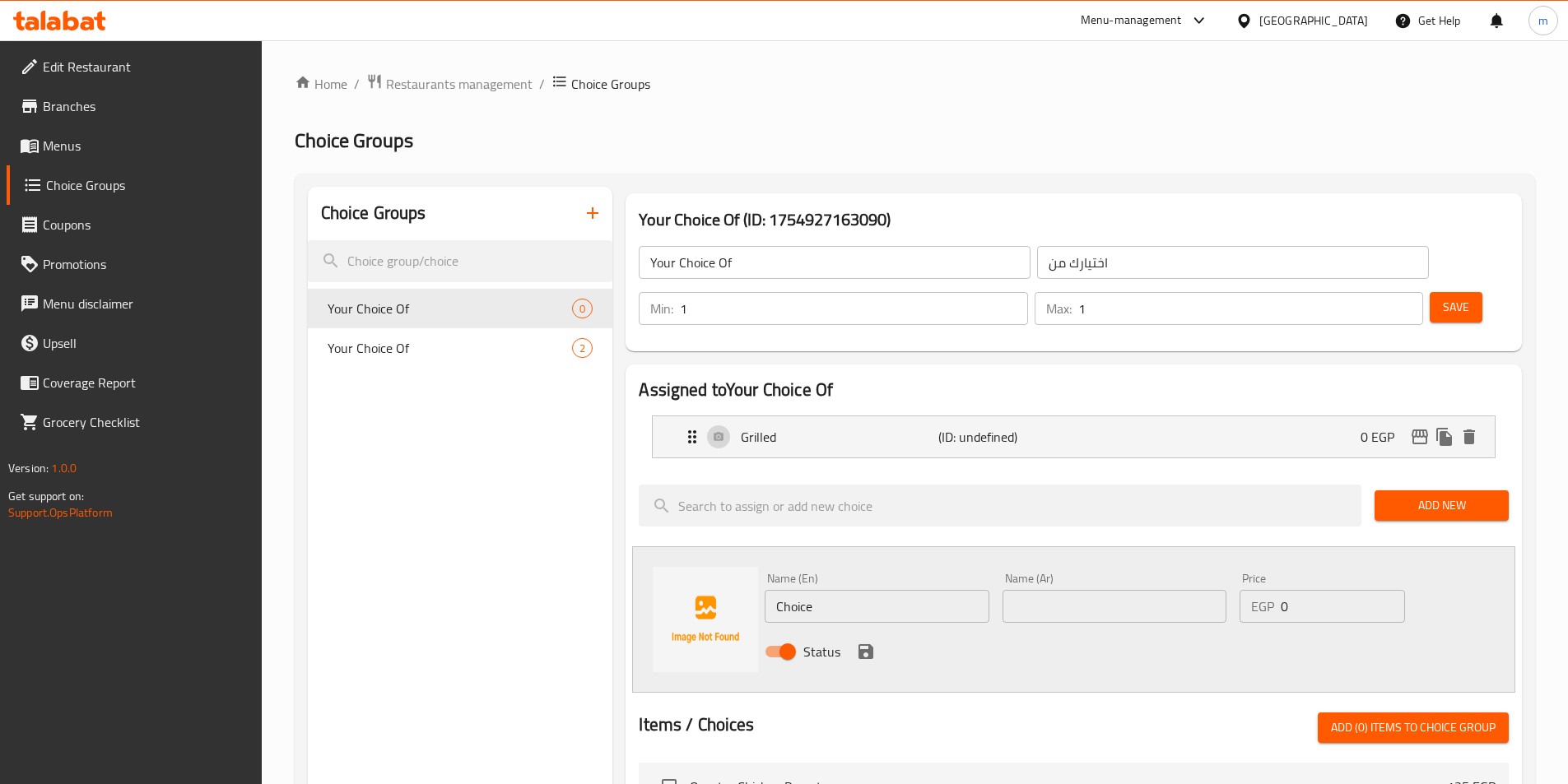
click at [901, 577] on div "Name (En) Choice Name (En)" at bounding box center [876, 597] width 237 height 64
click at [865, 590] on input "Choice" at bounding box center [876, 607] width 224 height 33
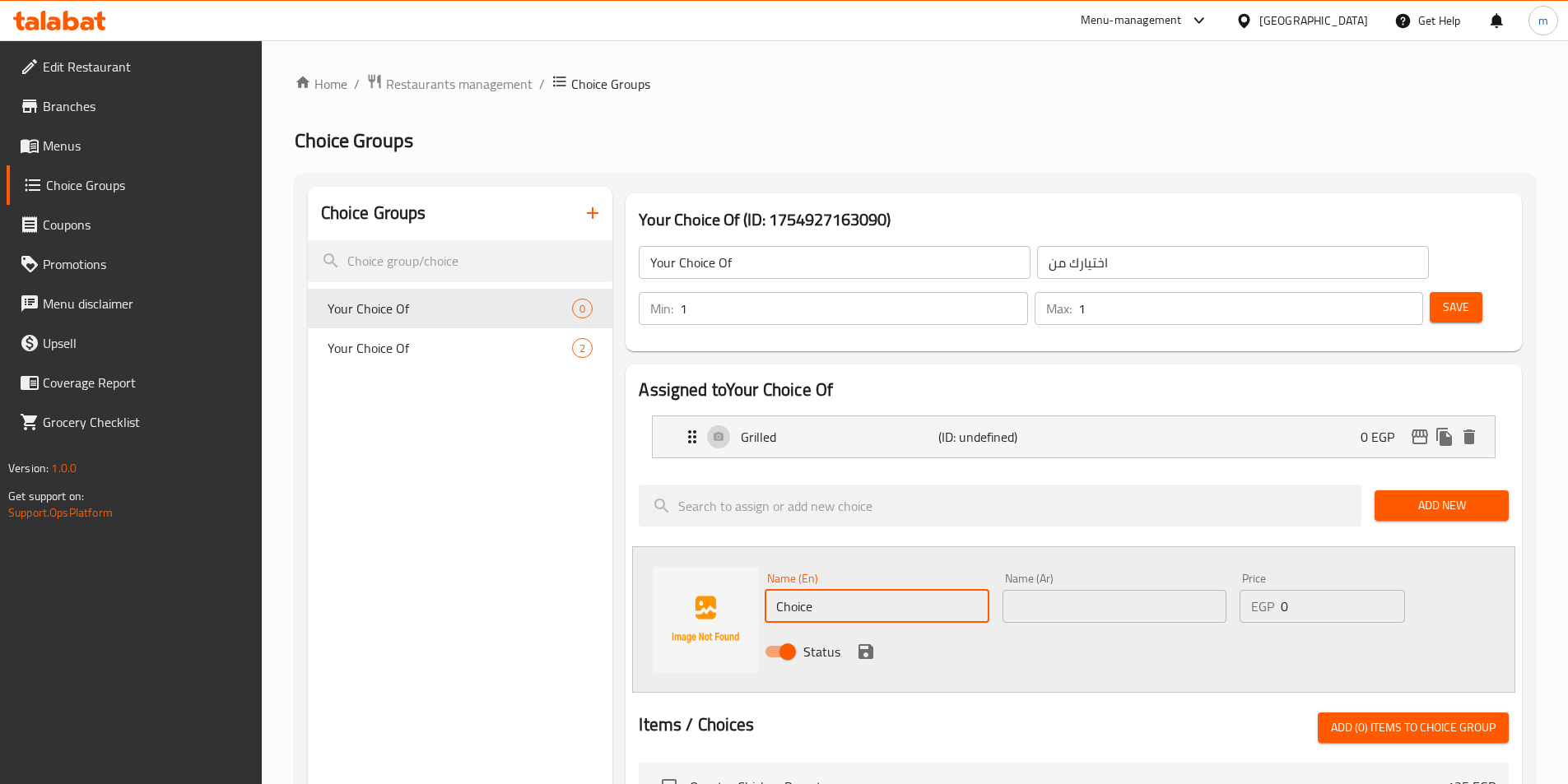
paste input "Mandi"
type input "Mandi"
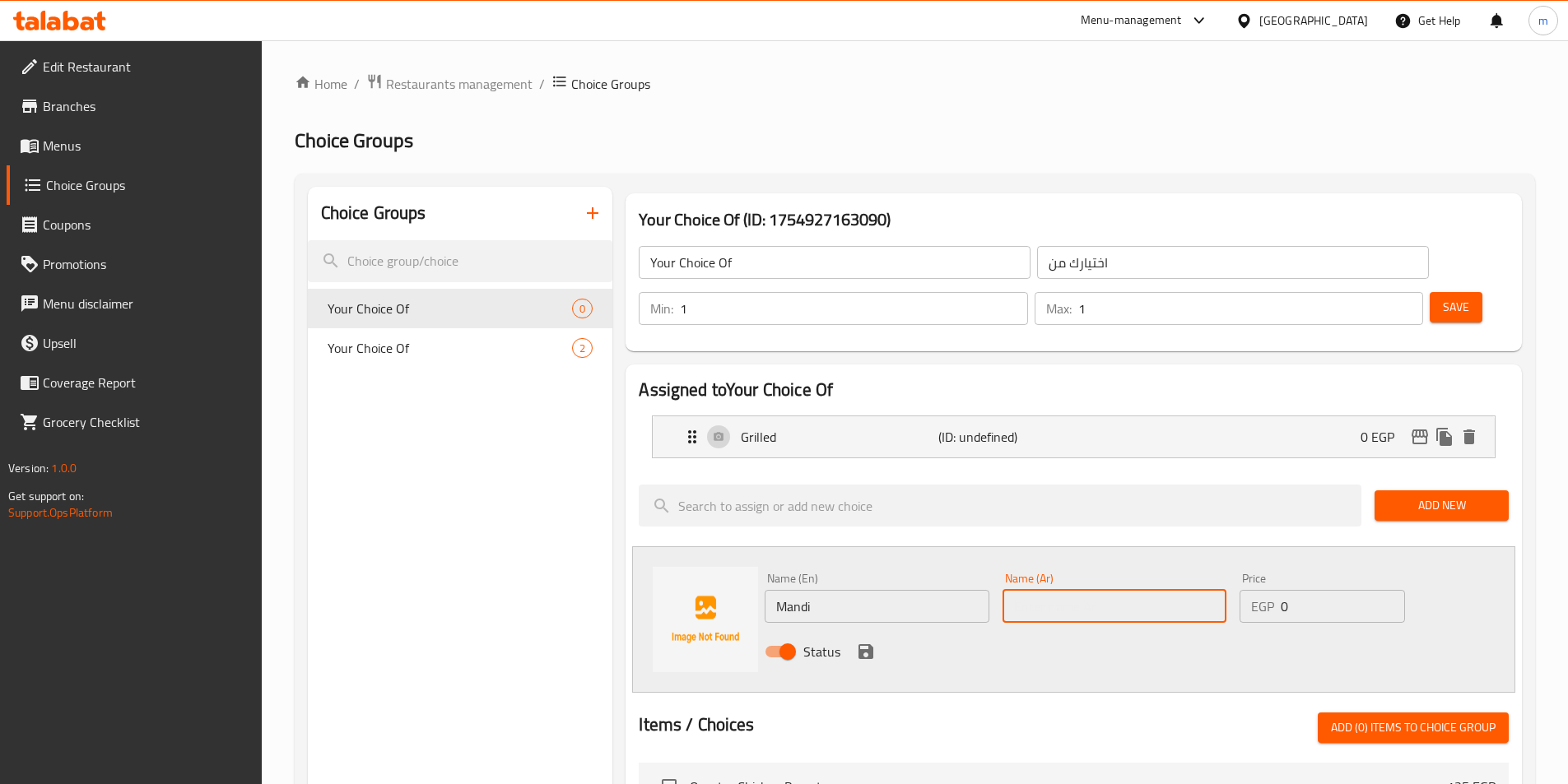
click at [1035, 590] on input "text" at bounding box center [1114, 607] width 224 height 33
type input "مندي"
click at [857, 642] on icon "save" at bounding box center [866, 652] width 20 height 20
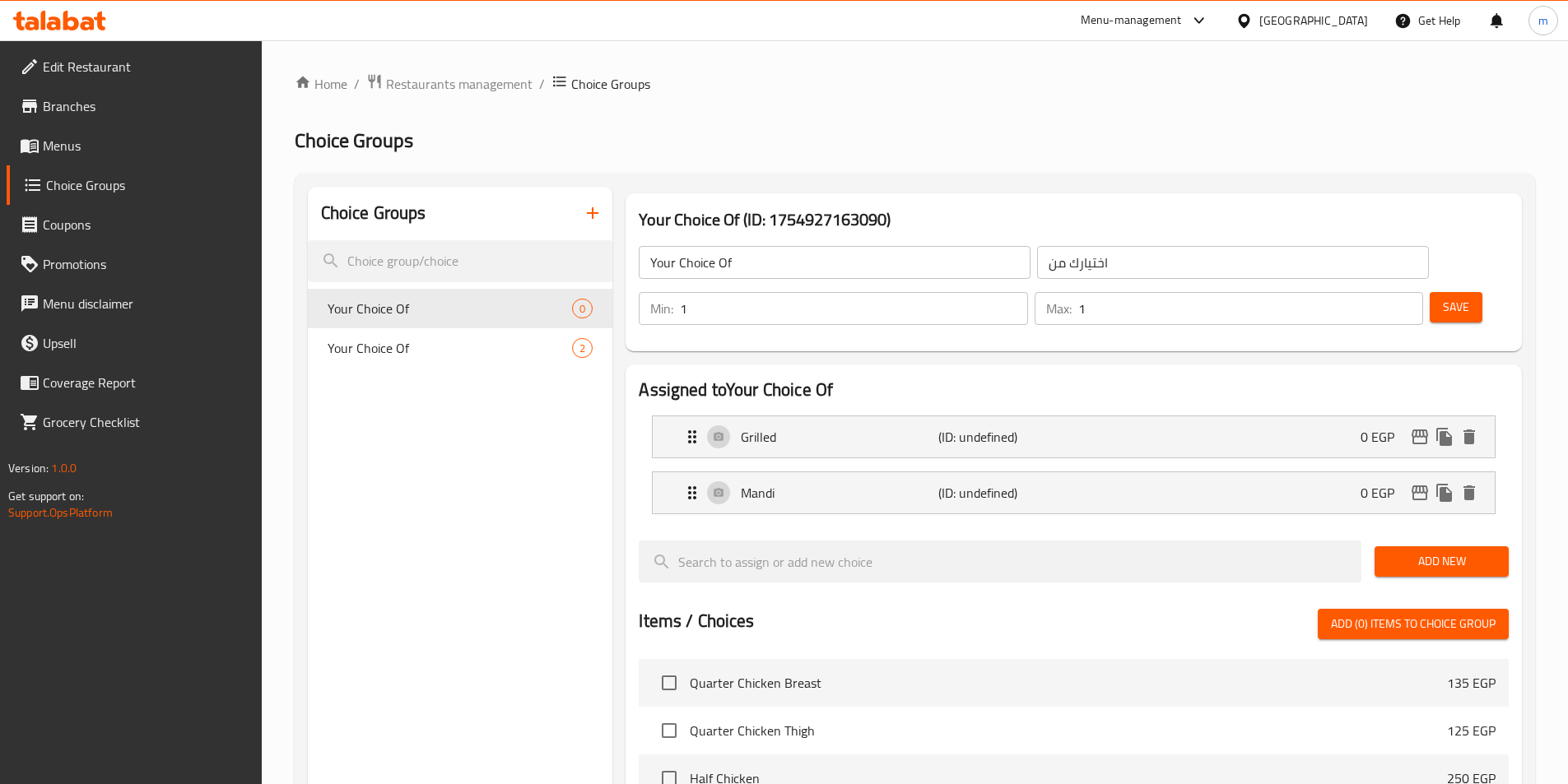
click at [1457, 289] on div "Save" at bounding box center [1463, 309] width 73 height 40
click at [1443, 297] on span "Save" at bounding box center [1457, 307] width 26 height 21
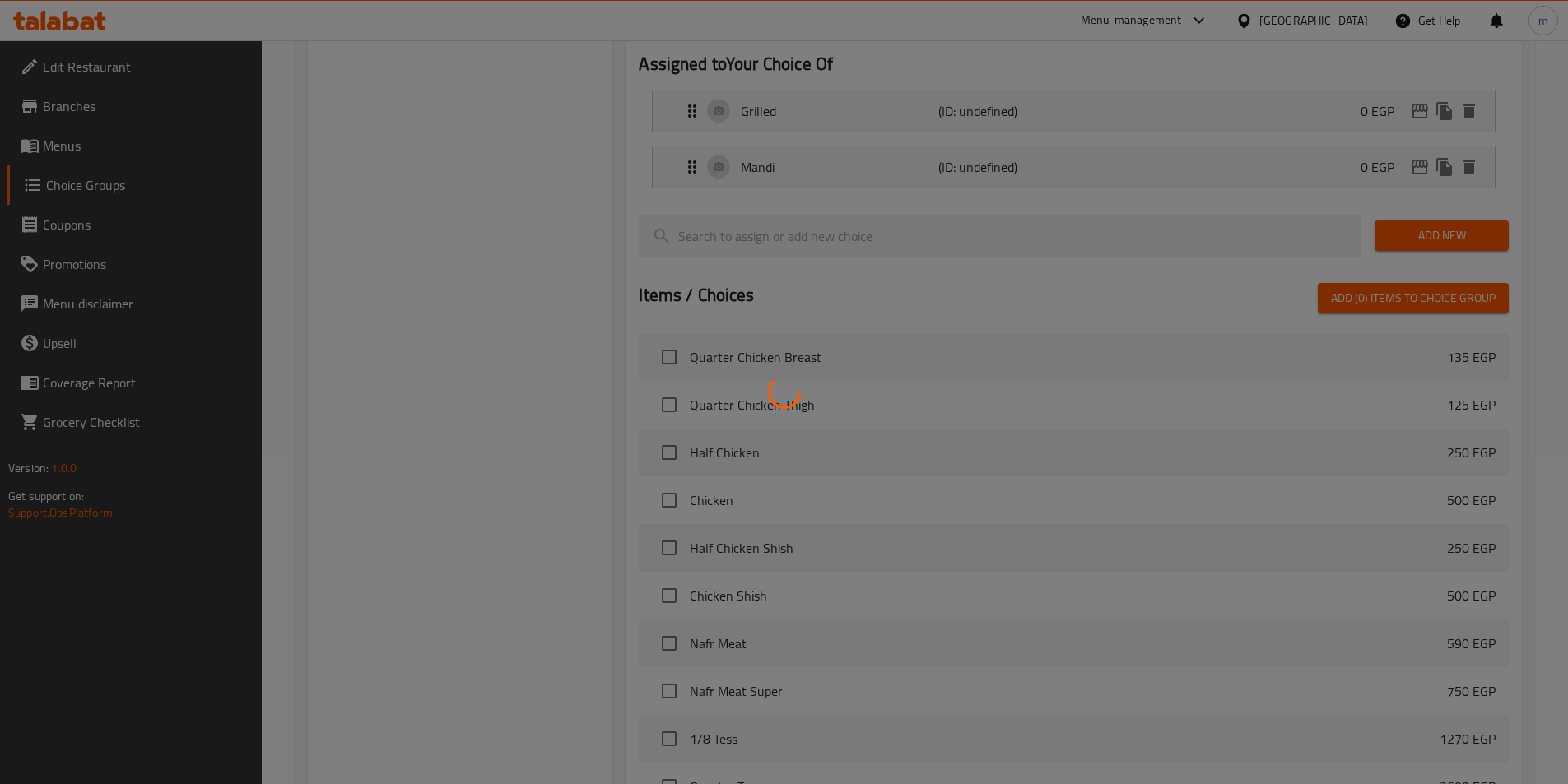
scroll to position [474, 0]
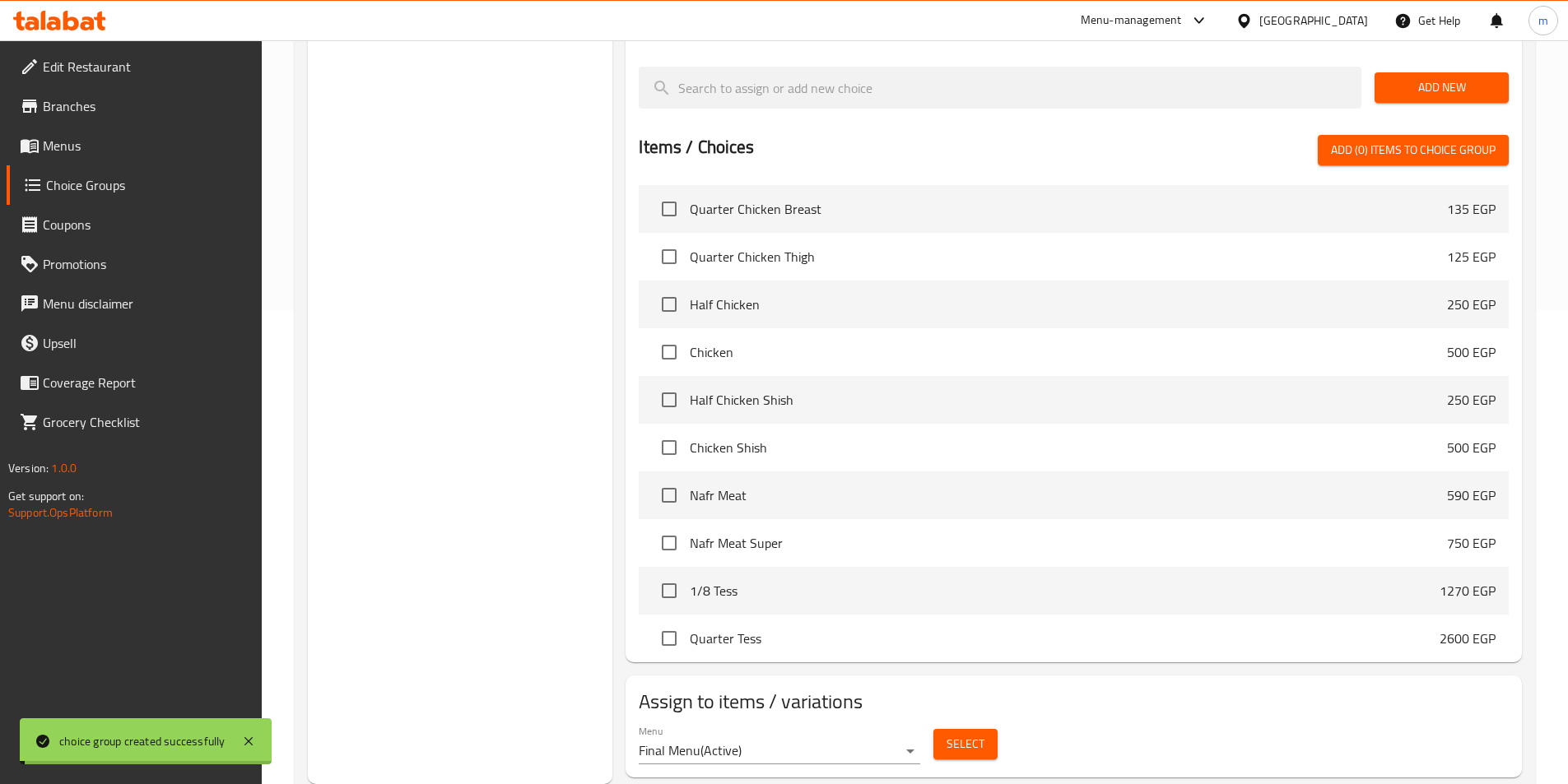
click at [955, 714] on div "Home / Restaurants management / Choice Groups Choice Groups Choice Groups Your …" at bounding box center [915, 198] width 1241 height 1198
click at [954, 729] on button "Select" at bounding box center [966, 744] width 64 height 31
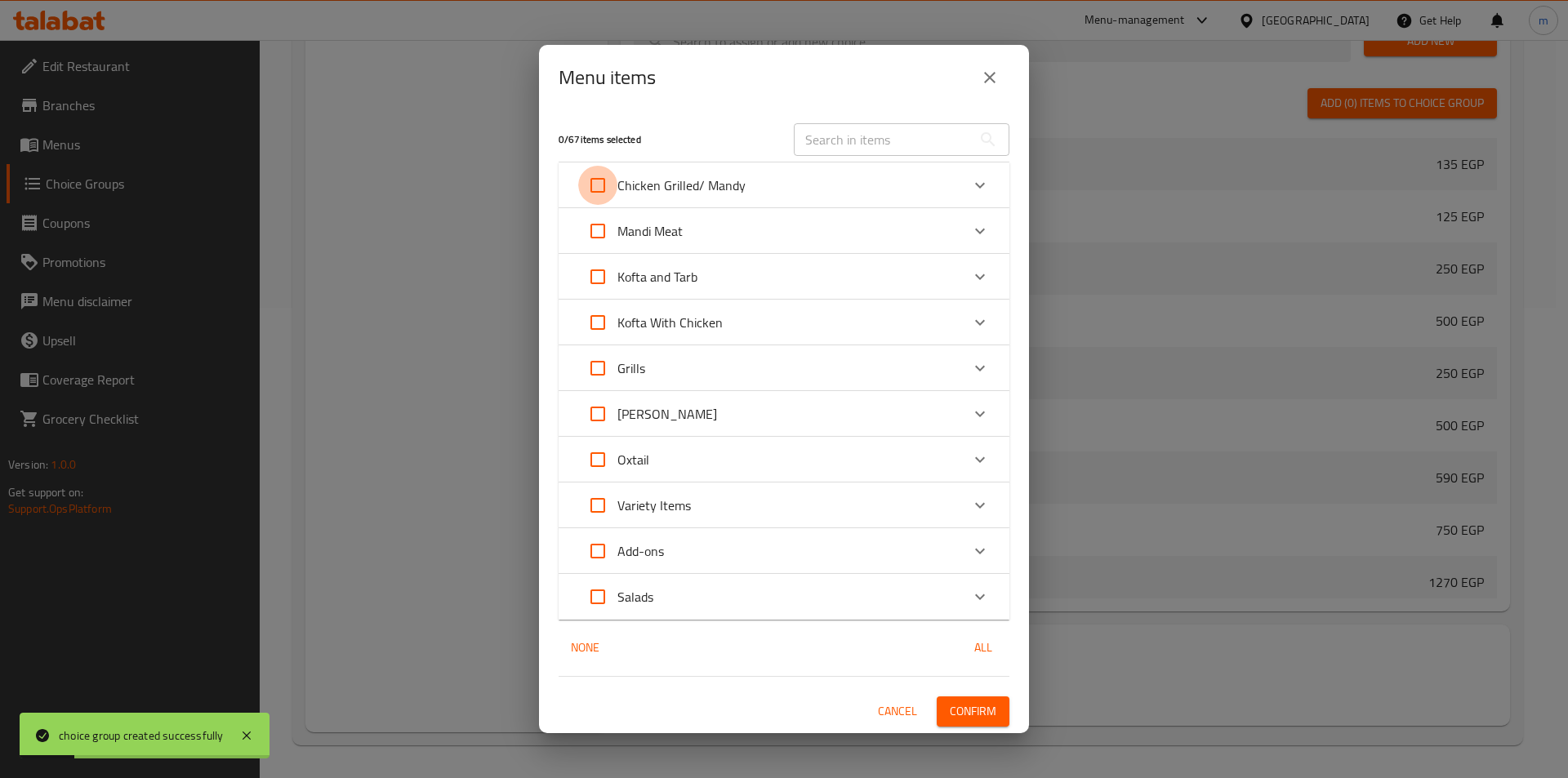
click at [609, 182] on input "Expand" at bounding box center [598, 185] width 39 height 39
checkbox input "true"
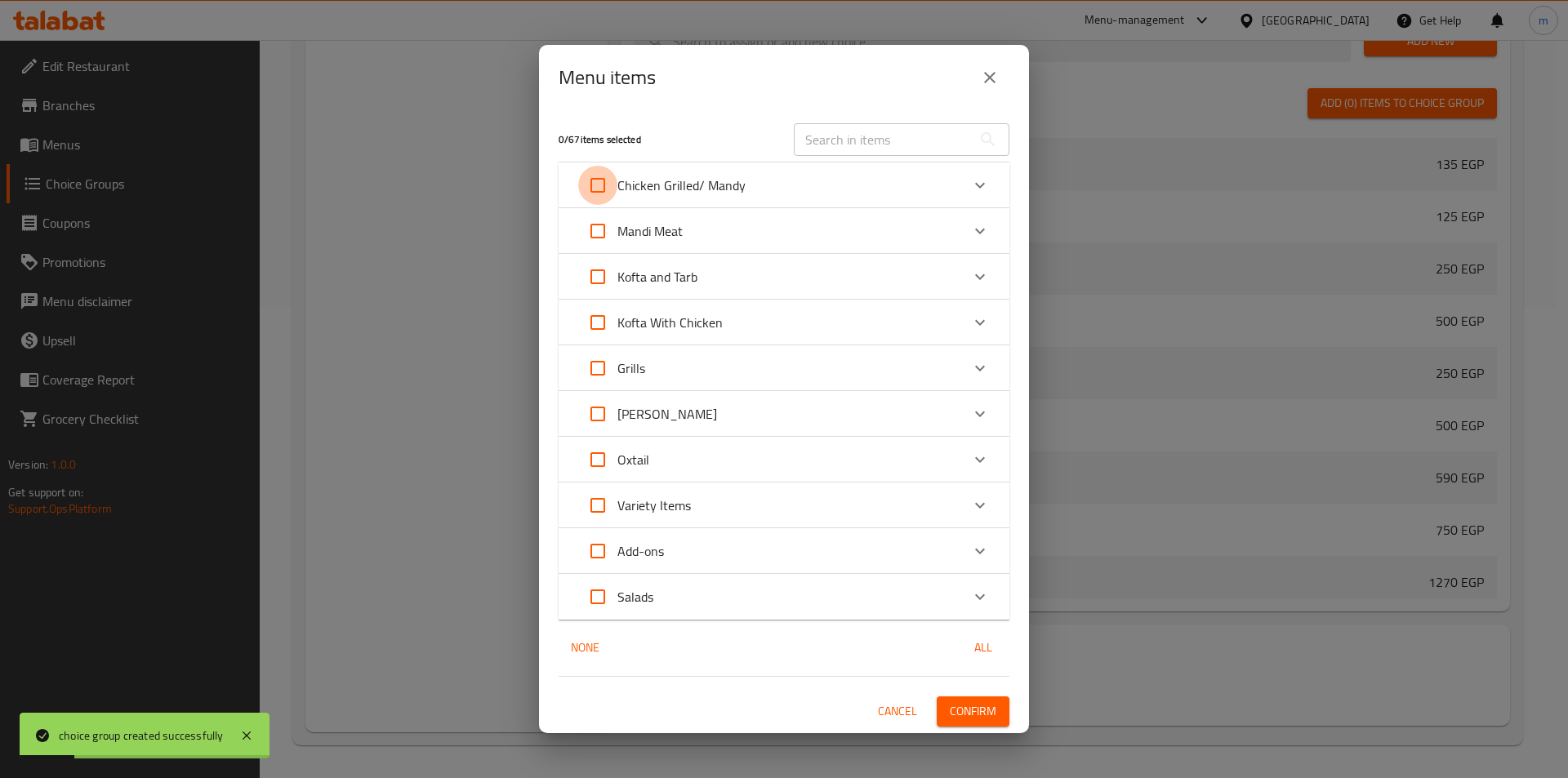
checkbox input "true"
click at [977, 708] on span "Confirm" at bounding box center [973, 711] width 47 height 20
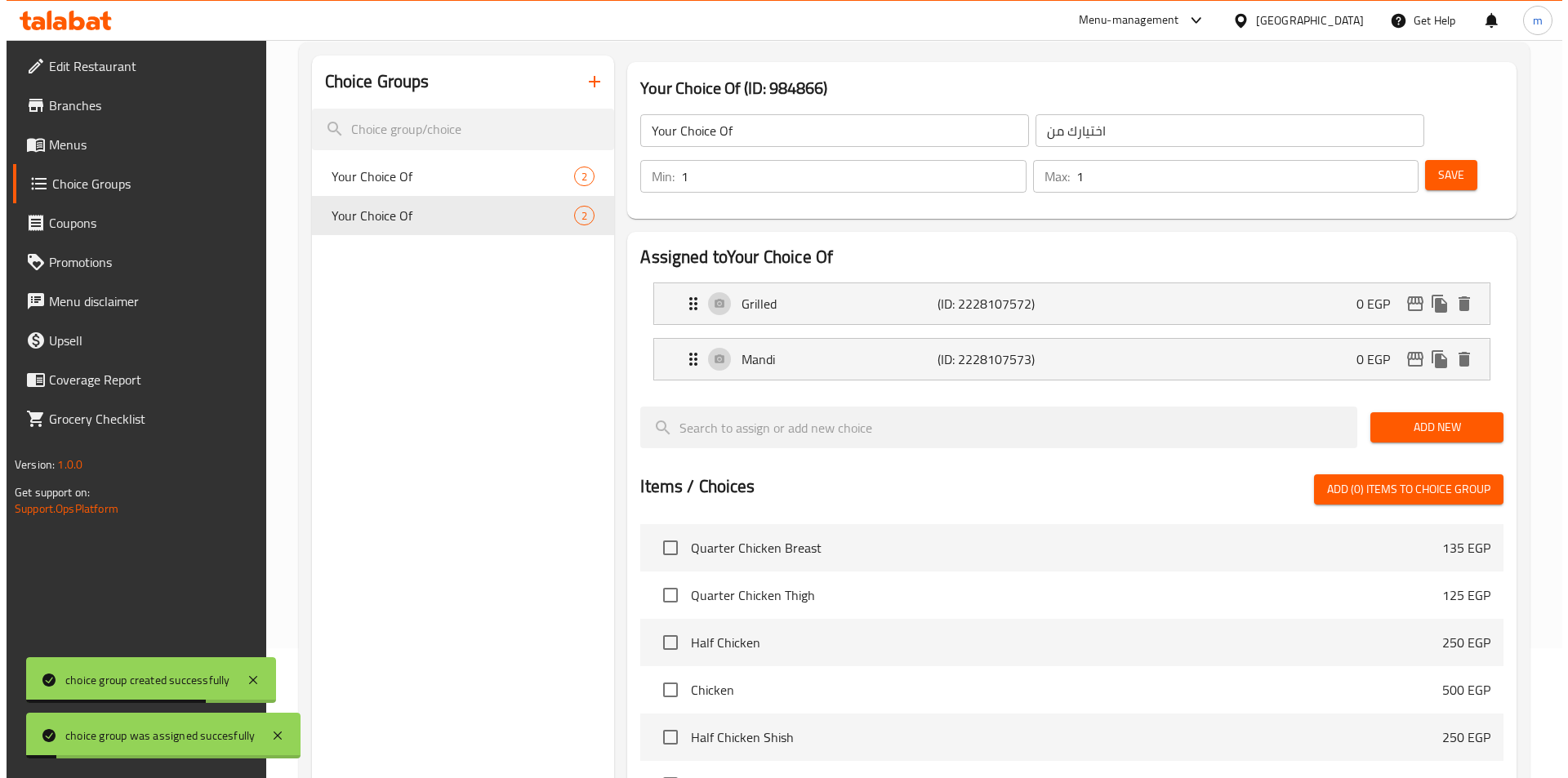
scroll to position [0, 0]
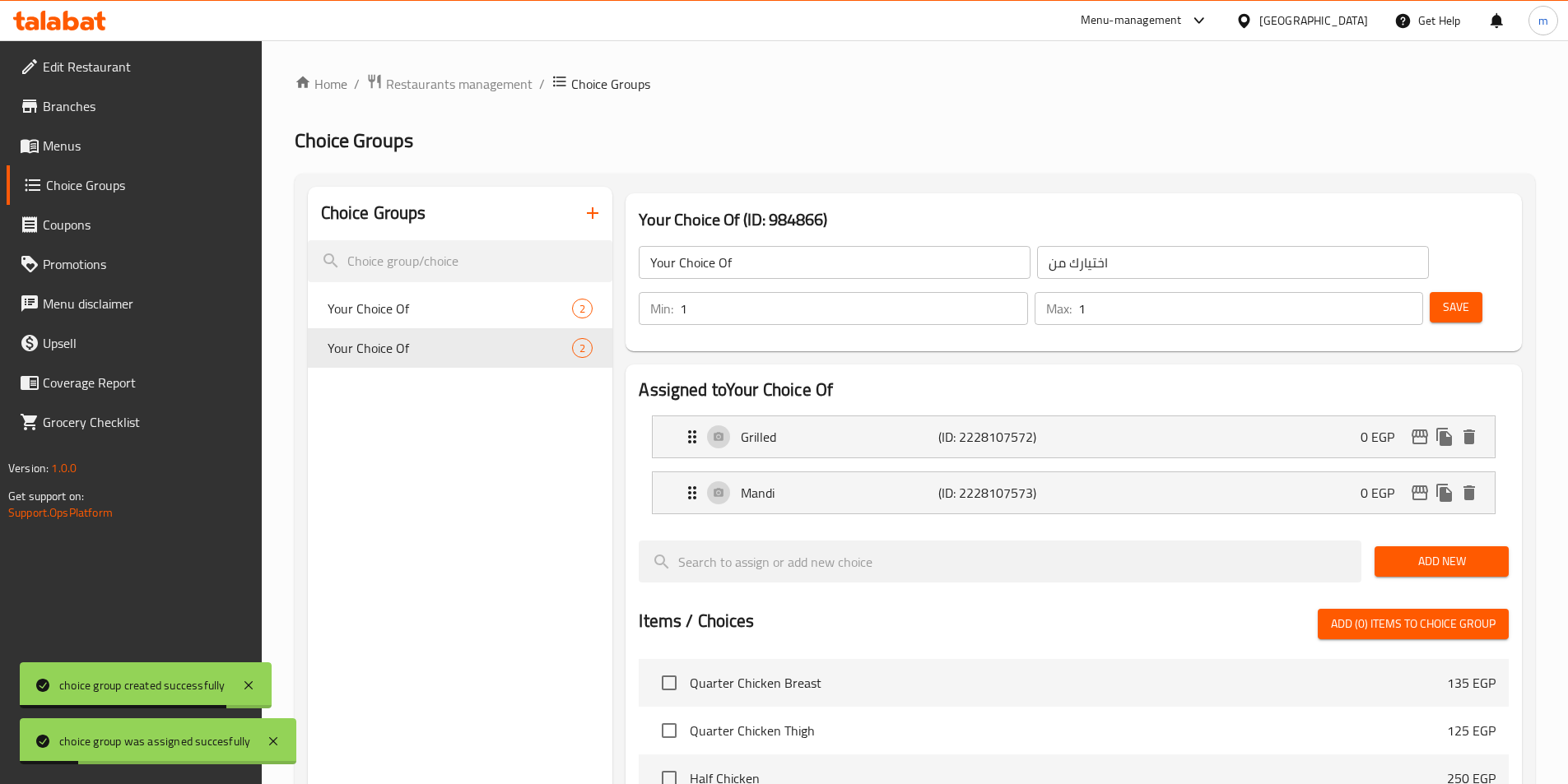
click at [79, 152] on span "Menus" at bounding box center [145, 146] width 206 height 20
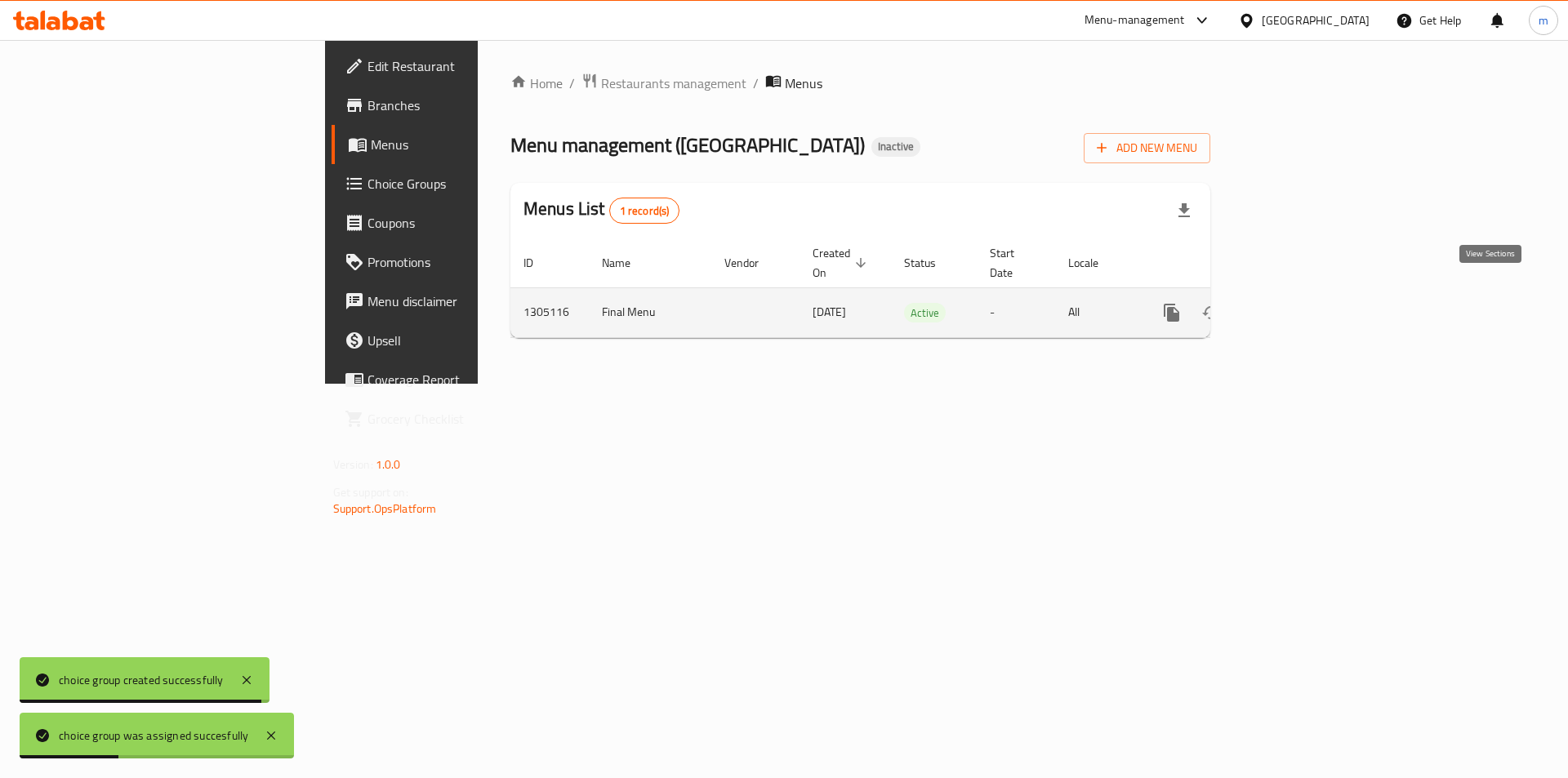
click at [1299, 303] on icon "enhanced table" at bounding box center [1289, 313] width 20 height 20
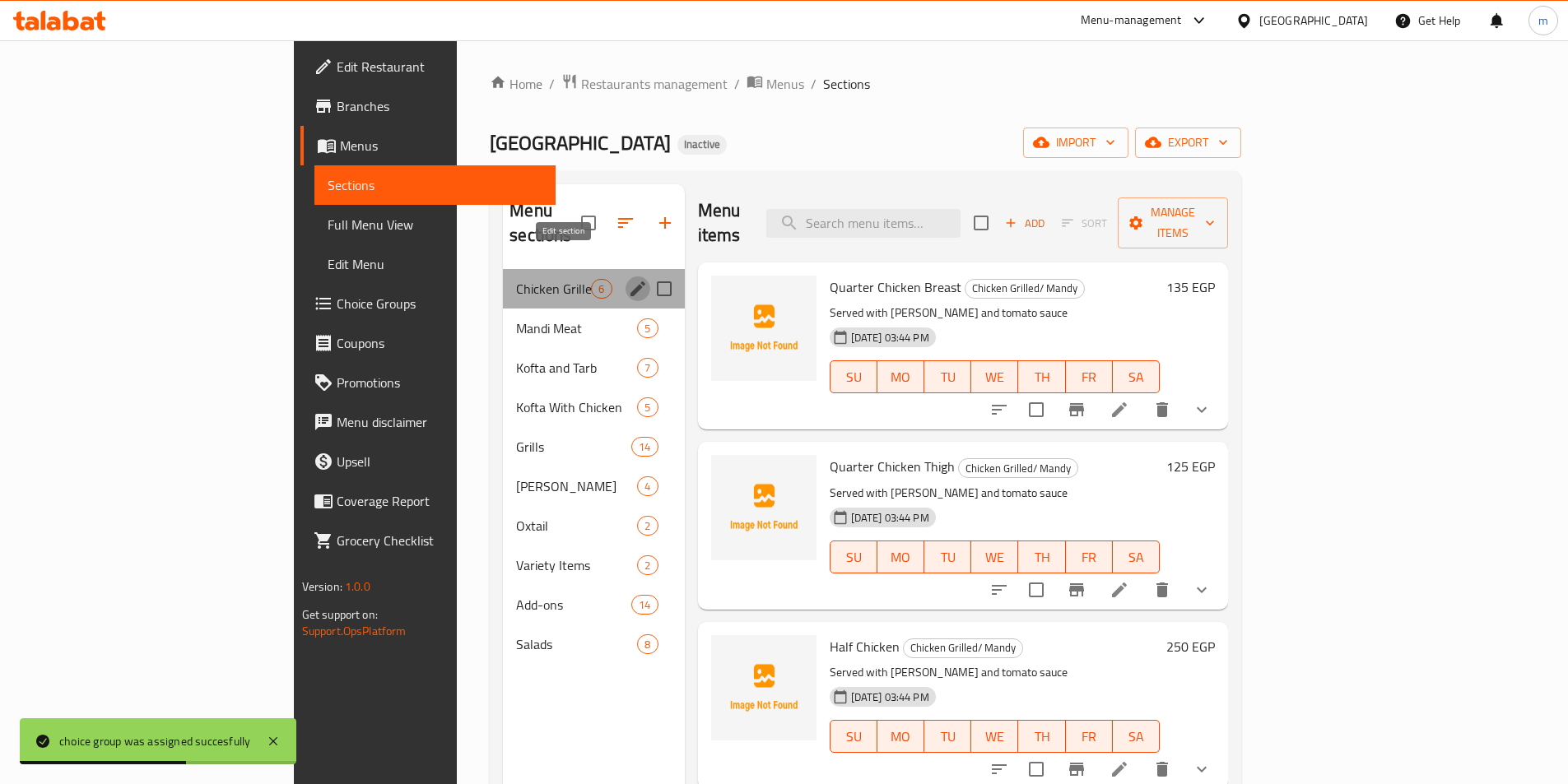
click at [631, 281] on icon "edit" at bounding box center [638, 289] width 15 height 15
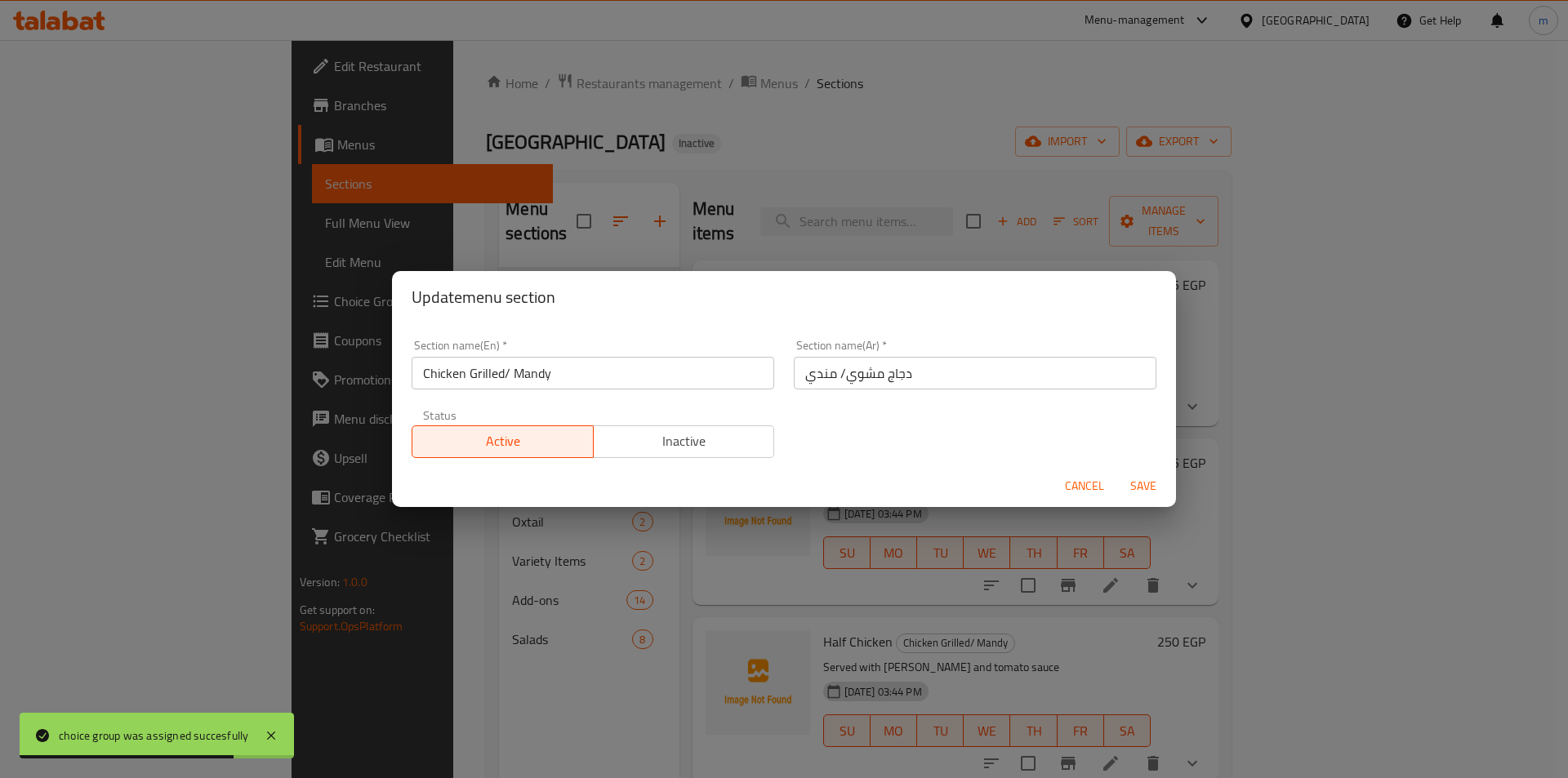
click at [546, 380] on input "Chicken Grilled/ Mandy" at bounding box center [593, 373] width 363 height 33
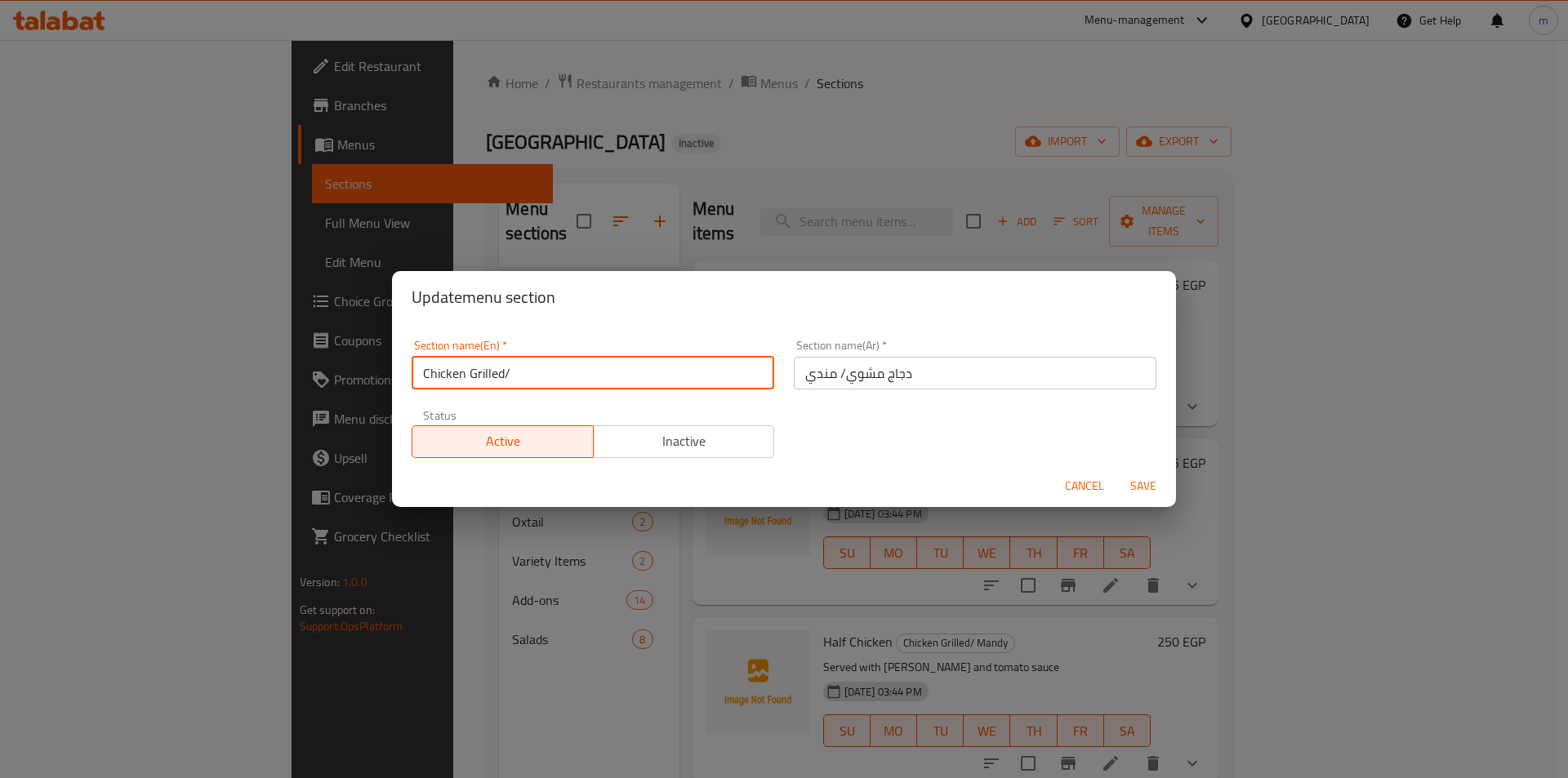
paste input "Mandi"
type input "Chicken Grilled/Mandi"
click at [1138, 489] on span "Save" at bounding box center [1144, 486] width 39 height 20
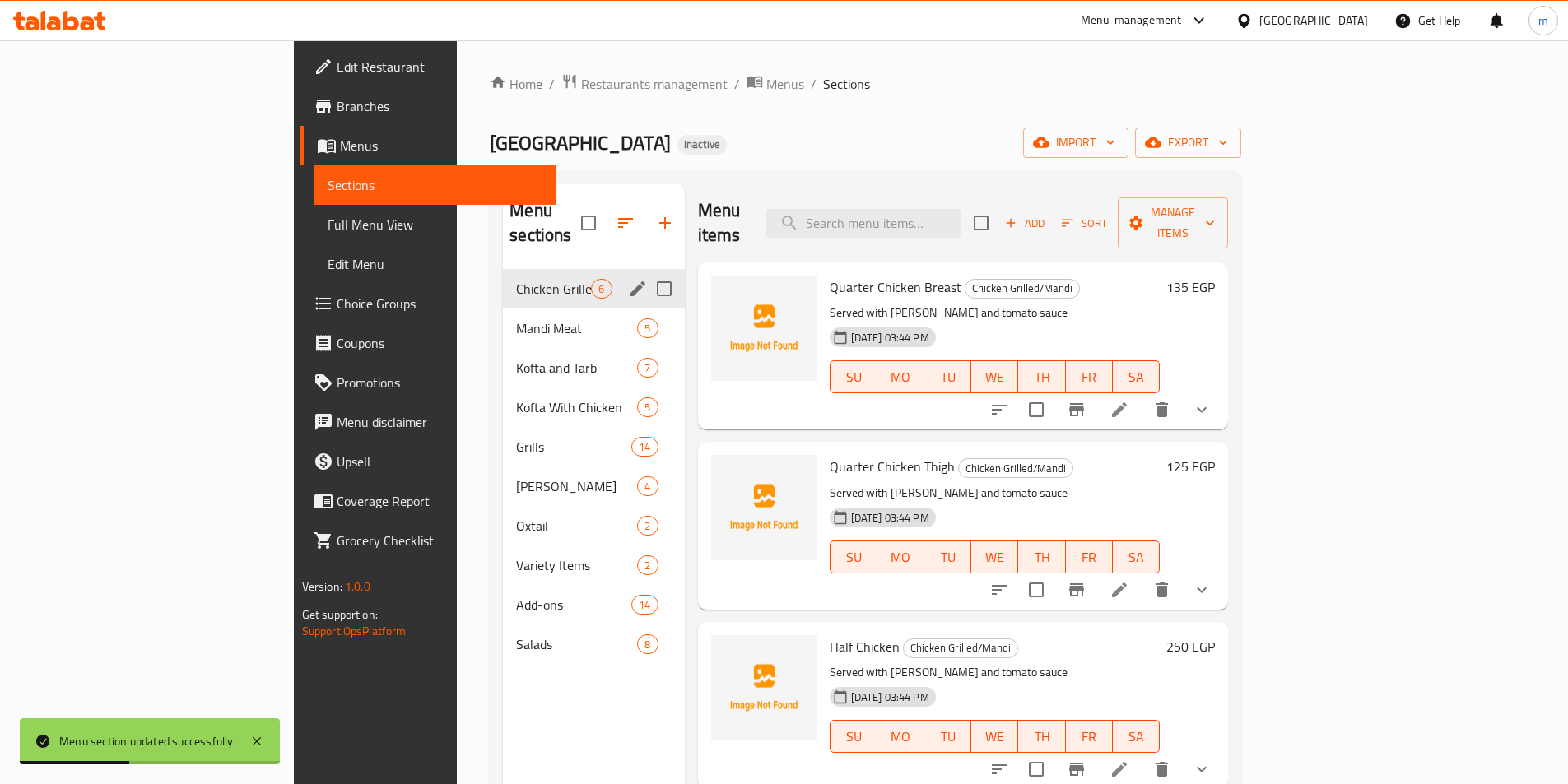
click at [1242, 160] on div "Home / Restaurants management / Menus / Sections [GEOGRAPHIC_DATA] Inactive imp…" at bounding box center [865, 527] width 751 height 909
click at [1229, 152] on span "export" at bounding box center [1188, 143] width 80 height 21
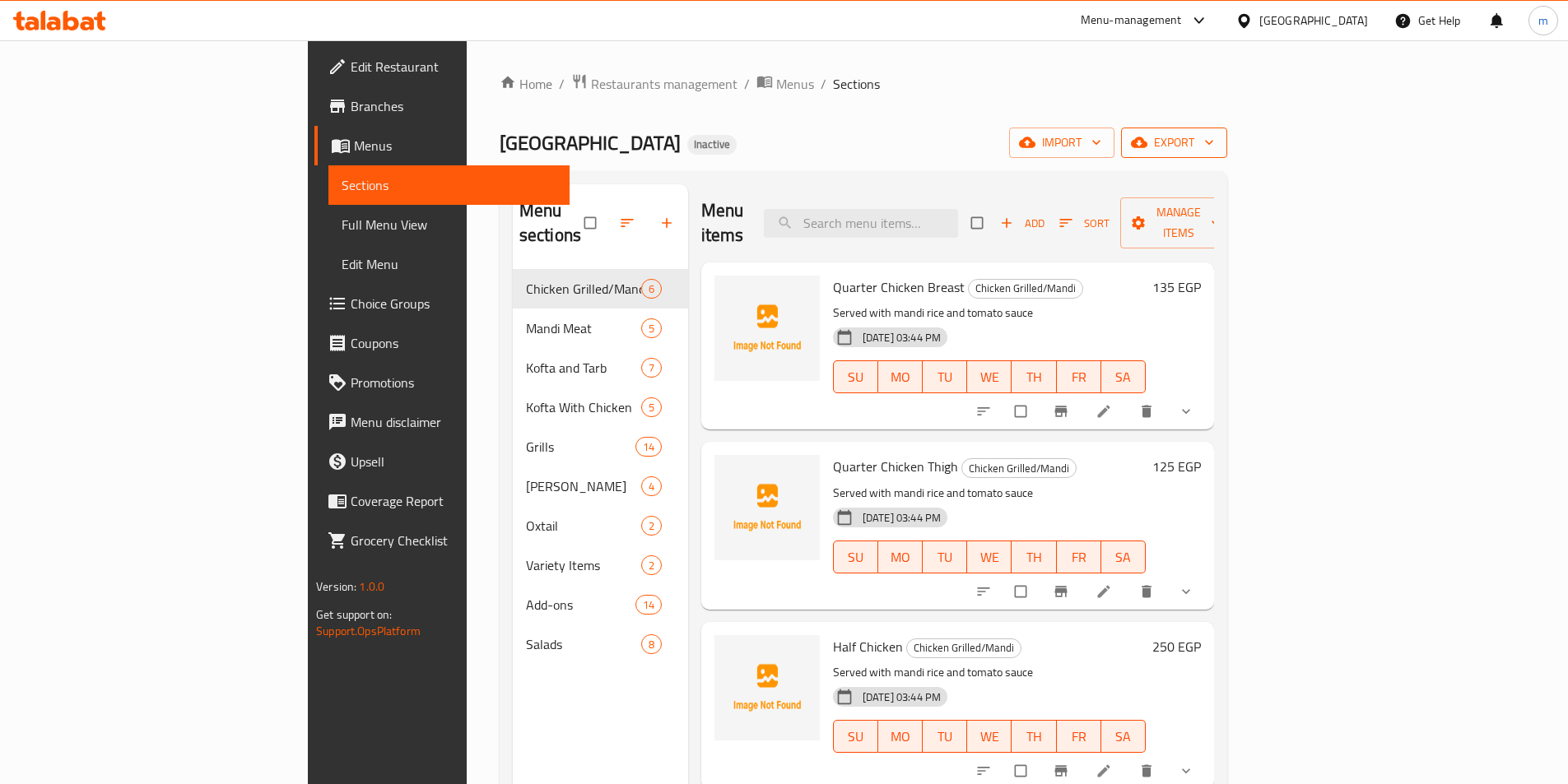
click at [1215, 145] on span "export" at bounding box center [1174, 143] width 80 height 21
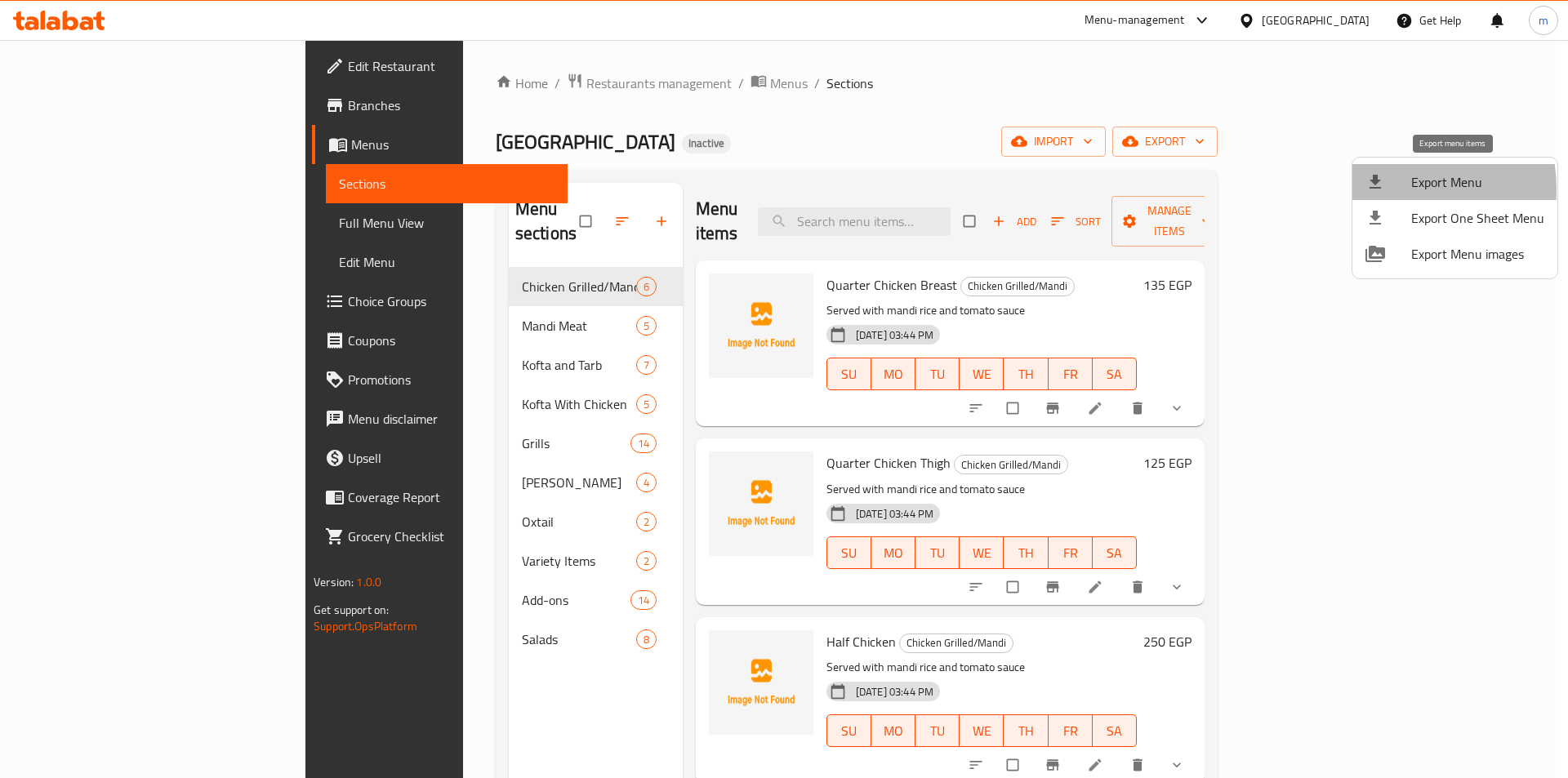
click at [1383, 189] on icon at bounding box center [1375, 182] width 20 height 20
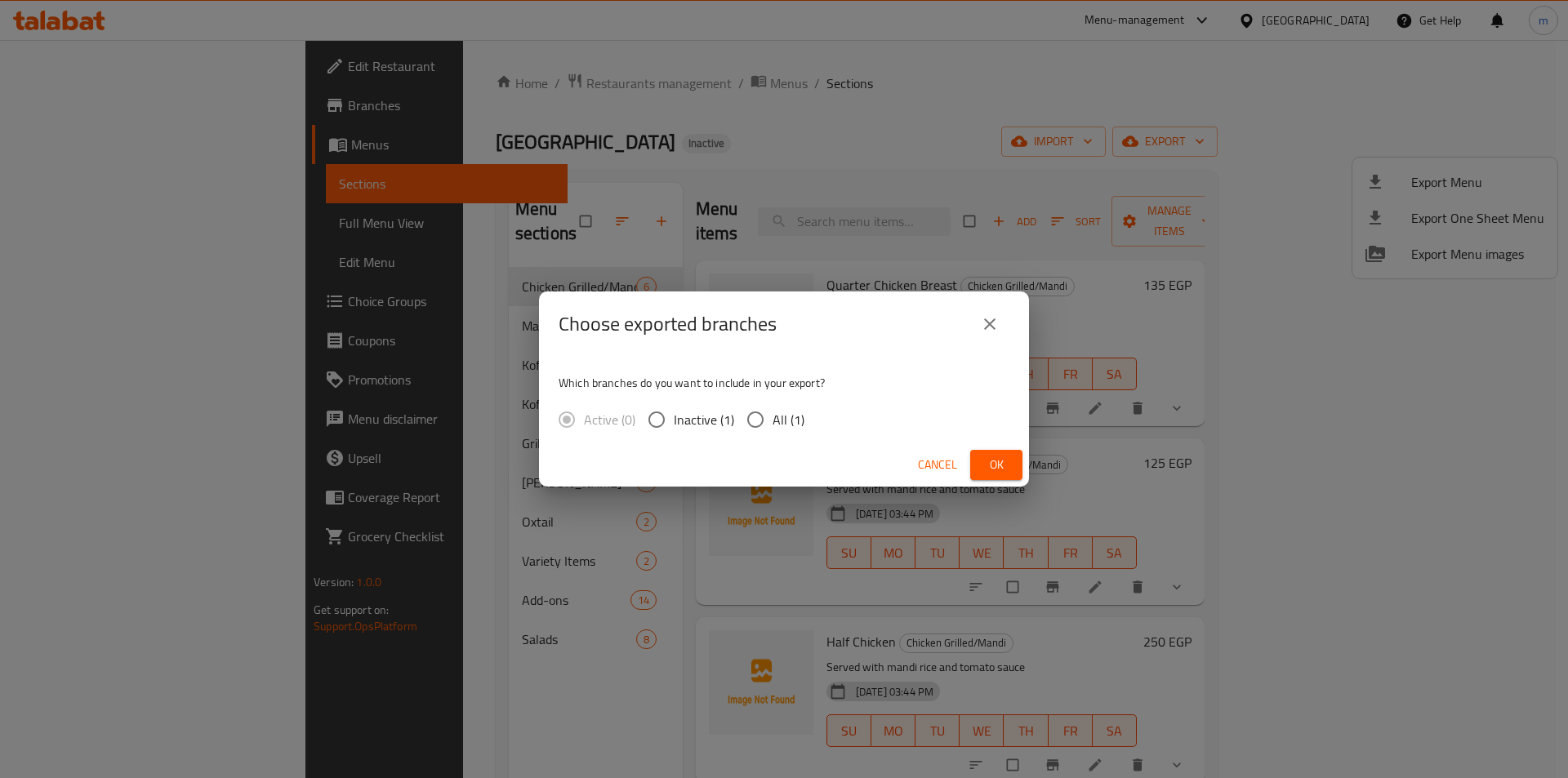
click at [752, 414] on input "All (1)" at bounding box center [755, 420] width 34 height 34
radio input "true"
click at [995, 457] on span "Ok" at bounding box center [996, 464] width 26 height 20
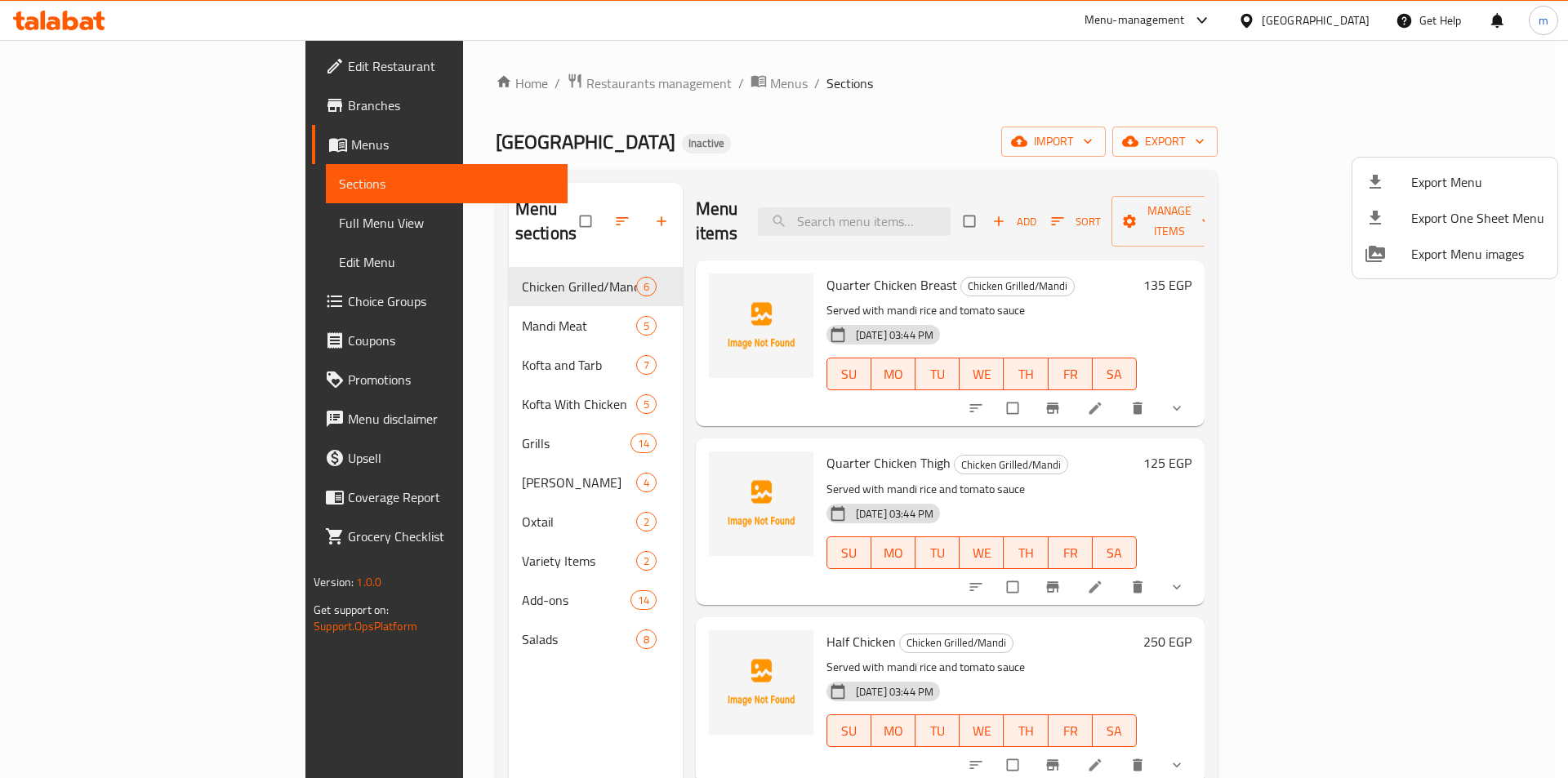
click at [110, 217] on div at bounding box center [784, 389] width 1568 height 778
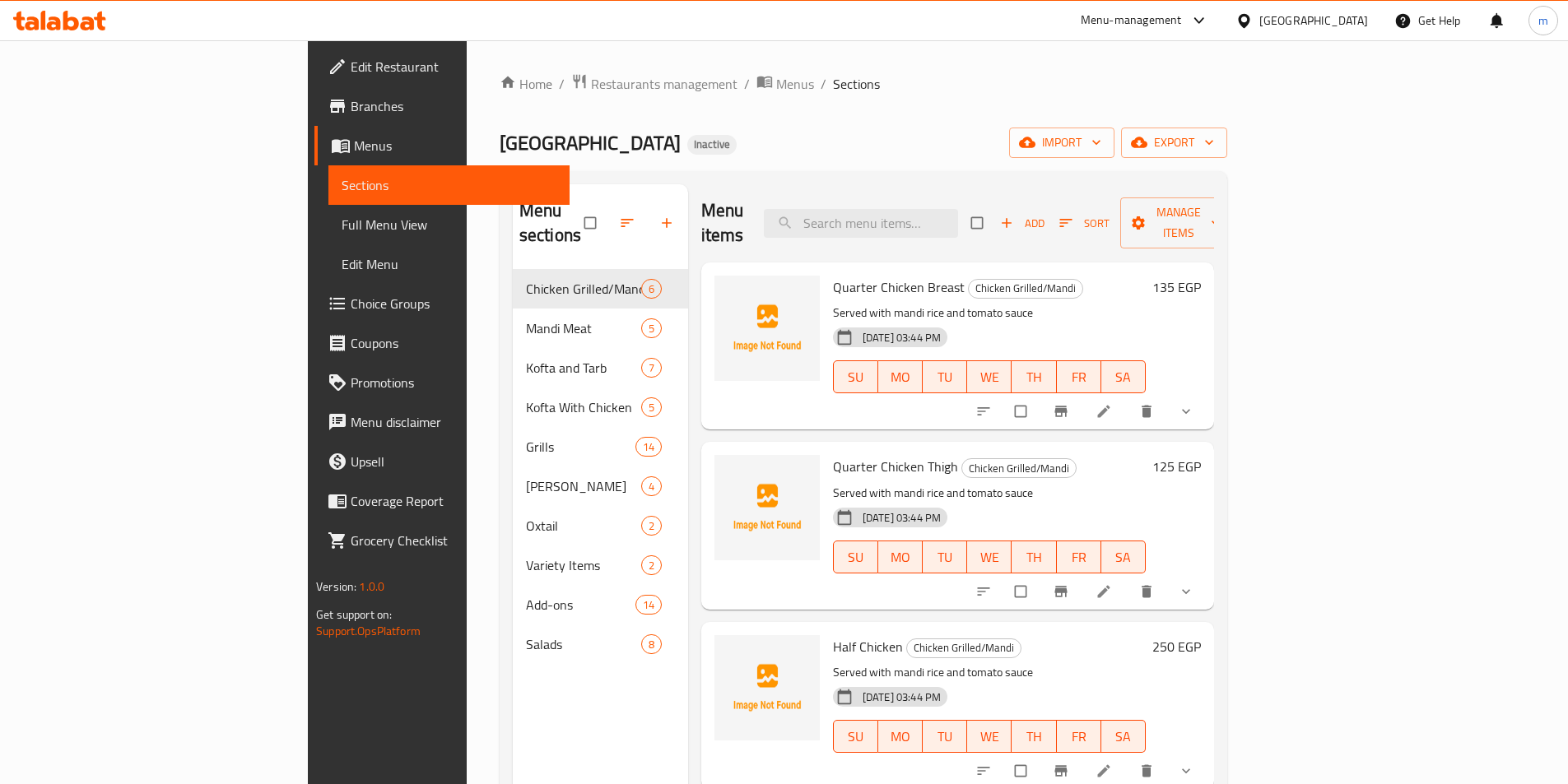
click at [342, 223] on span "Full Menu View" at bounding box center [449, 224] width 215 height 20
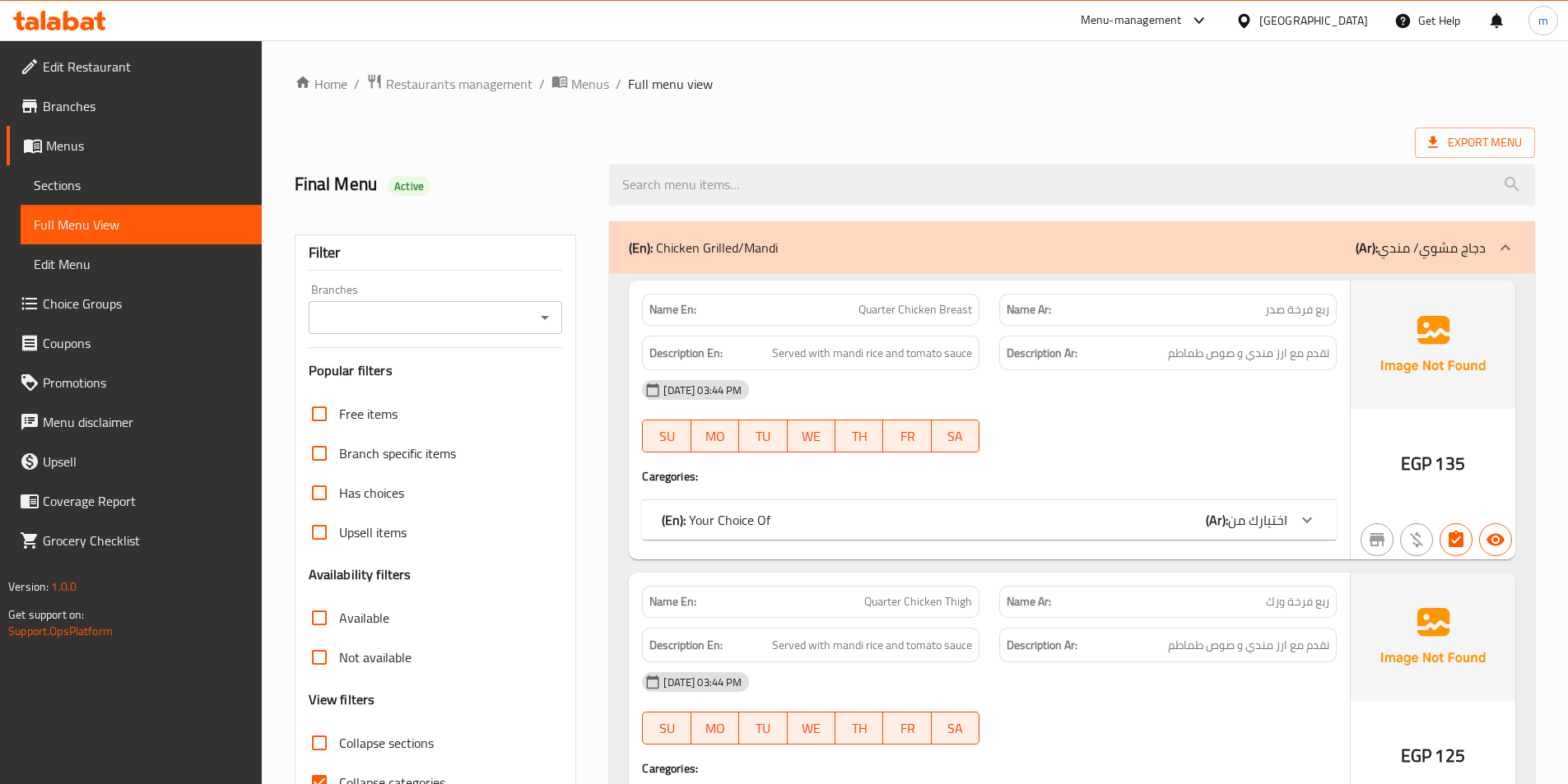
scroll to position [230, 0]
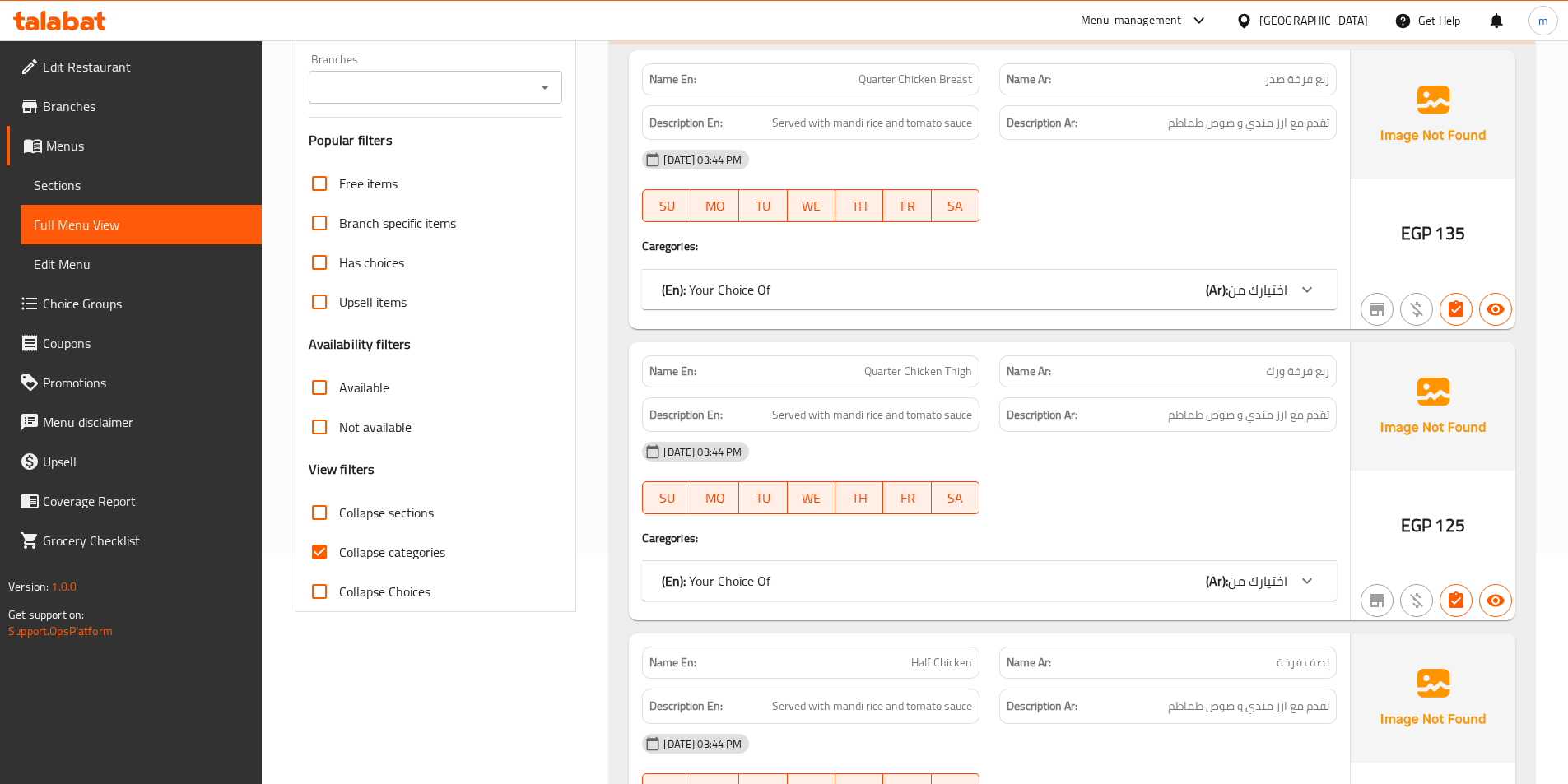
click at [326, 544] on input "Collapse categories" at bounding box center [320, 552] width 40 height 40
checkbox input "false"
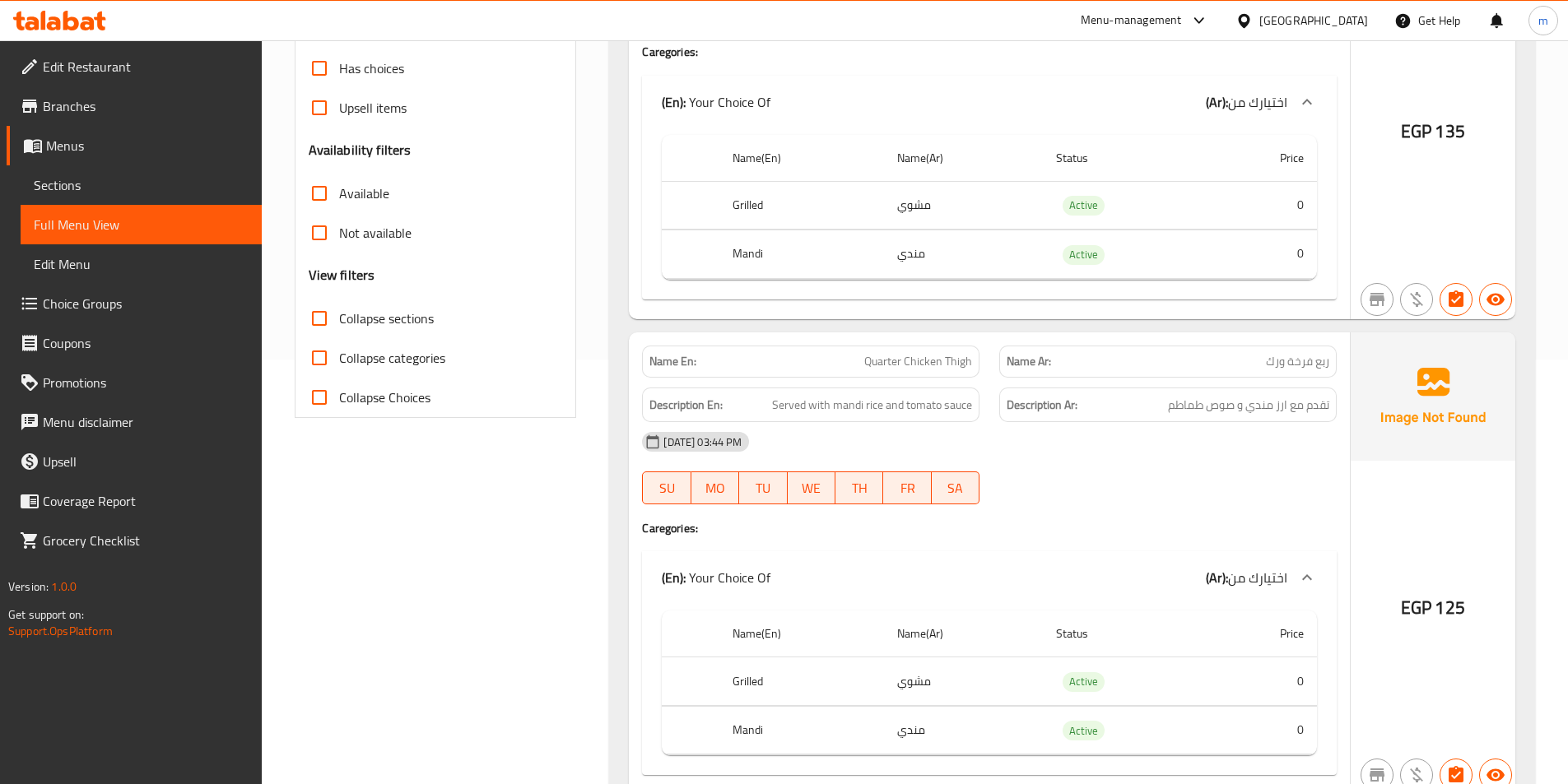
scroll to position [560, 0]
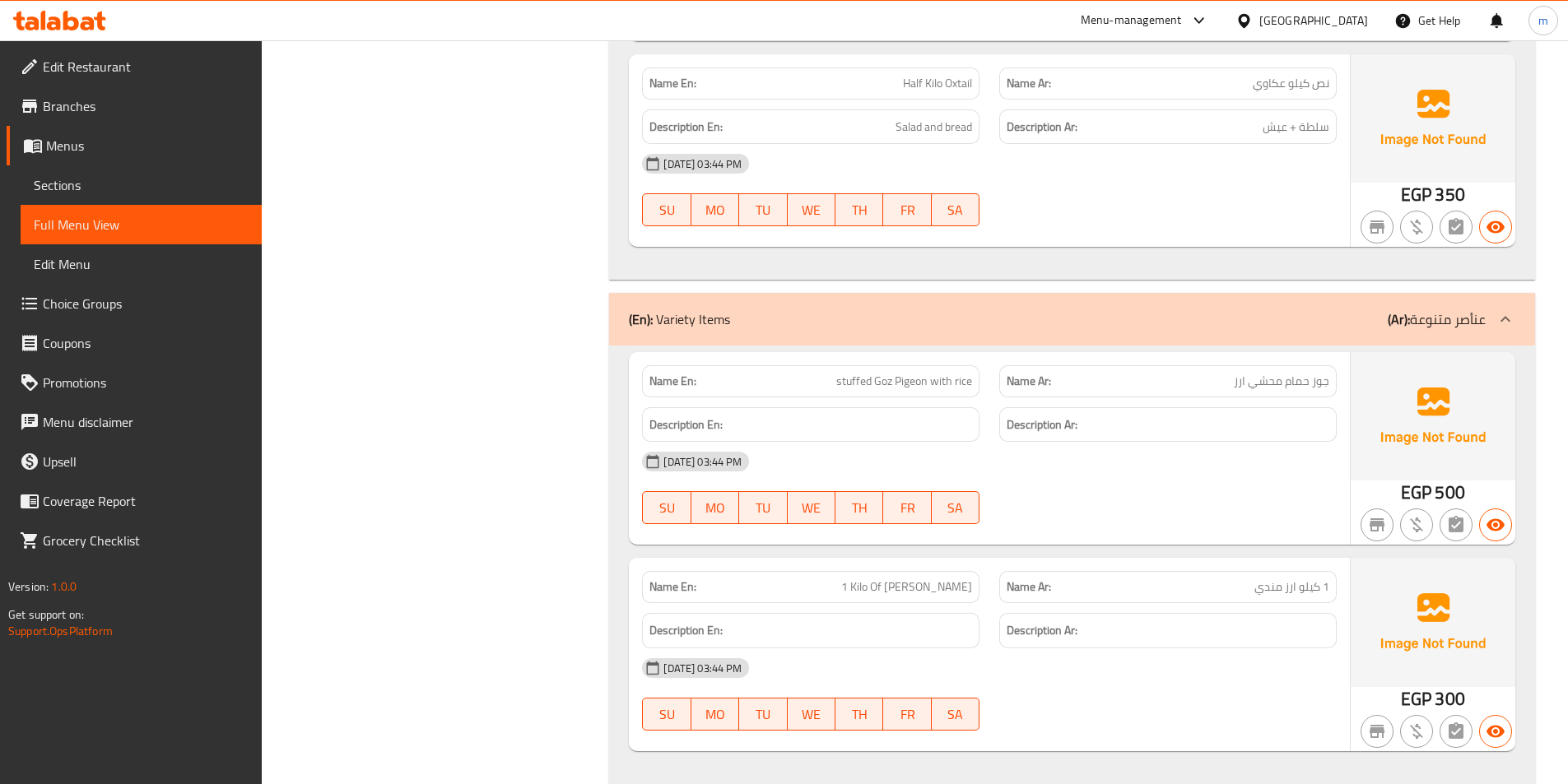
scroll to position [10888, 0]
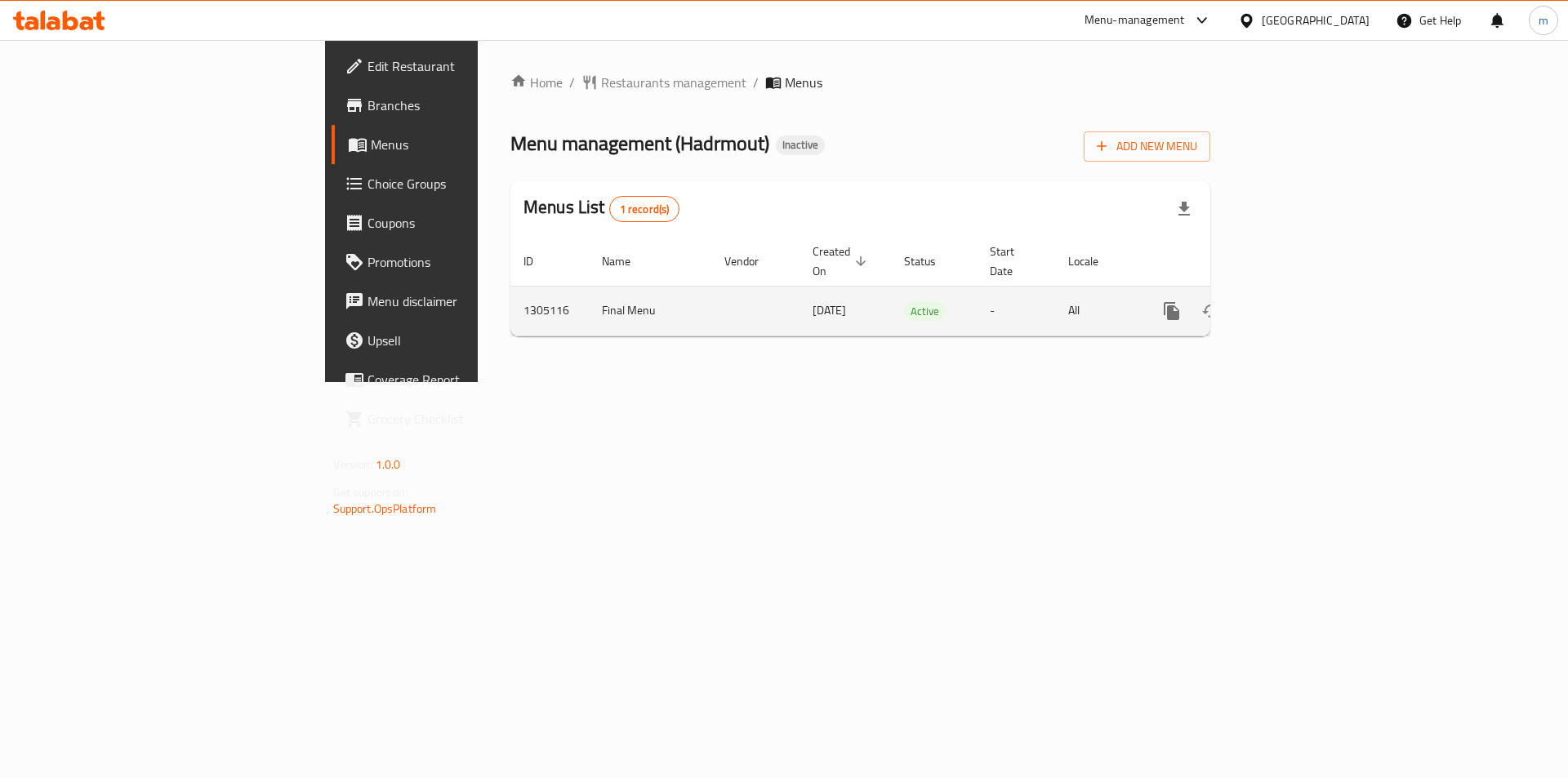
click at [1299, 301] on icon "enhanced table" at bounding box center [1289, 311] width 20 height 20
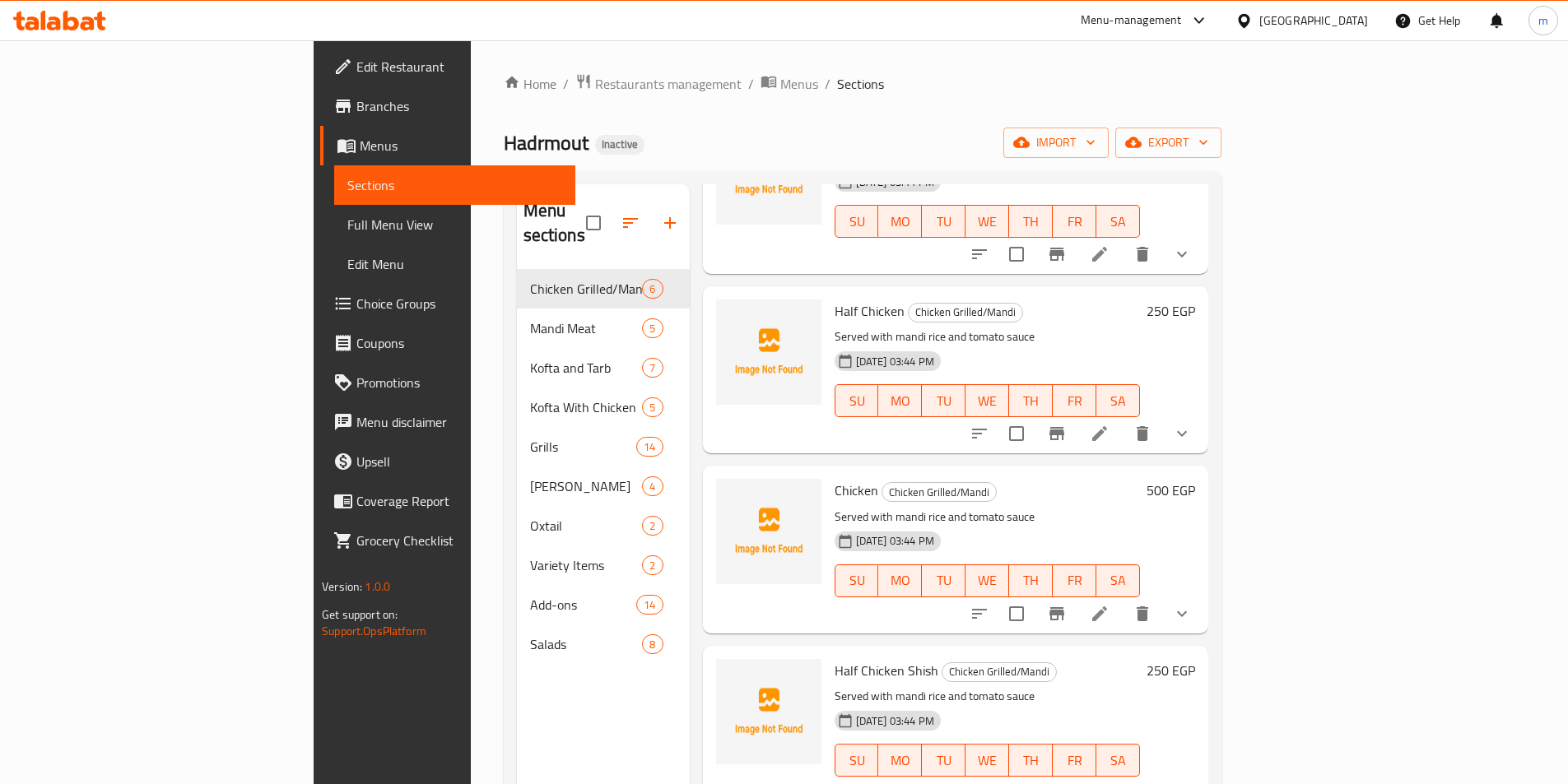
click at [348, 224] on span "Full Menu View" at bounding box center [455, 224] width 215 height 20
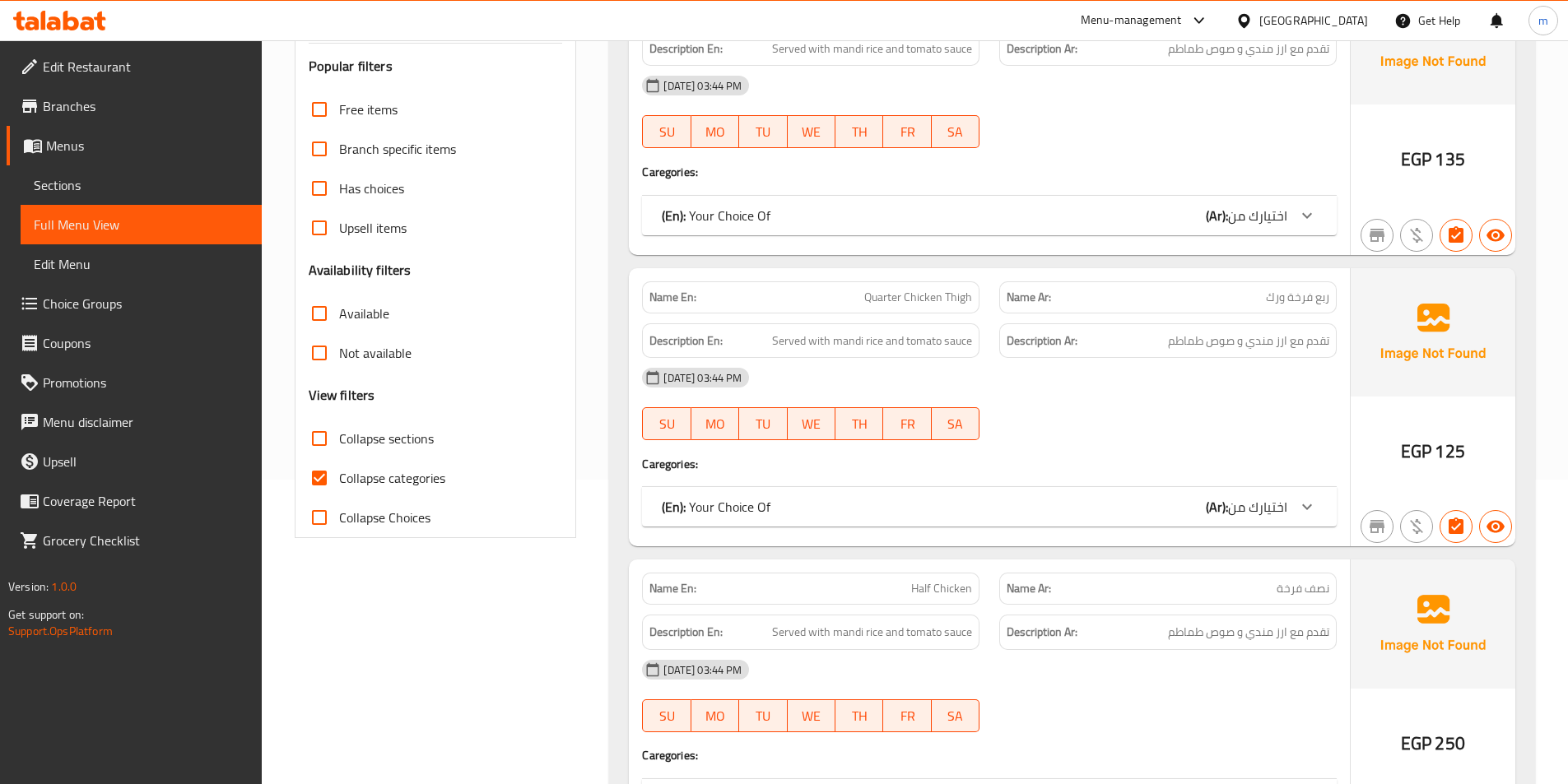
scroll to position [329, 0]
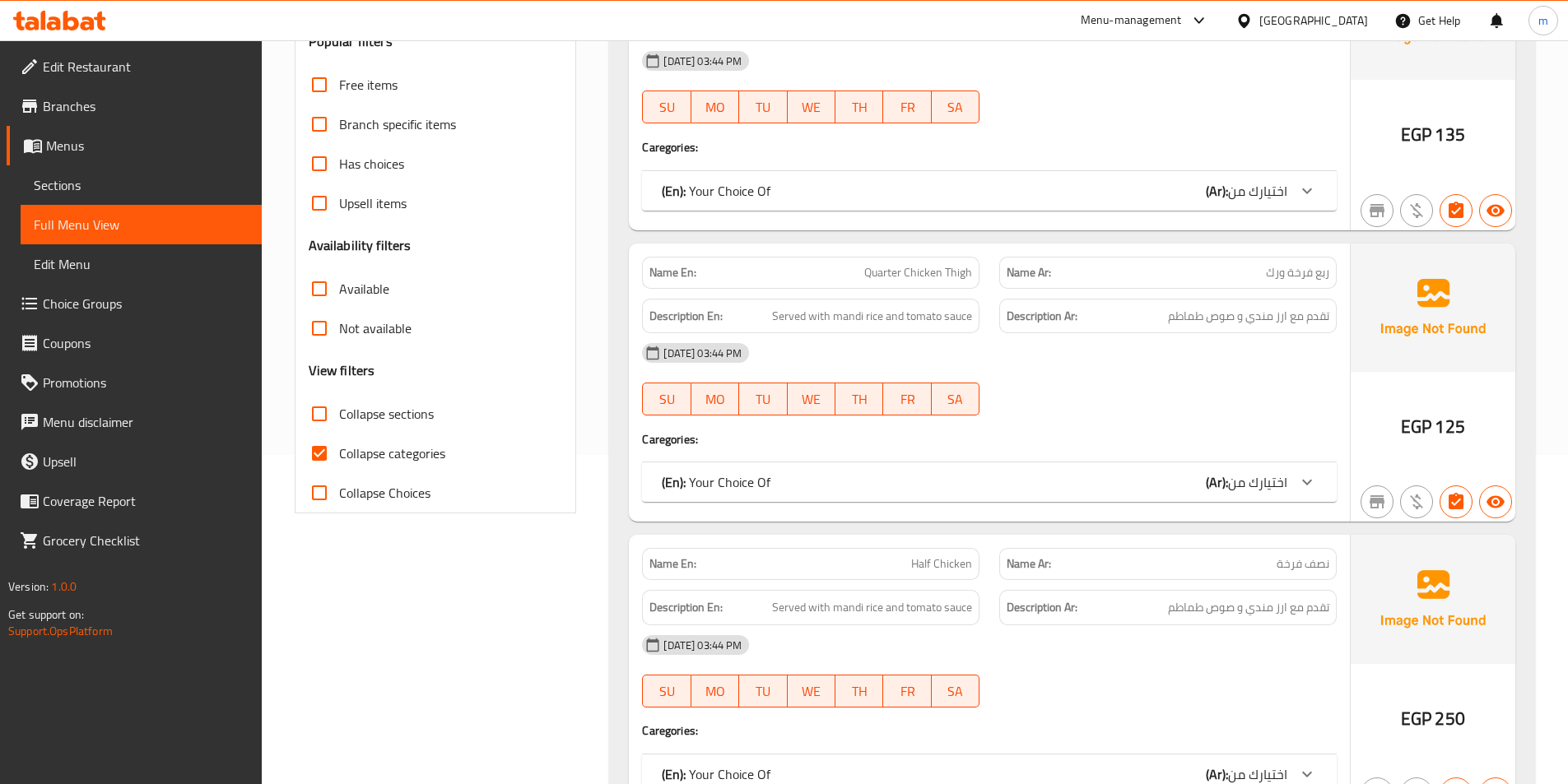
click at [322, 462] on input "Collapse categories" at bounding box center [320, 453] width 40 height 40
checkbox input "false"
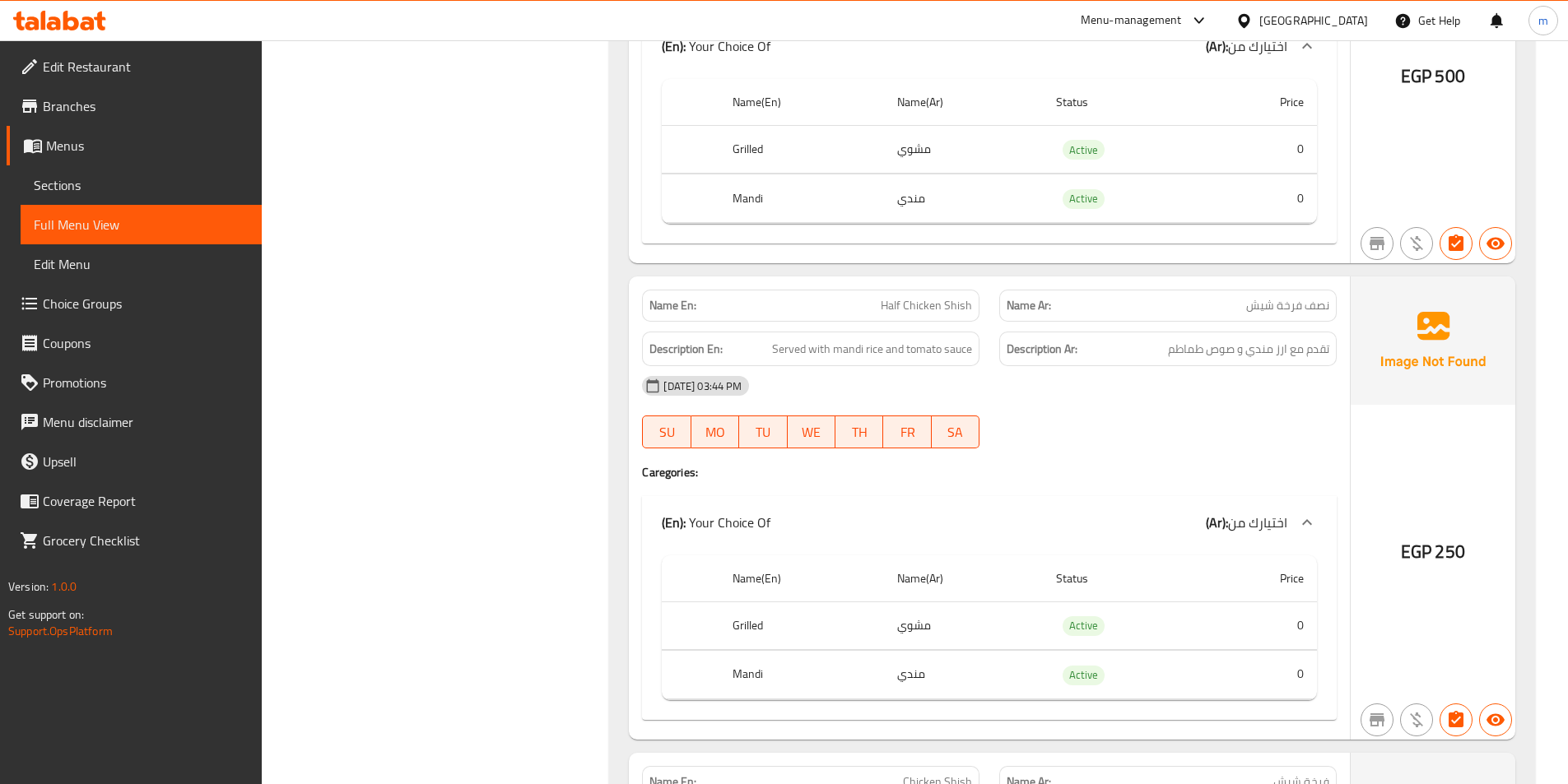
scroll to position [1811, 0]
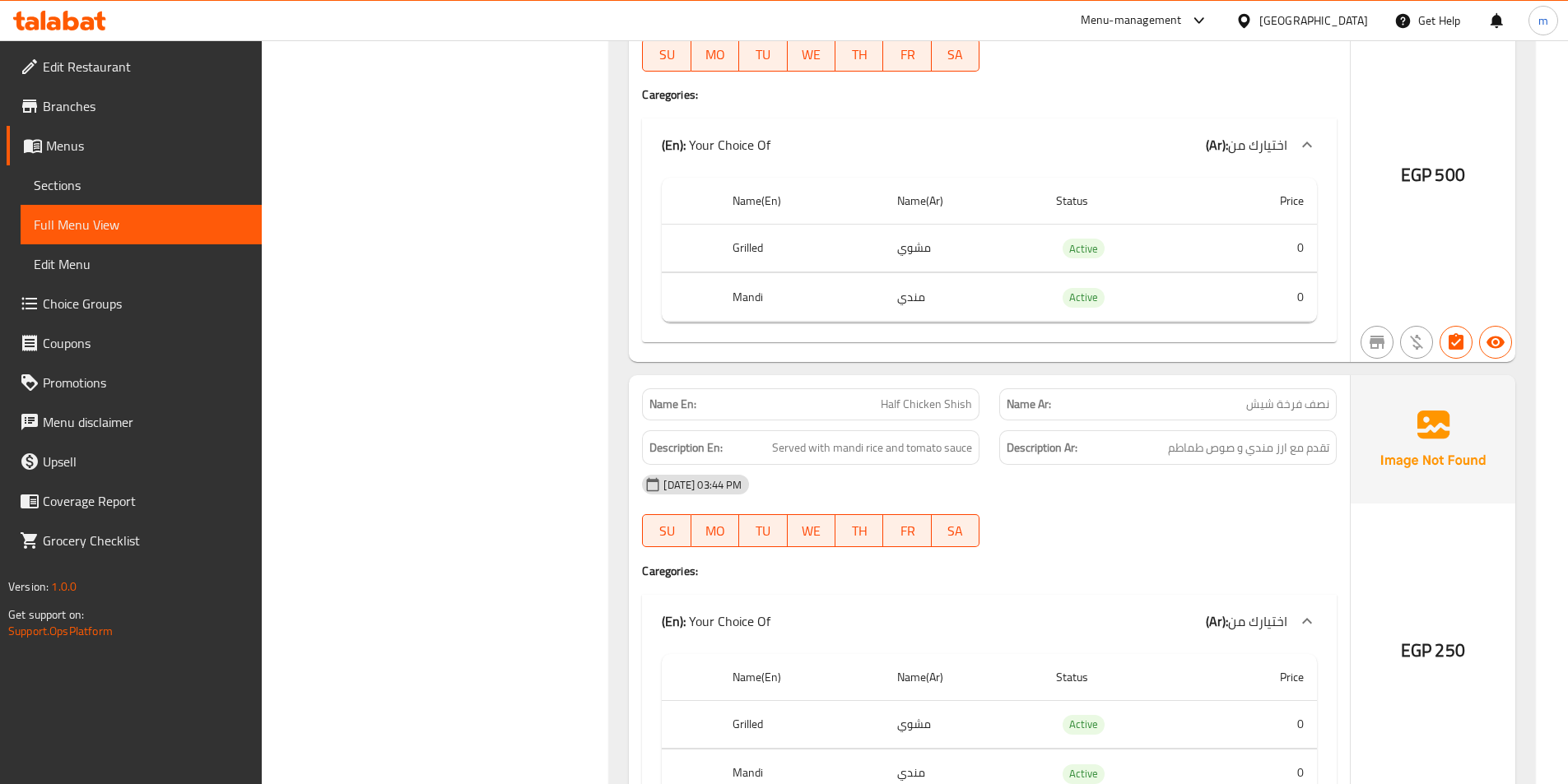
click at [854, 398] on p "Name En: Half Chicken Shish" at bounding box center [811, 404] width 323 height 17
click at [860, 399] on p "Name En: Half Chicken Shish" at bounding box center [811, 404] width 323 height 17
click at [1248, 384] on div "Name Ar: نصف فرخة شيش" at bounding box center [1168, 404] width 358 height 52
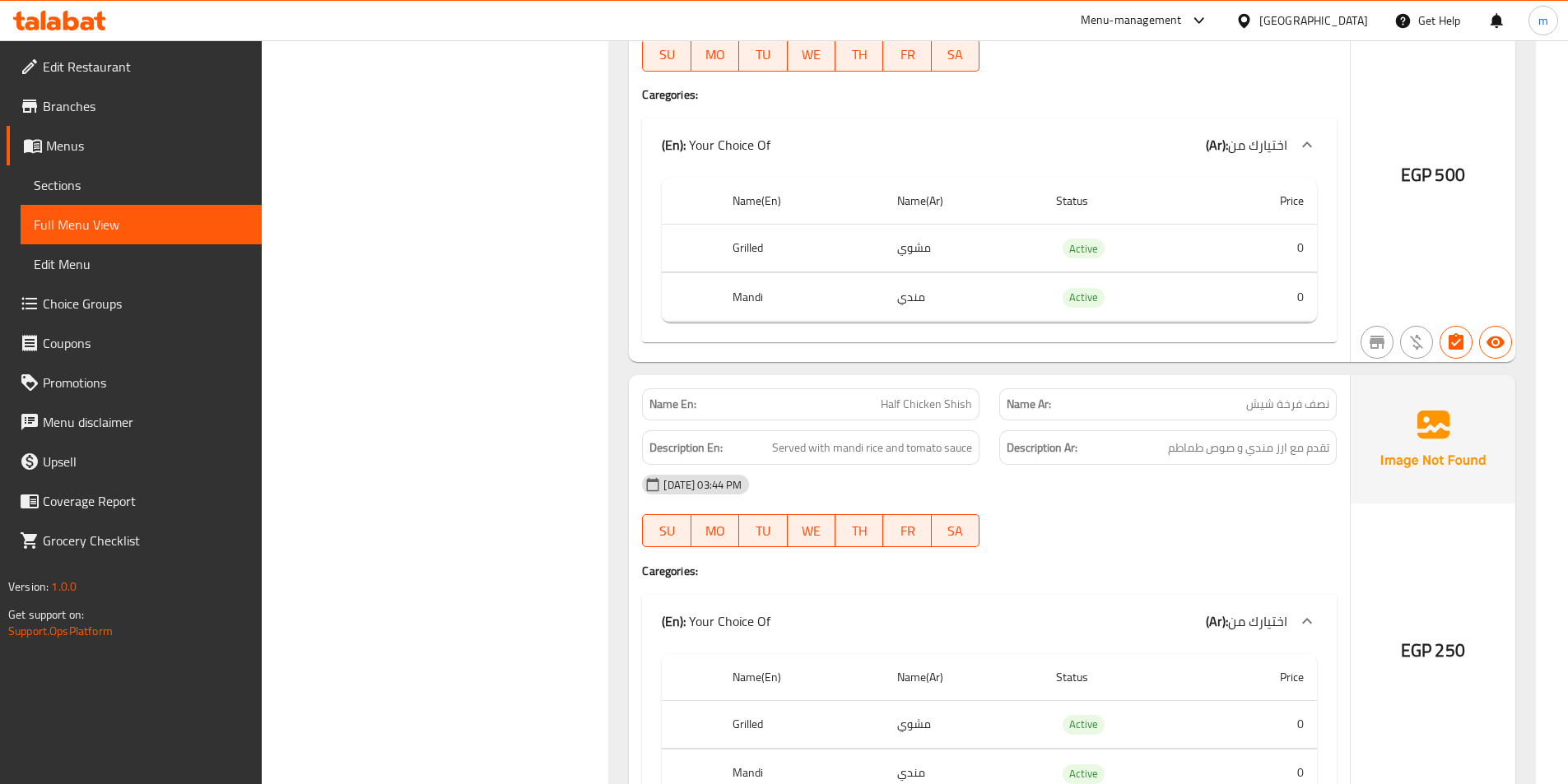
click at [1240, 409] on p "Name Ar: نصف فرخة شيش" at bounding box center [1168, 404] width 323 height 17
click at [1177, 473] on div "[DATE] 03:44 PM" at bounding box center [989, 484] width 714 height 40
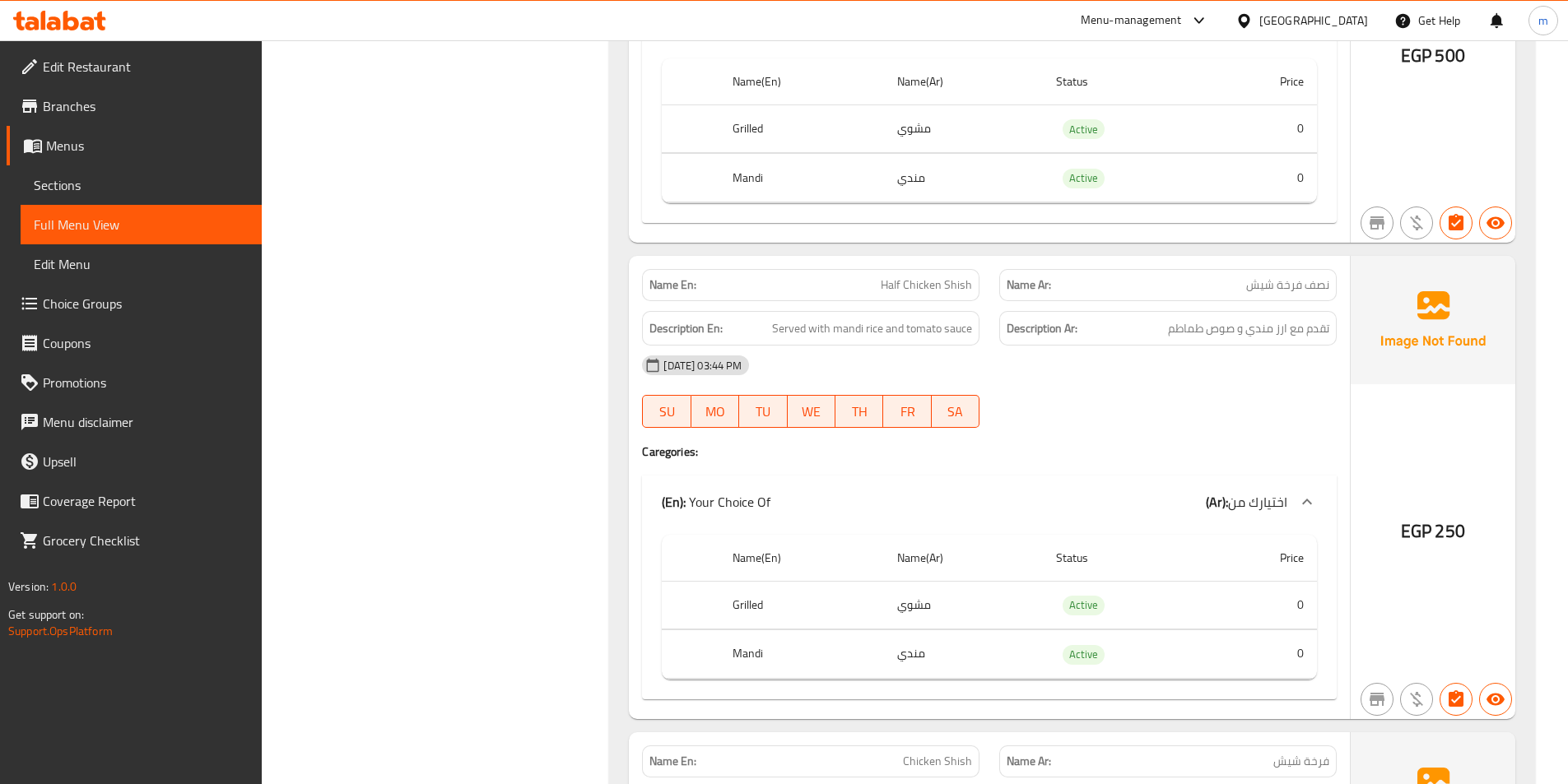
scroll to position [2057, 0]
